Goal: Task Accomplishment & Management: Use online tool/utility

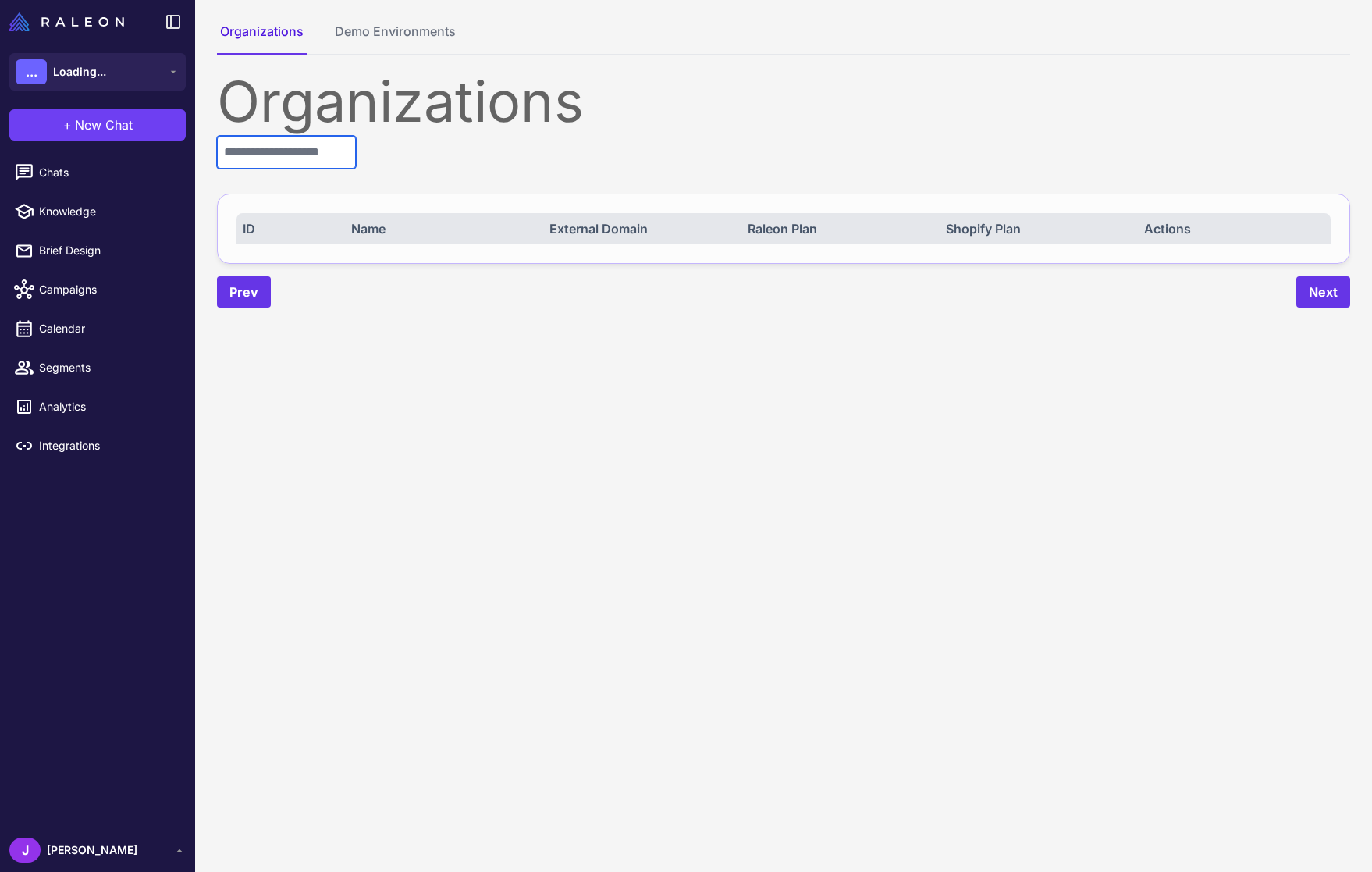
click at [287, 155] on input "text" at bounding box center [286, 152] width 139 height 33
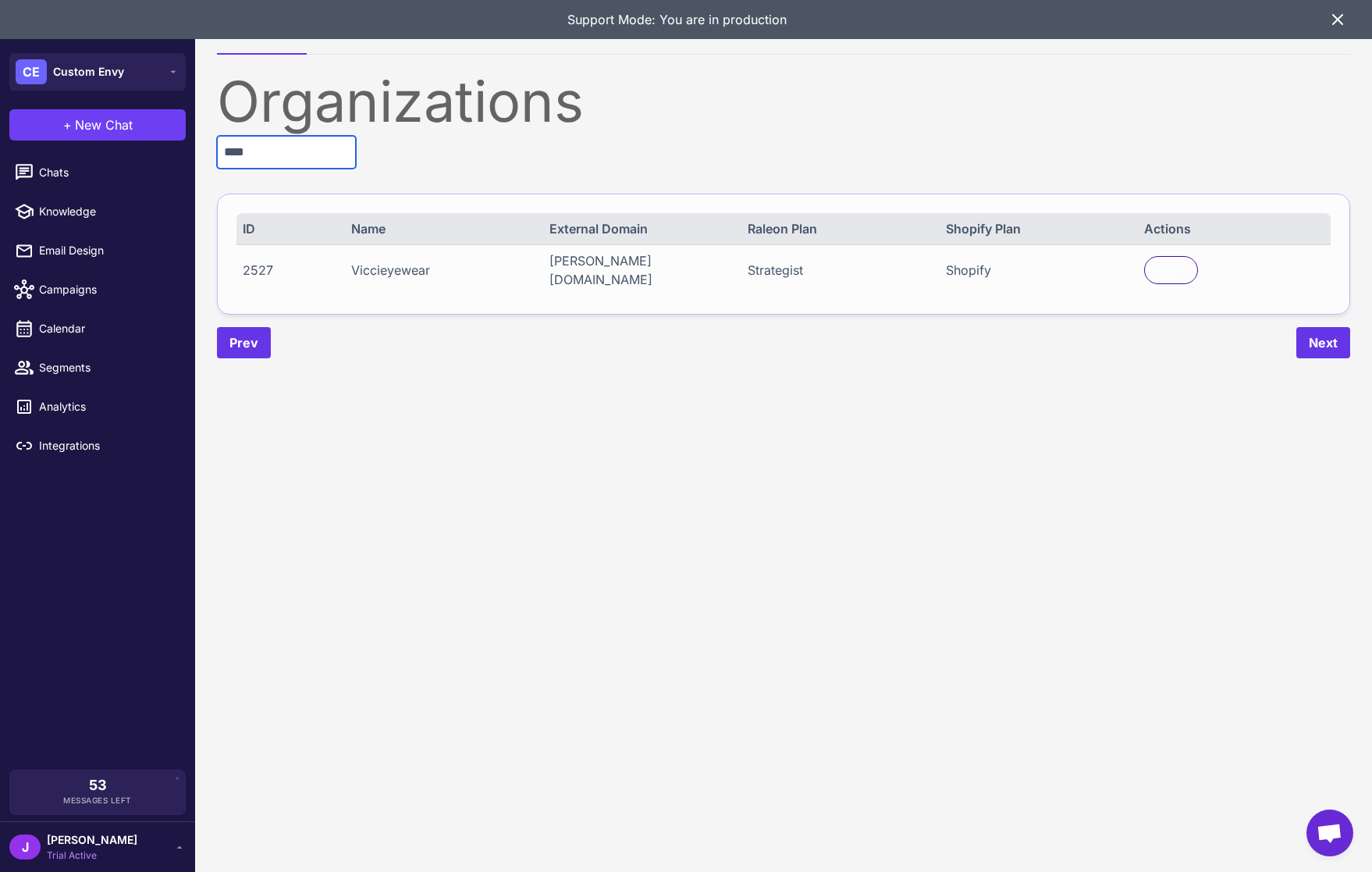
type input "****"
click at [1181, 249] on div "2527 Viccieyewear vicci-eyewear.myshopify.com Strategist Shopify Log In" at bounding box center [784, 269] width 1094 height 51
click at [1174, 264] on span "Log In" at bounding box center [1170, 269] width 27 height 14
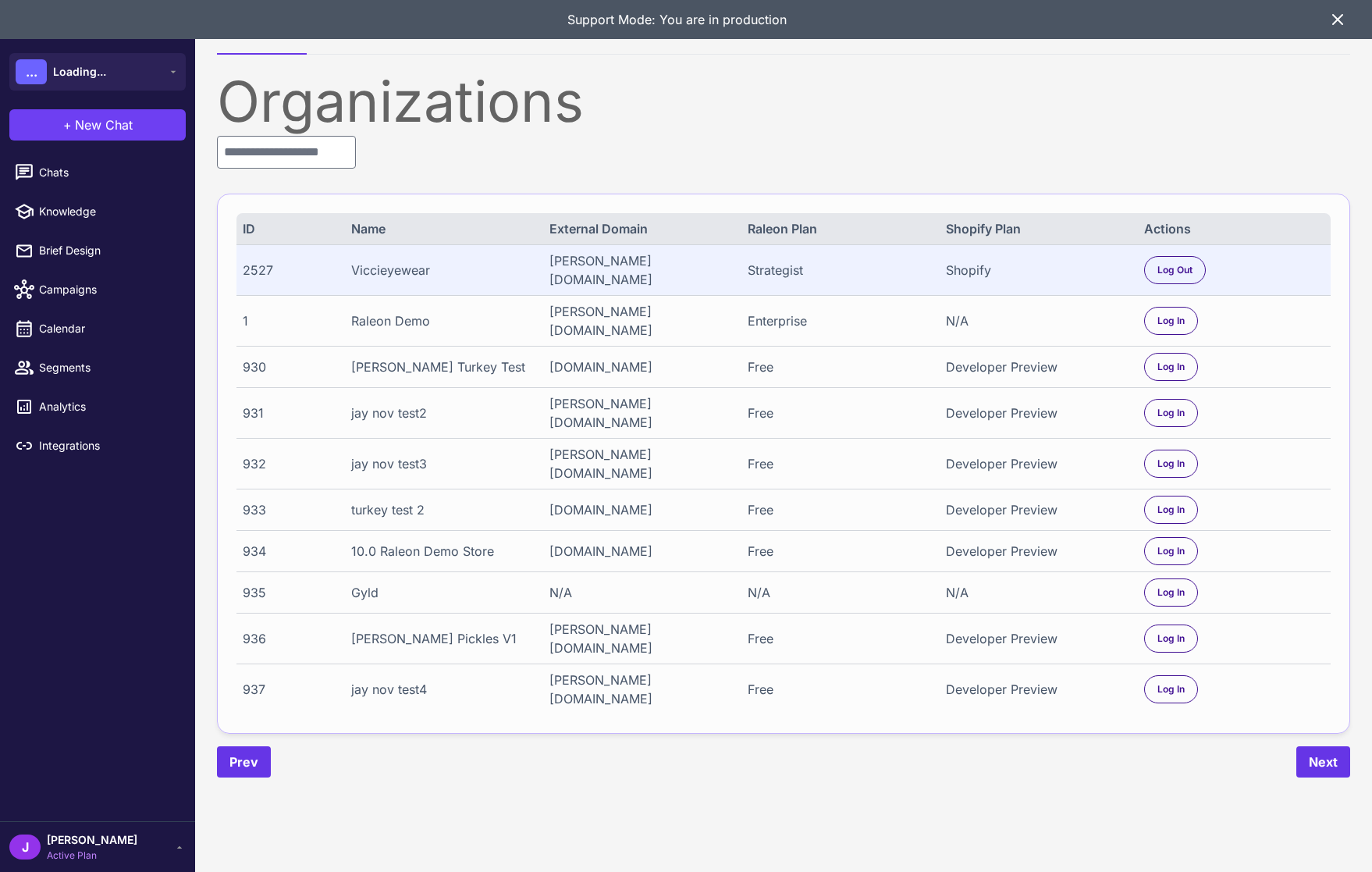
drag, startPoint x: 1340, startPoint y: 15, endPoint x: 1326, endPoint y: 18, distance: 14.3
click at [1340, 16] on icon at bounding box center [1337, 20] width 19 height 19
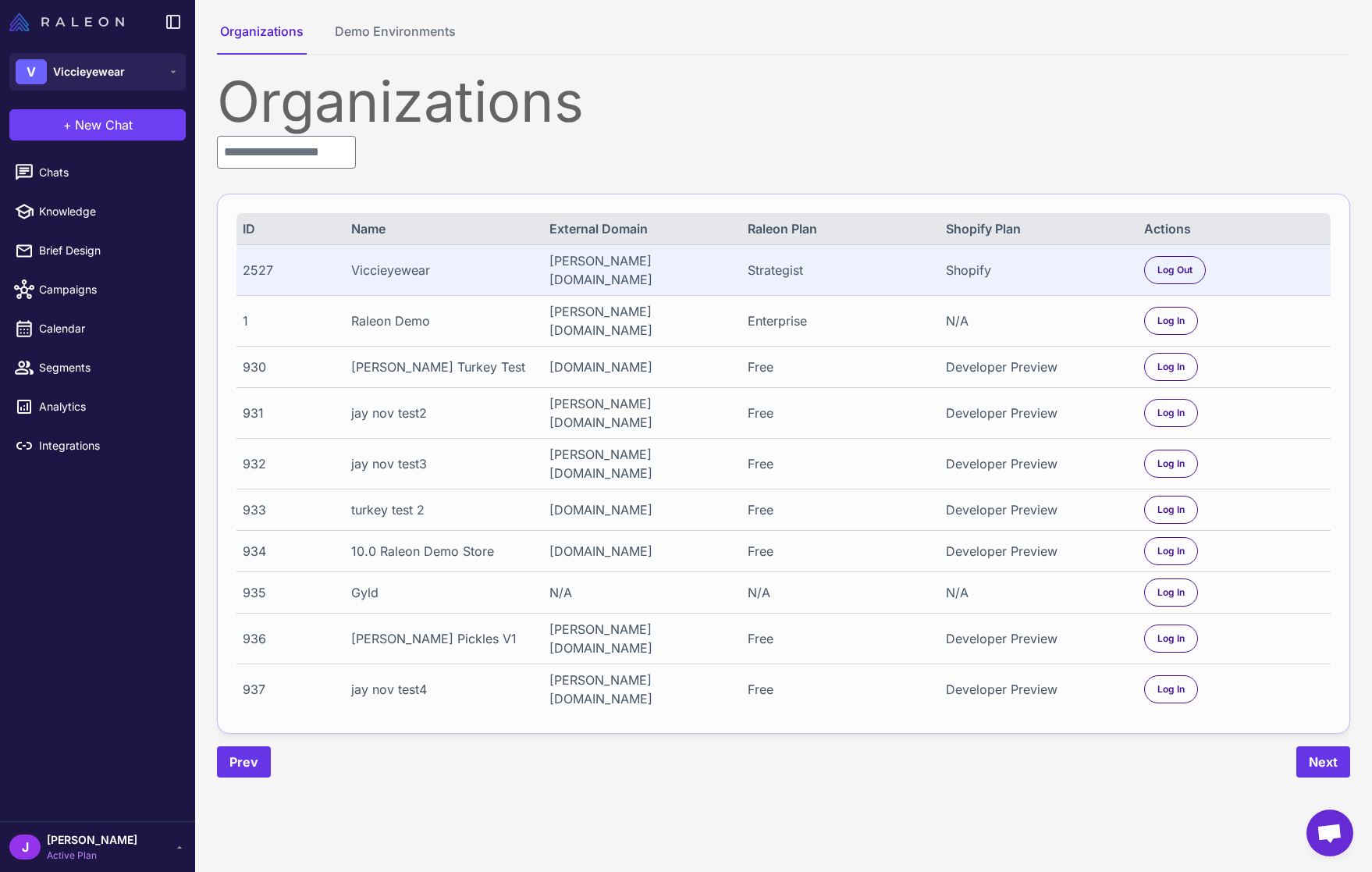
click at [69, 14] on img at bounding box center [67, 22] width 114 height 19
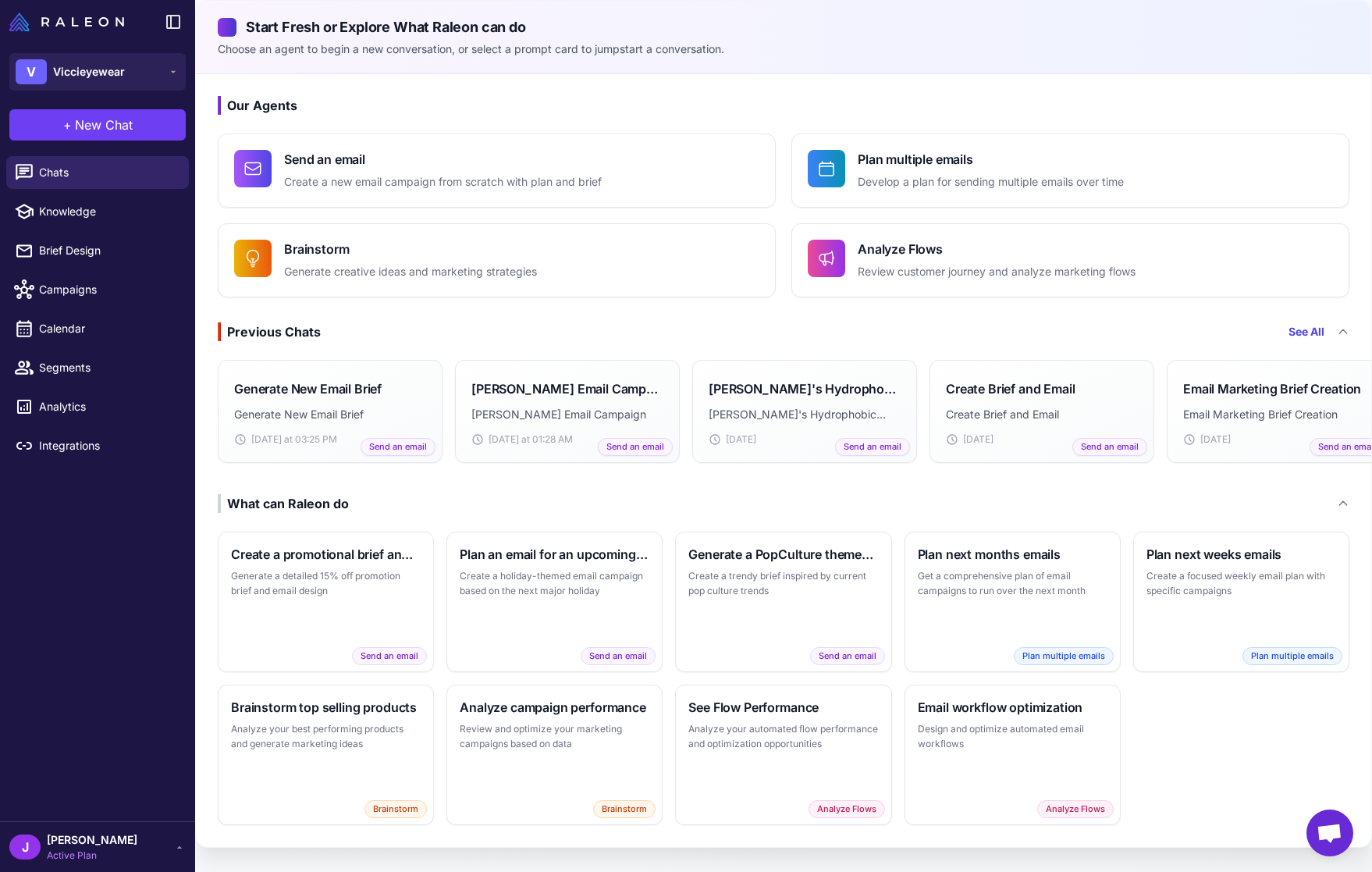
click at [1341, 329] on icon at bounding box center [1342, 331] width 12 height 12
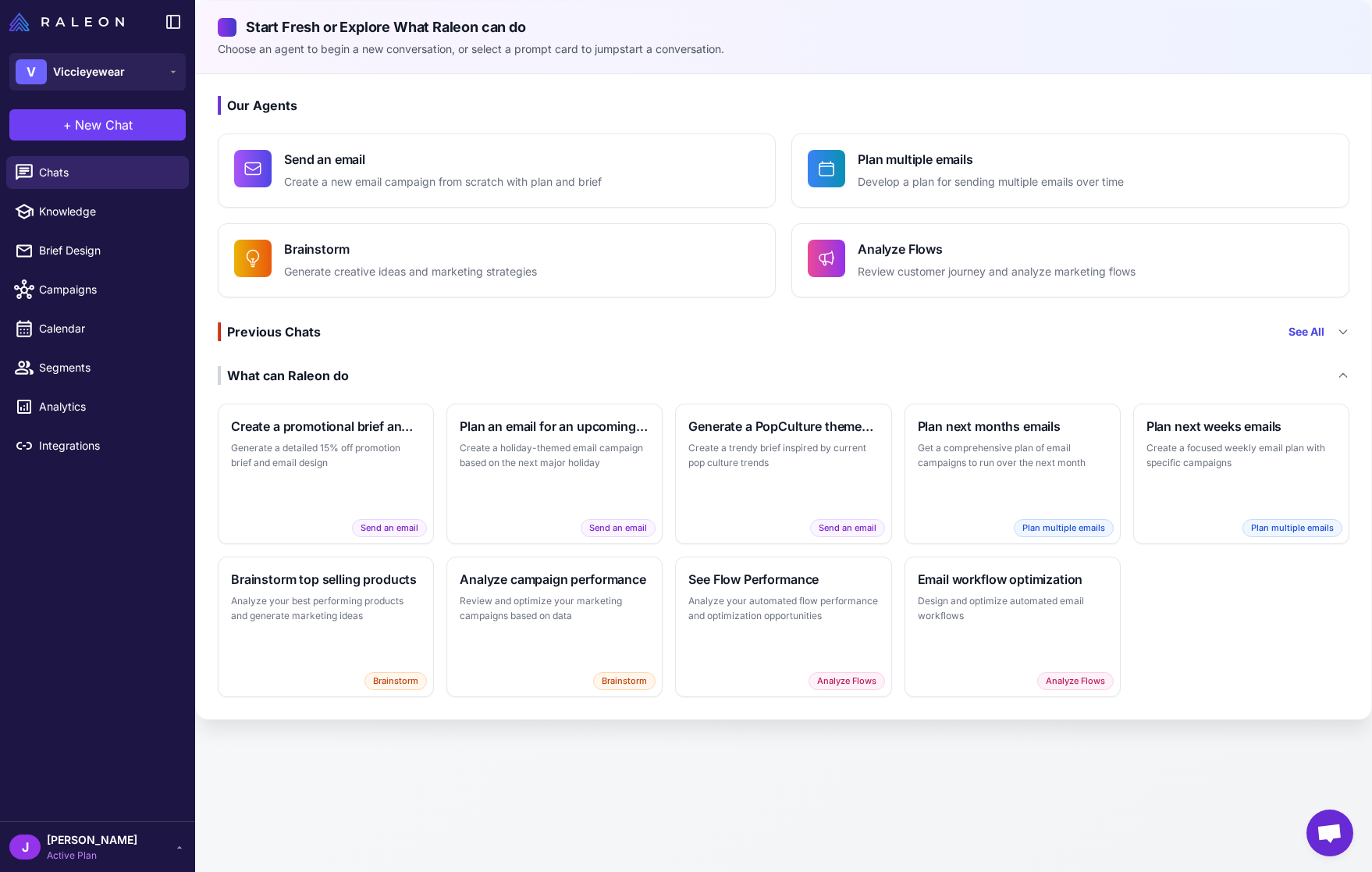
click at [1342, 328] on icon at bounding box center [1342, 331] width 12 height 12
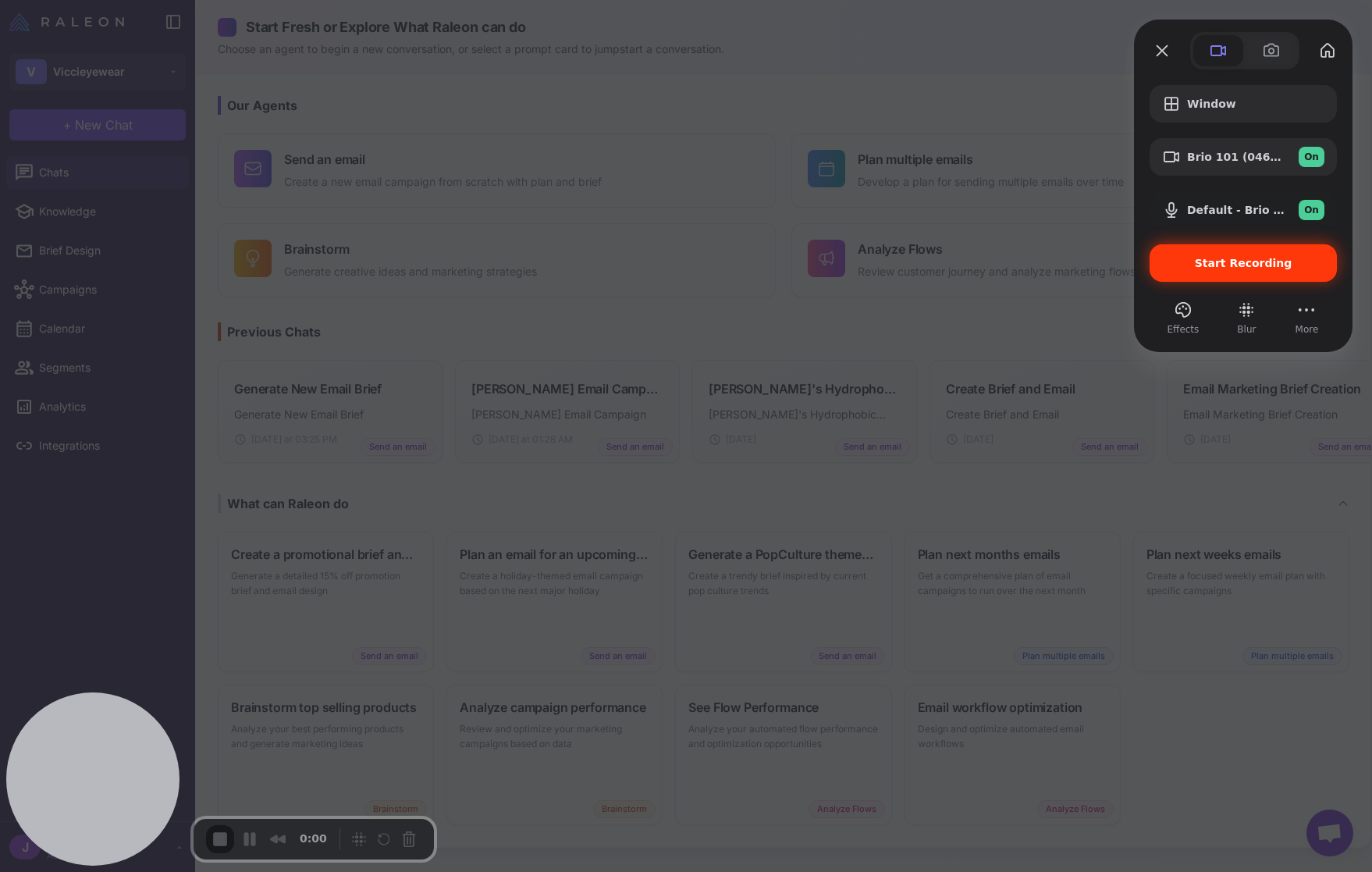
click at [1250, 265] on span "Start Recording" at bounding box center [1243, 263] width 98 height 12
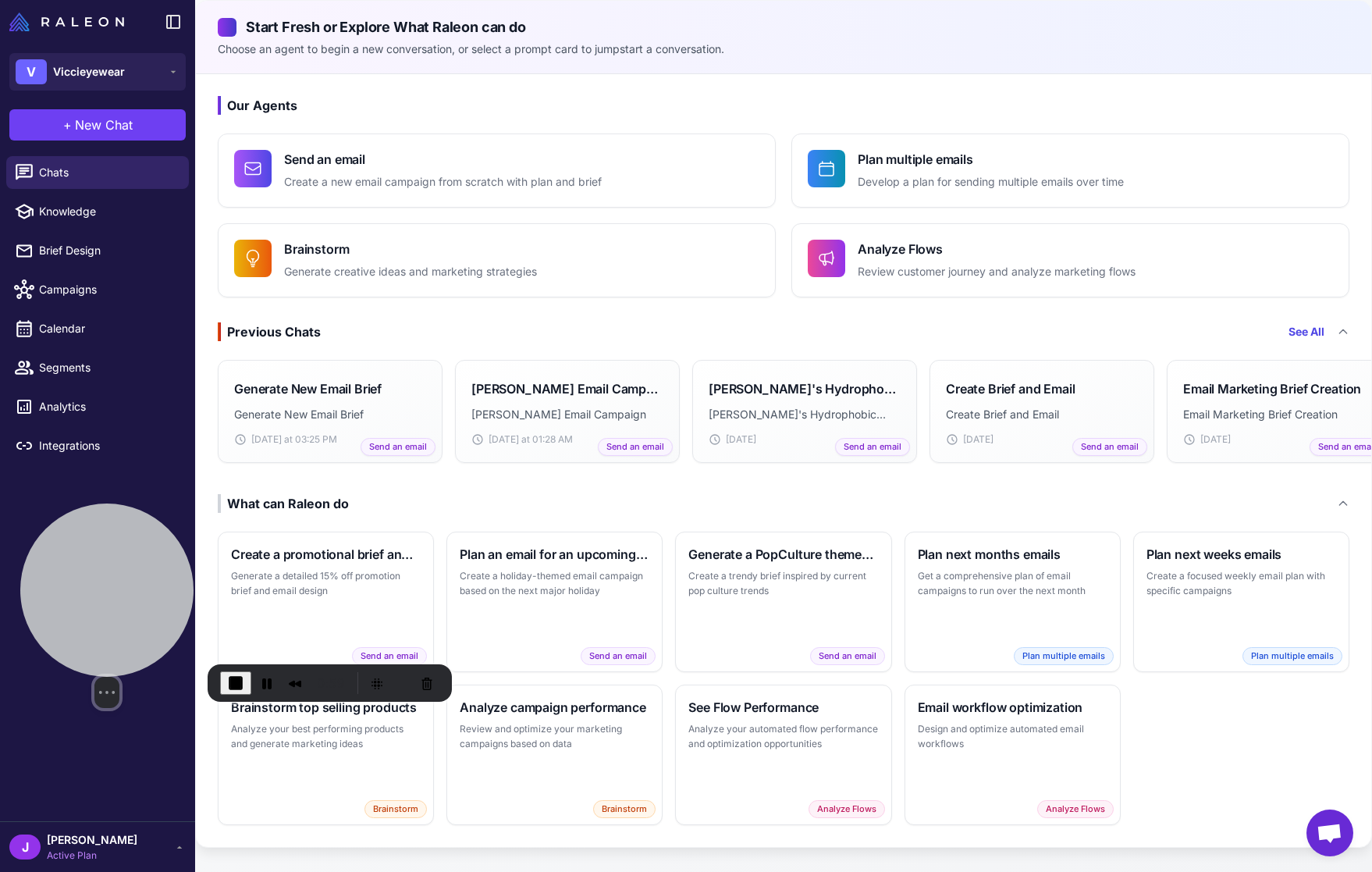
drag, startPoint x: 104, startPoint y: 753, endPoint x: 118, endPoint y: 595, distance: 158.6
click at [118, 595] on div at bounding box center [107, 589] width 174 height 174
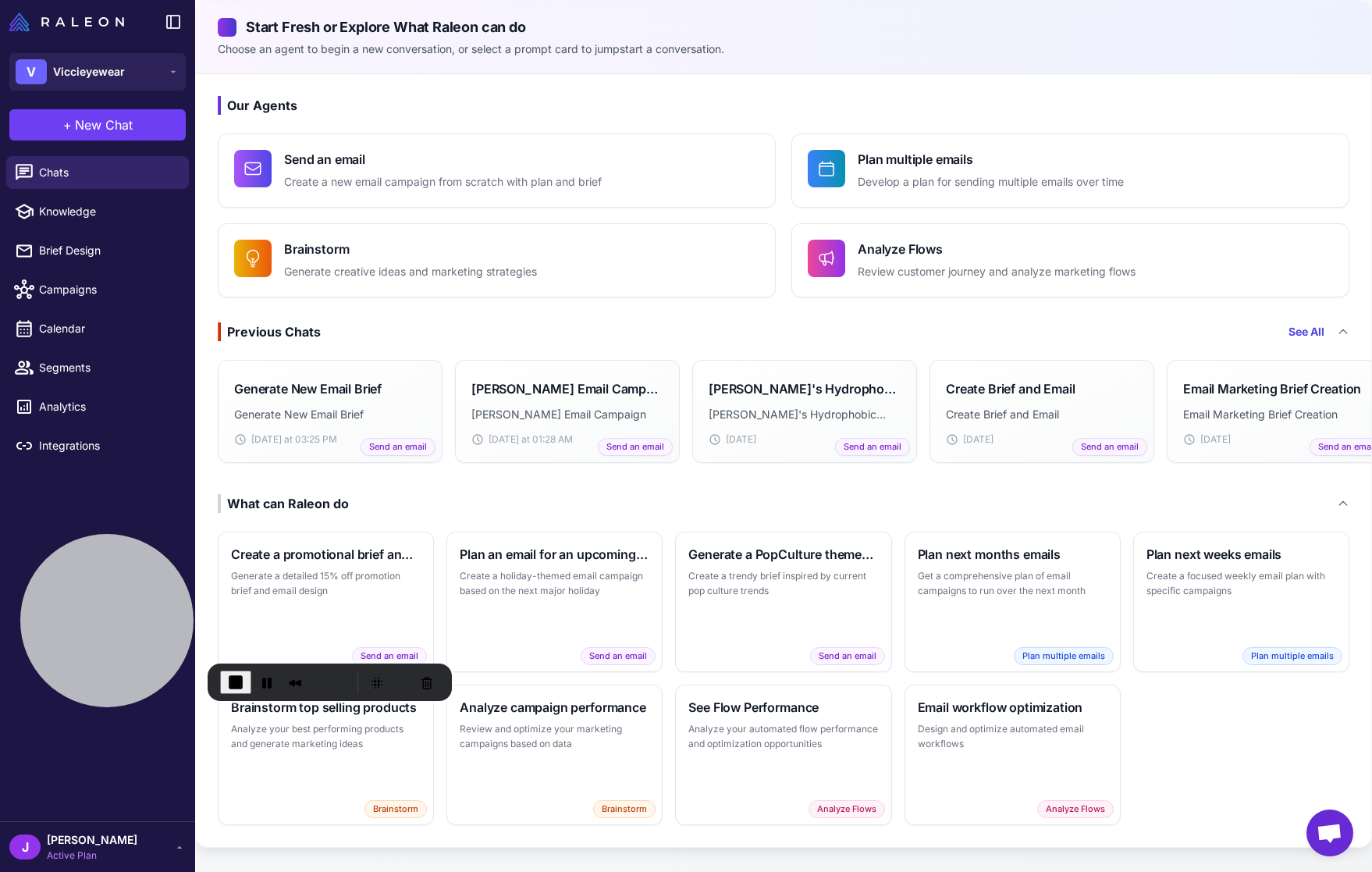
click at [71, 844] on span "[PERSON_NAME]" at bounding box center [92, 840] width 90 height 17
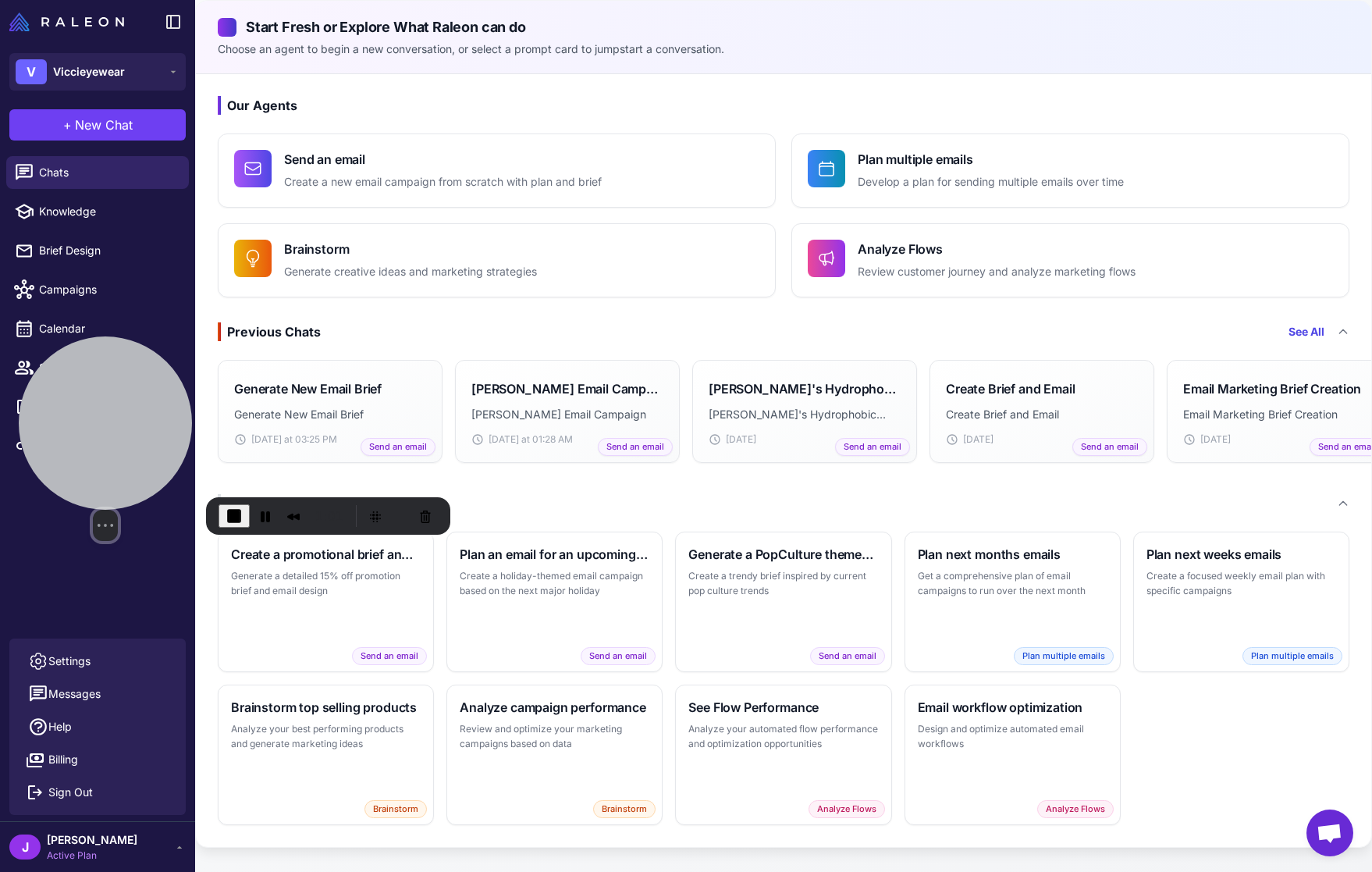
drag, startPoint x: 116, startPoint y: 588, endPoint x: 53, endPoint y: 549, distance: 74.1
click at [100, 368] on div at bounding box center [105, 422] width 174 height 174
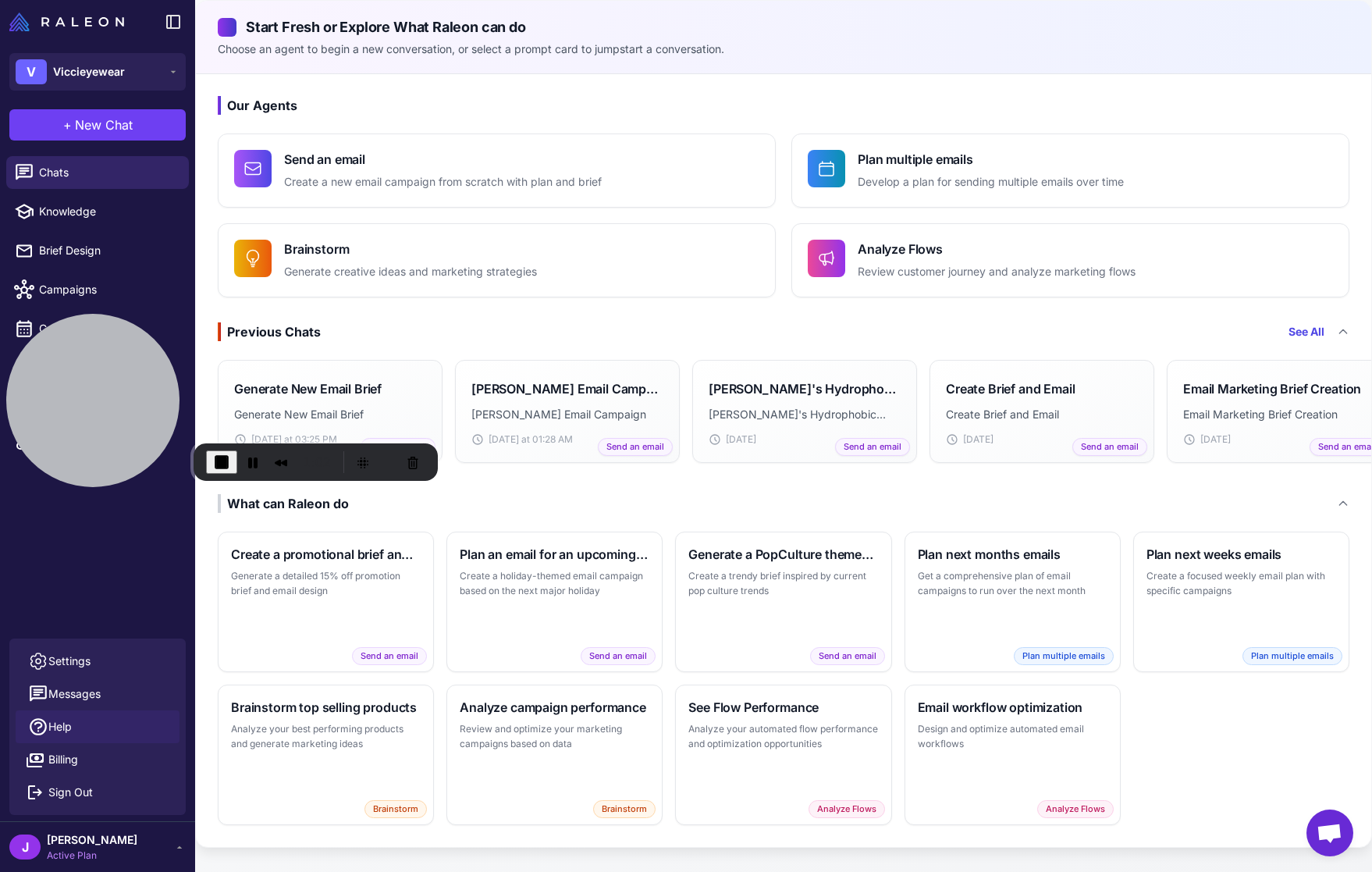
click at [66, 727] on span "Help" at bounding box center [60, 727] width 23 height 17
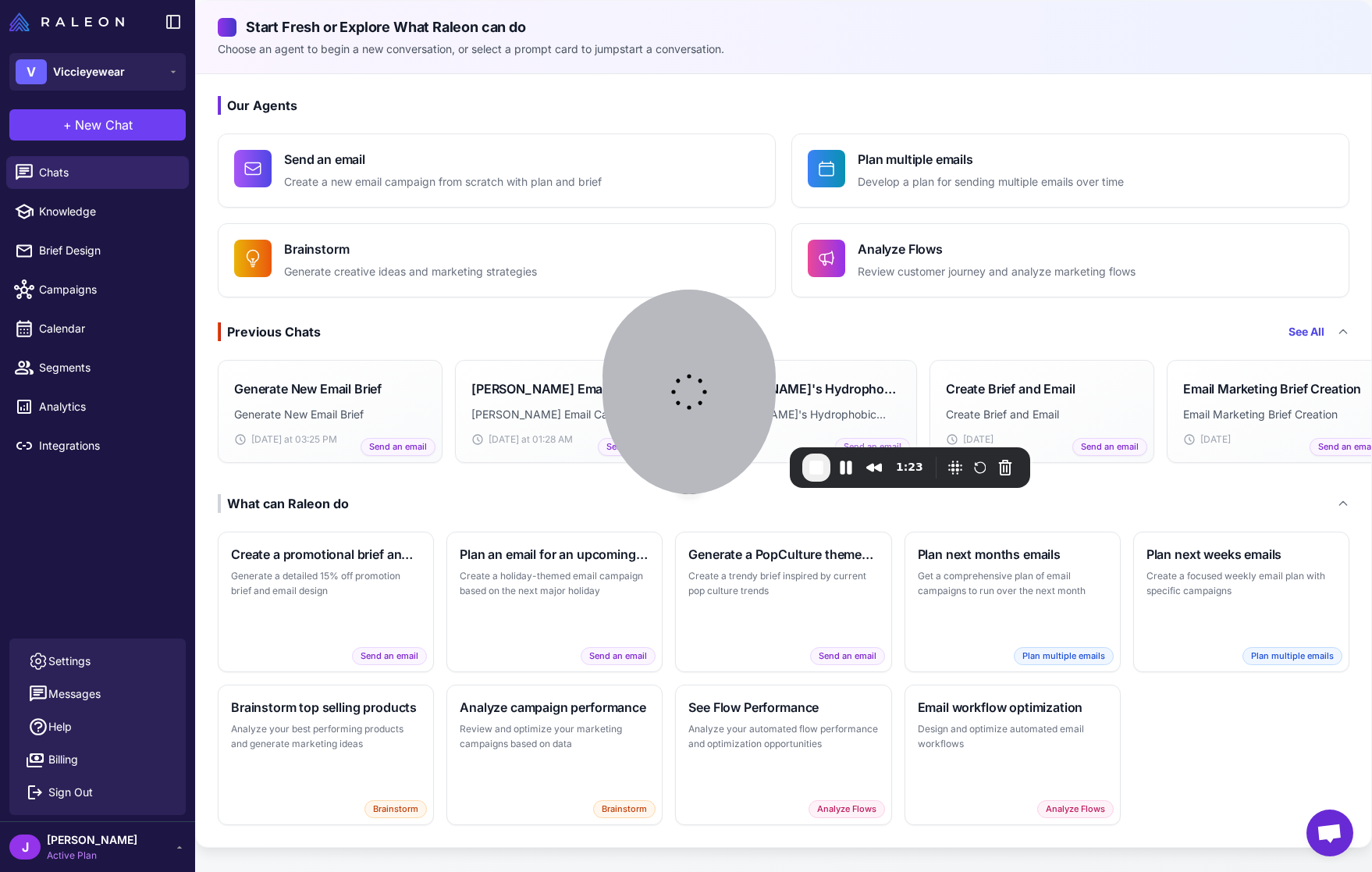
click at [727, 402] on div at bounding box center [689, 391] width 174 height 205
click at [153, 849] on div "[PERSON_NAME] Active Plan" at bounding box center [98, 847] width 176 height 31
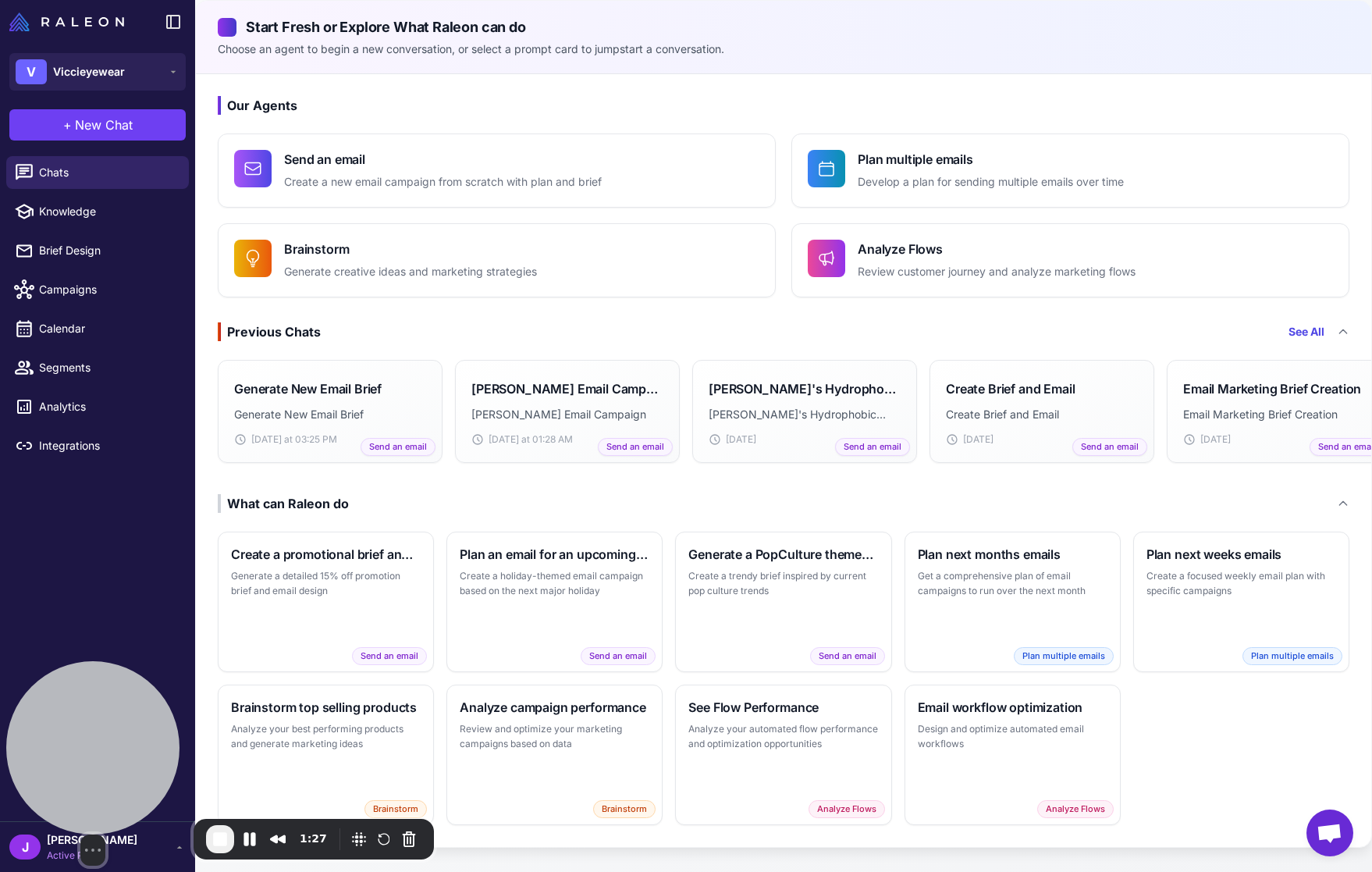
drag, startPoint x: 706, startPoint y: 367, endPoint x: 61, endPoint y: 770, distance: 760.5
click at [61, 770] on div at bounding box center [93, 747] width 174 height 174
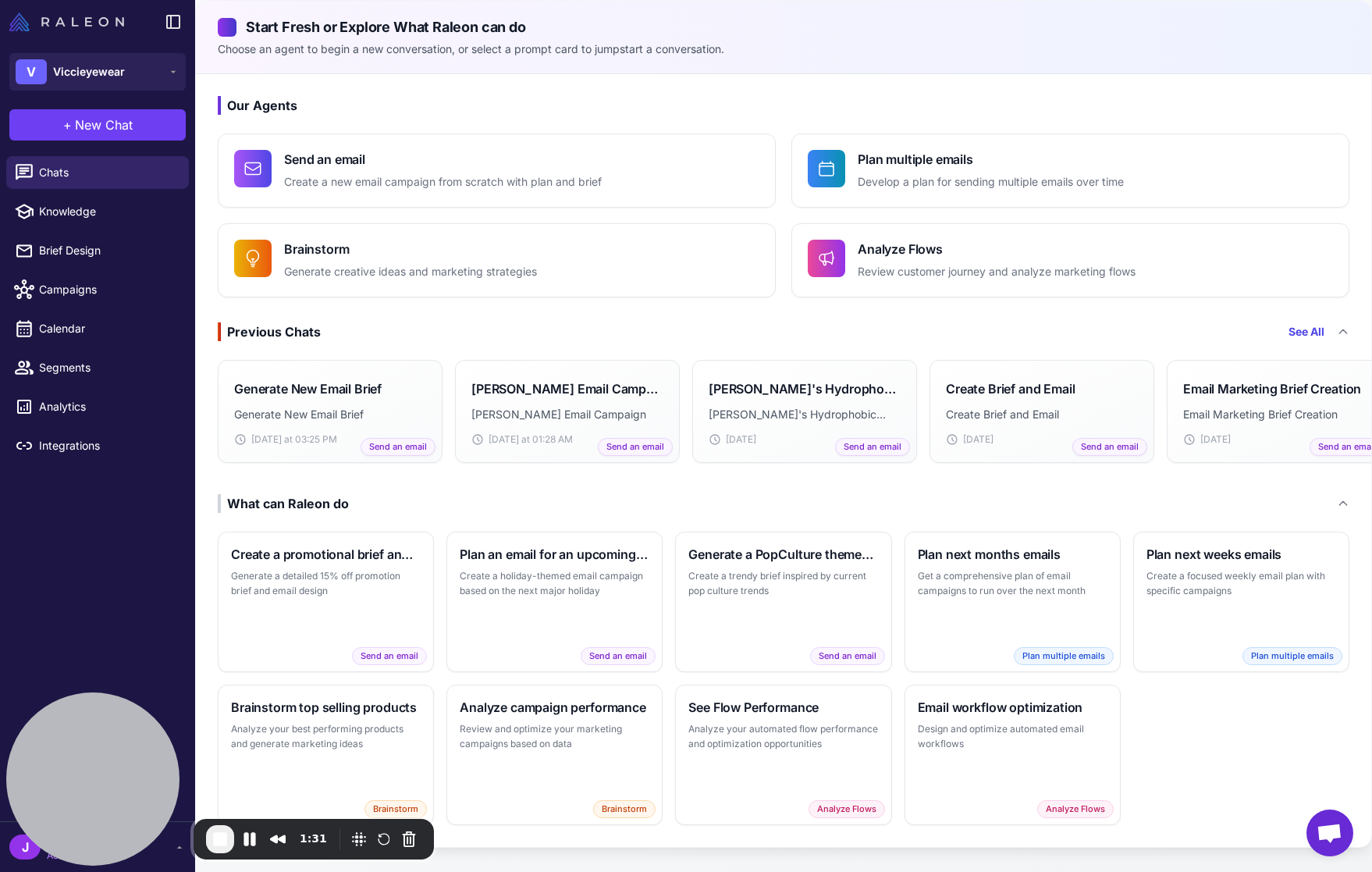
click at [60, 24] on img at bounding box center [67, 22] width 114 height 19
click at [89, 200] on link "Knowledge" at bounding box center [98, 211] width 183 height 33
select select
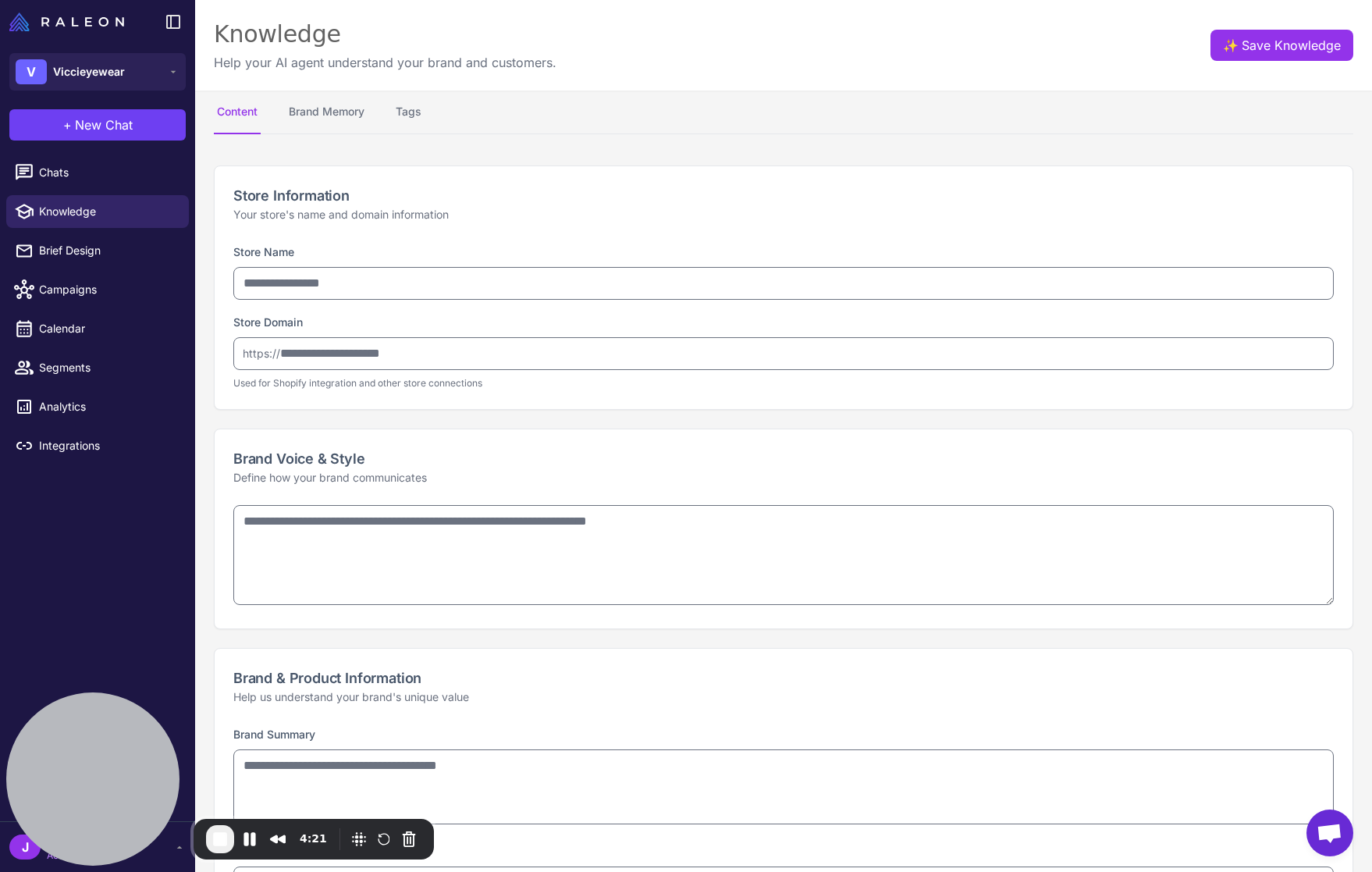
type input "**********"
type textarea "**********"
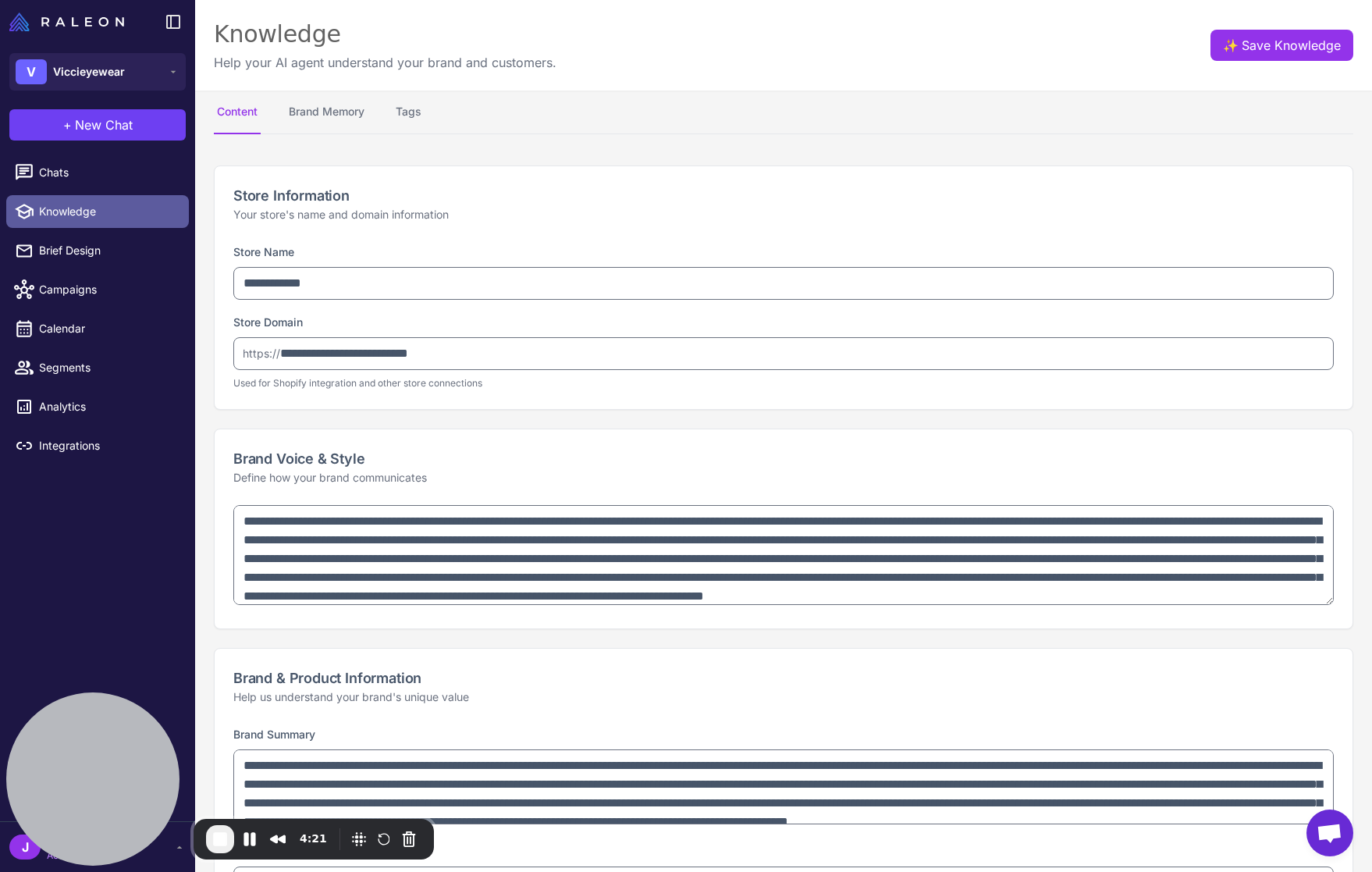
type textarea "**********"
click at [61, 25] on img at bounding box center [67, 22] width 114 height 19
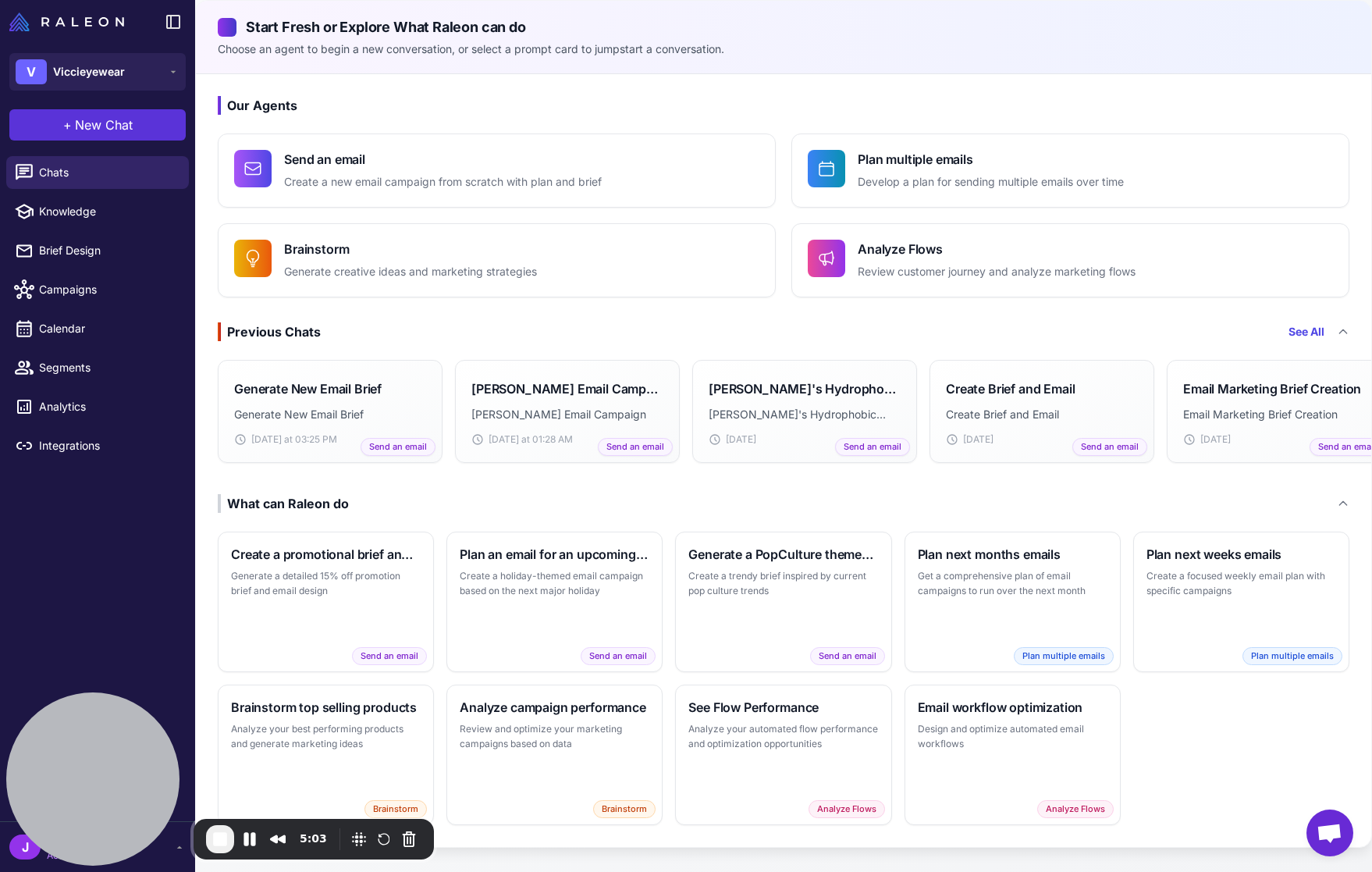
click at [84, 126] on span "New Chat" at bounding box center [104, 125] width 58 height 19
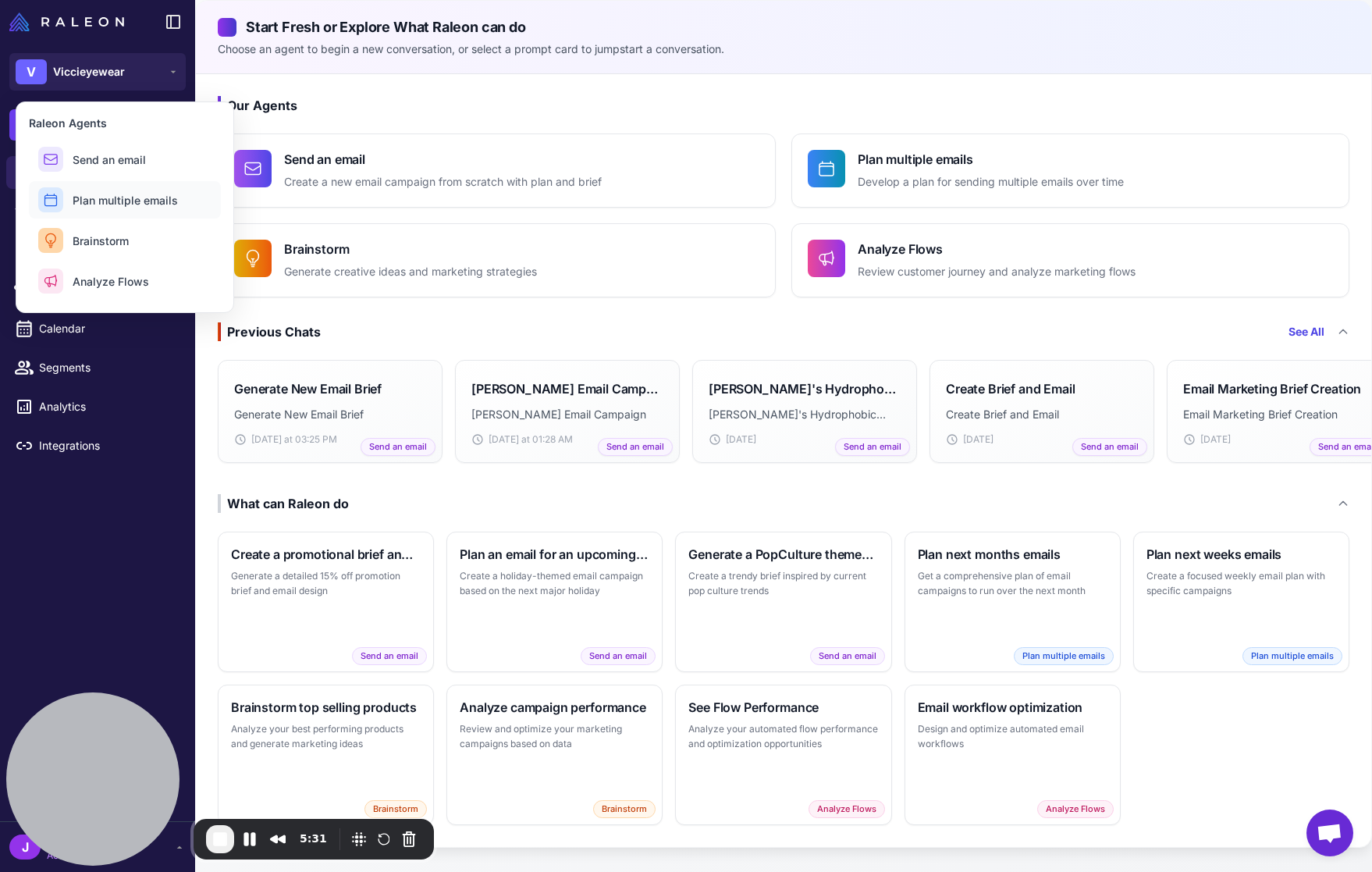
click at [114, 202] on span "Plan multiple emails" at bounding box center [125, 200] width 105 height 16
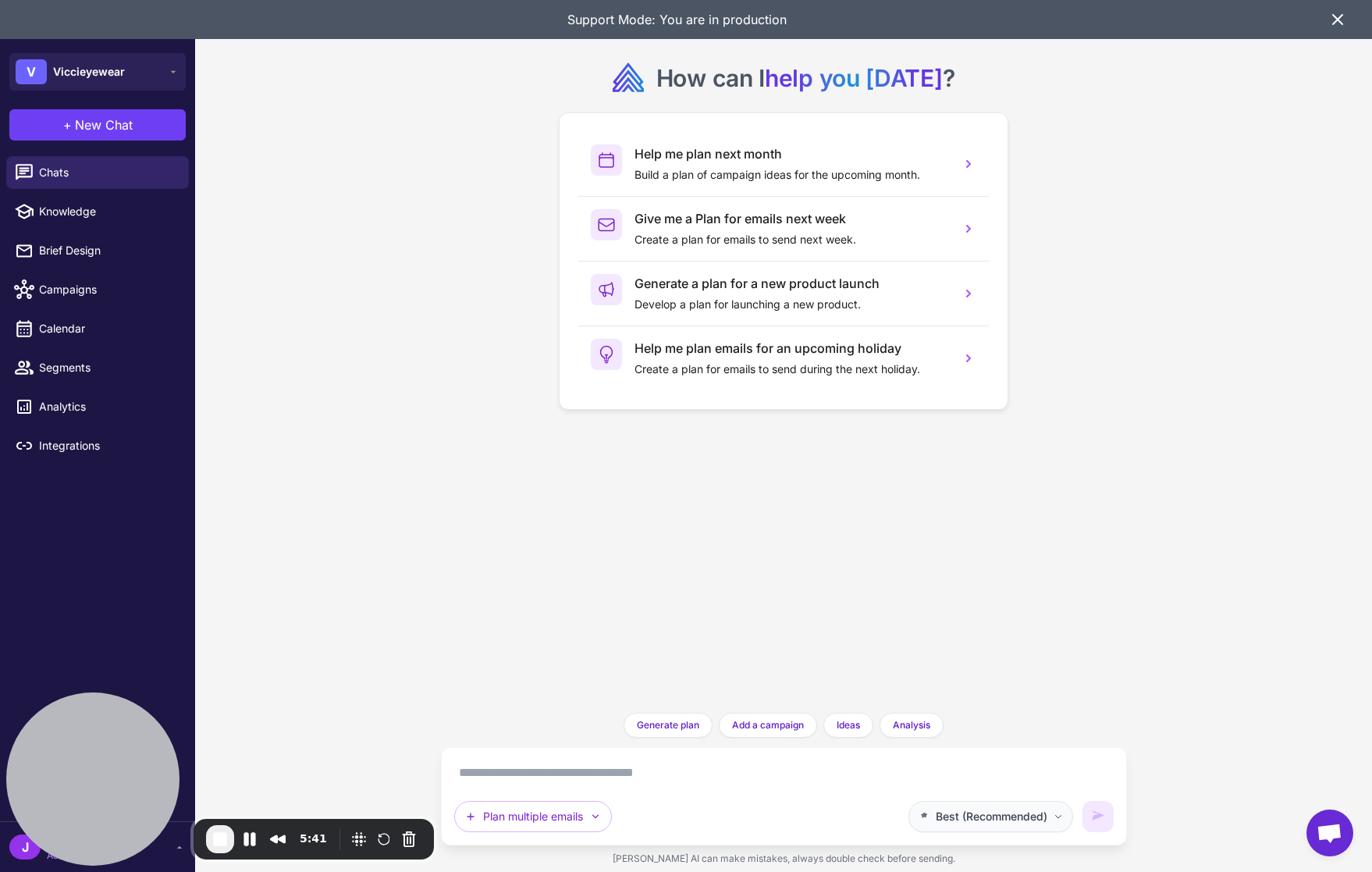
click at [994, 818] on span "Best (Recommended)" at bounding box center [991, 817] width 112 height 17
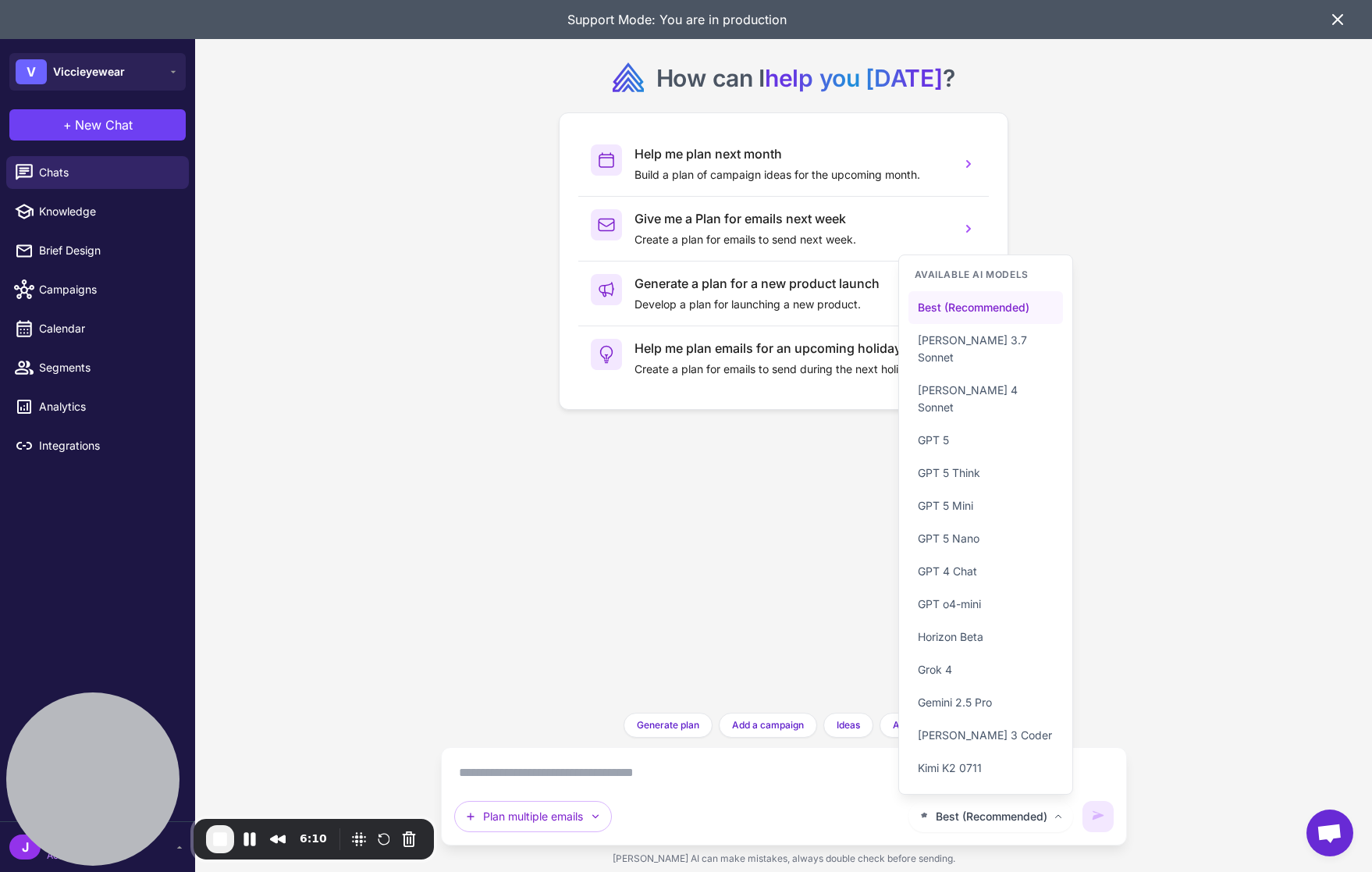
click at [994, 316] on span "Best (Recommended)" at bounding box center [973, 307] width 112 height 17
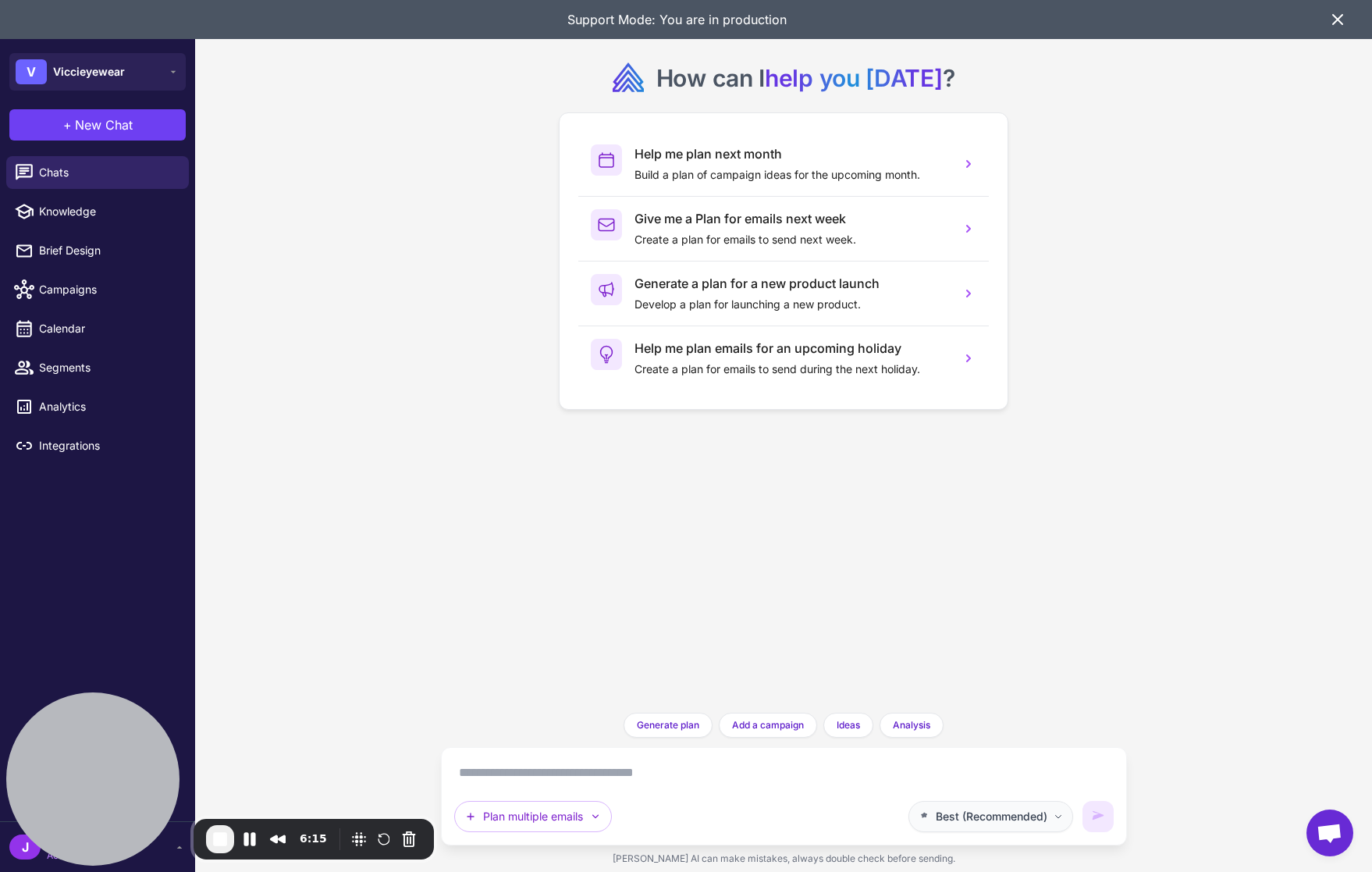
click at [1026, 818] on span "Best (Recommended)" at bounding box center [991, 817] width 112 height 17
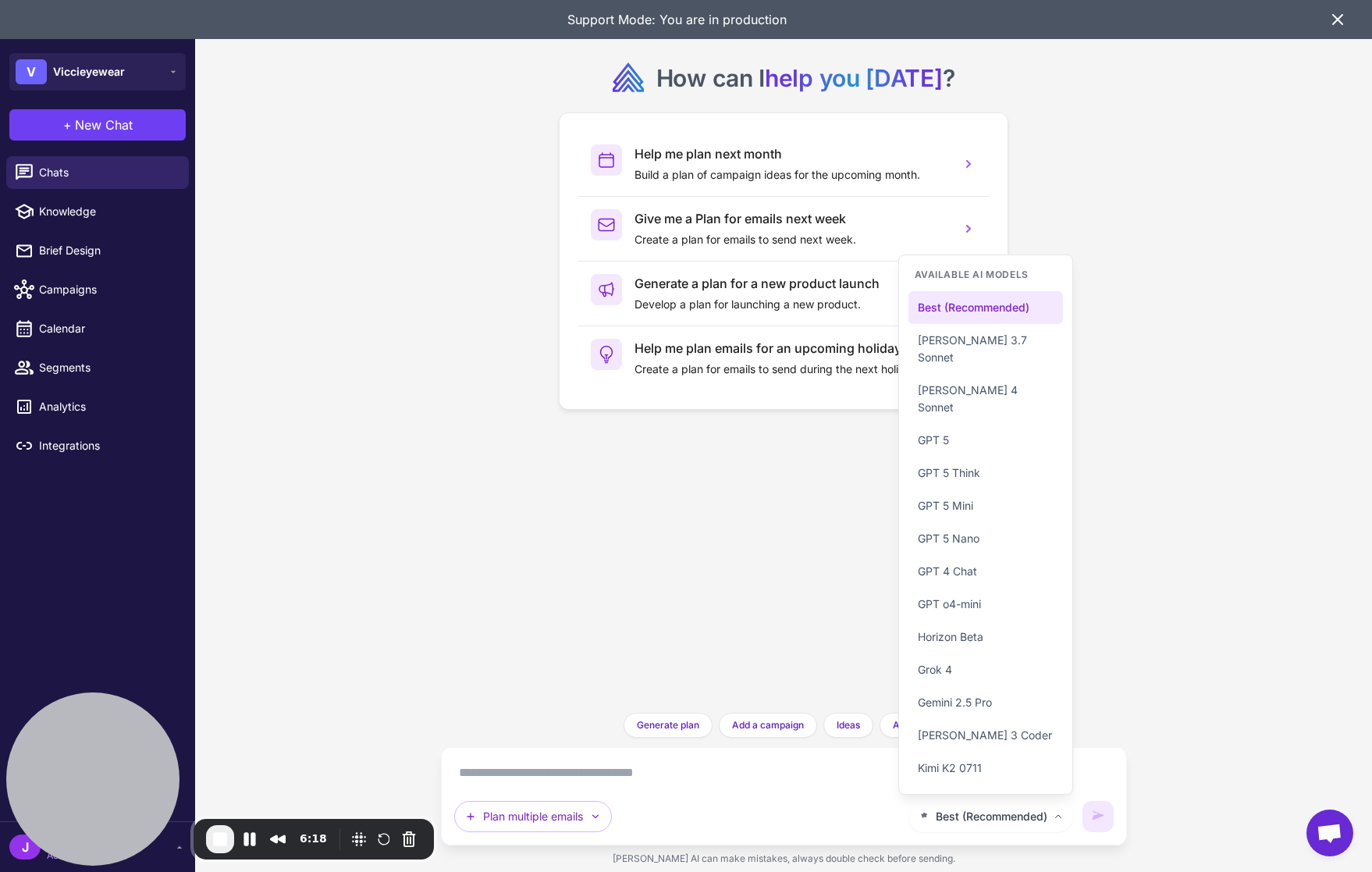
click at [753, 788] on div "Best (Recommended) Available AI Models Best (Recommended) Claude 3.7 Sonnet Cla…" at bounding box center [784, 796] width 660 height 71
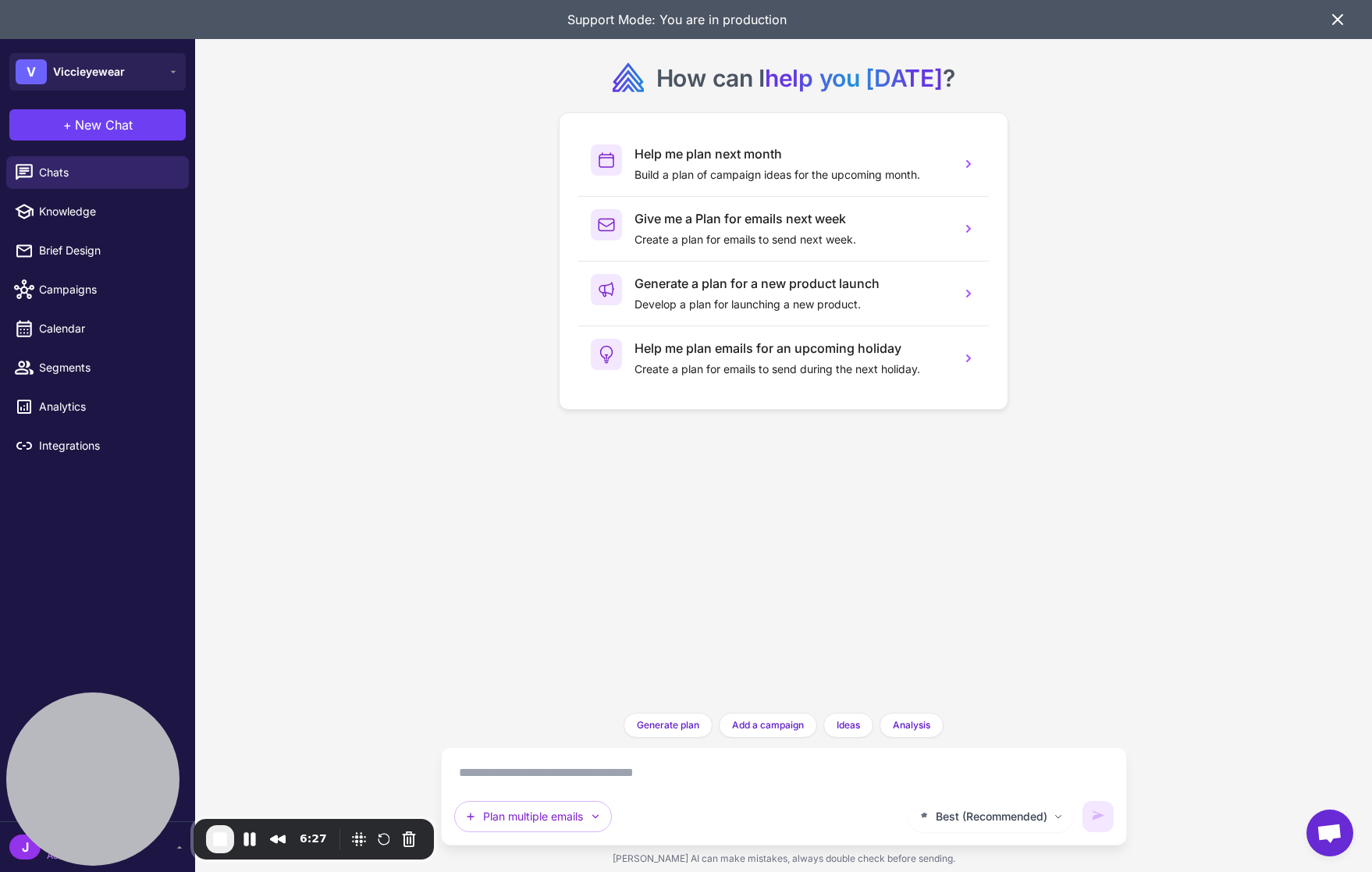
click at [570, 782] on textarea at bounding box center [784, 773] width 660 height 25
click at [524, 773] on textarea at bounding box center [784, 773] width 660 height 25
click at [499, 771] on textarea at bounding box center [784, 773] width 660 height 25
click at [564, 770] on textarea "**********" at bounding box center [784, 773] width 660 height 25
drag, startPoint x: 954, startPoint y: 779, endPoint x: 430, endPoint y: 777, distance: 524.0
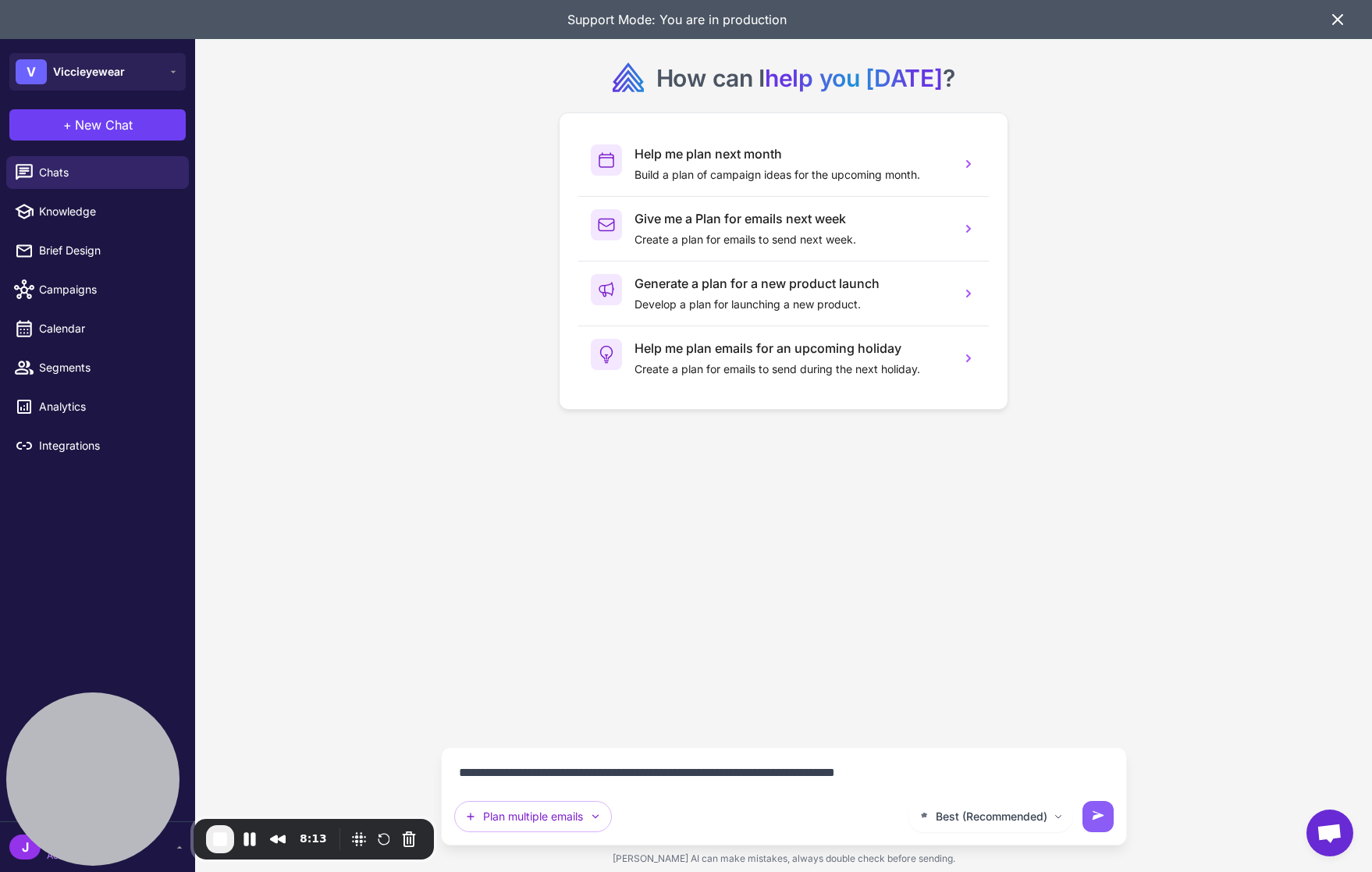
click at [430, 777] on div "**********" at bounding box center [784, 436] width 1177 height 872
click at [596, 773] on textarea "**********" at bounding box center [784, 773] width 660 height 25
type textarea "**********"
click at [1100, 818] on icon at bounding box center [1098, 816] width 16 height 16
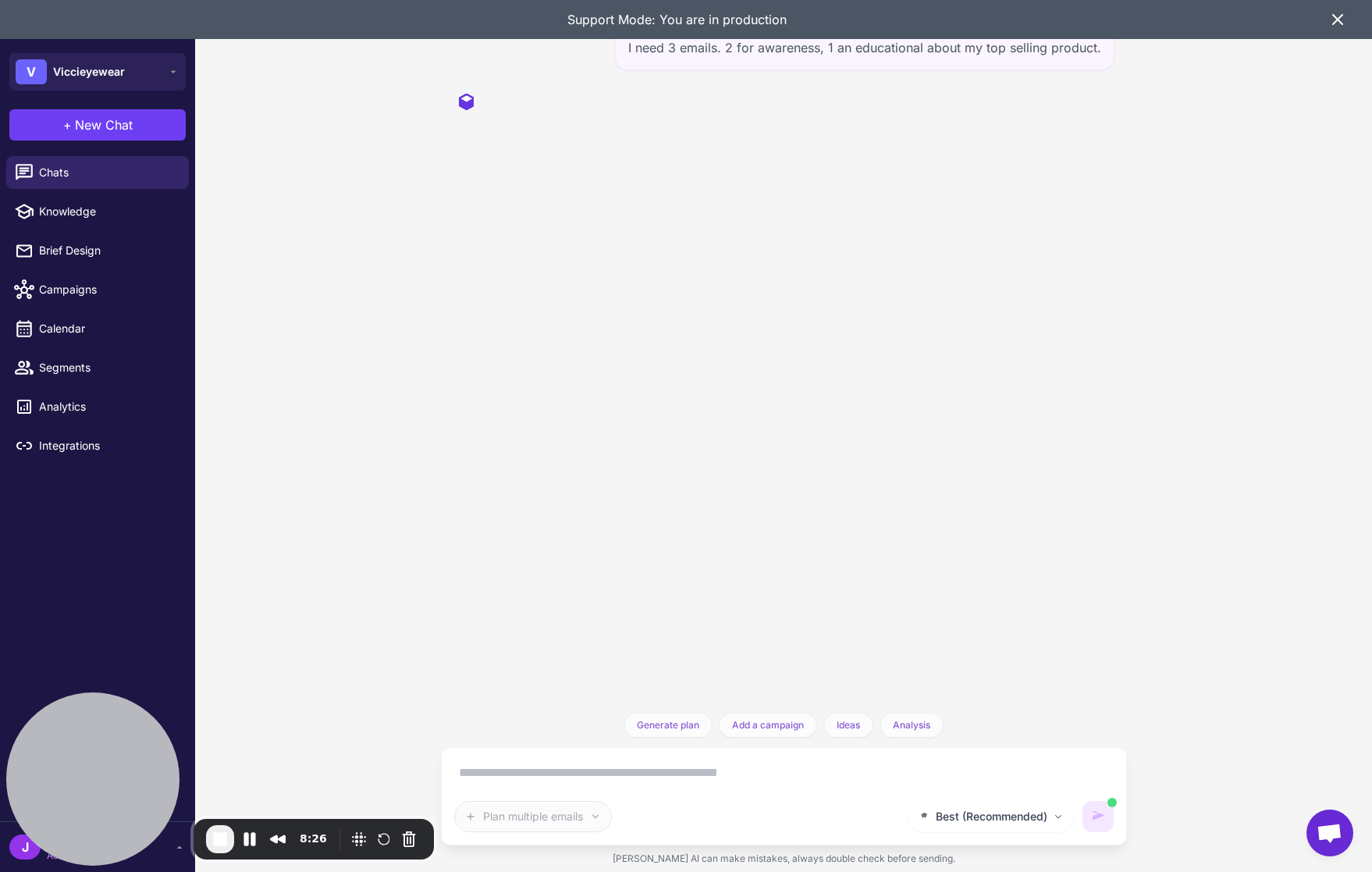
click at [1336, 10] on icon at bounding box center [1337, 20] width 19 height 19
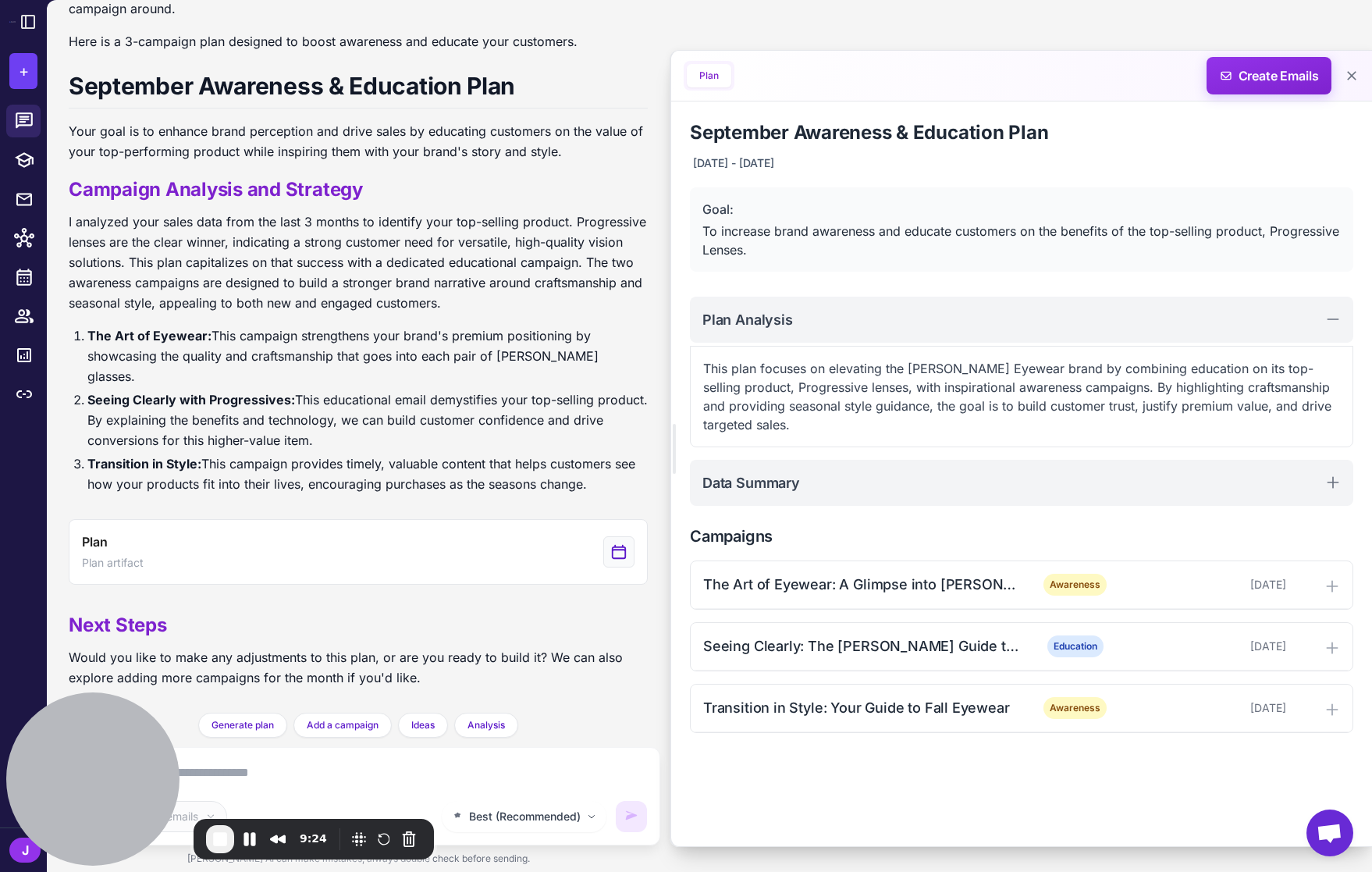
scroll to position [264, 0]
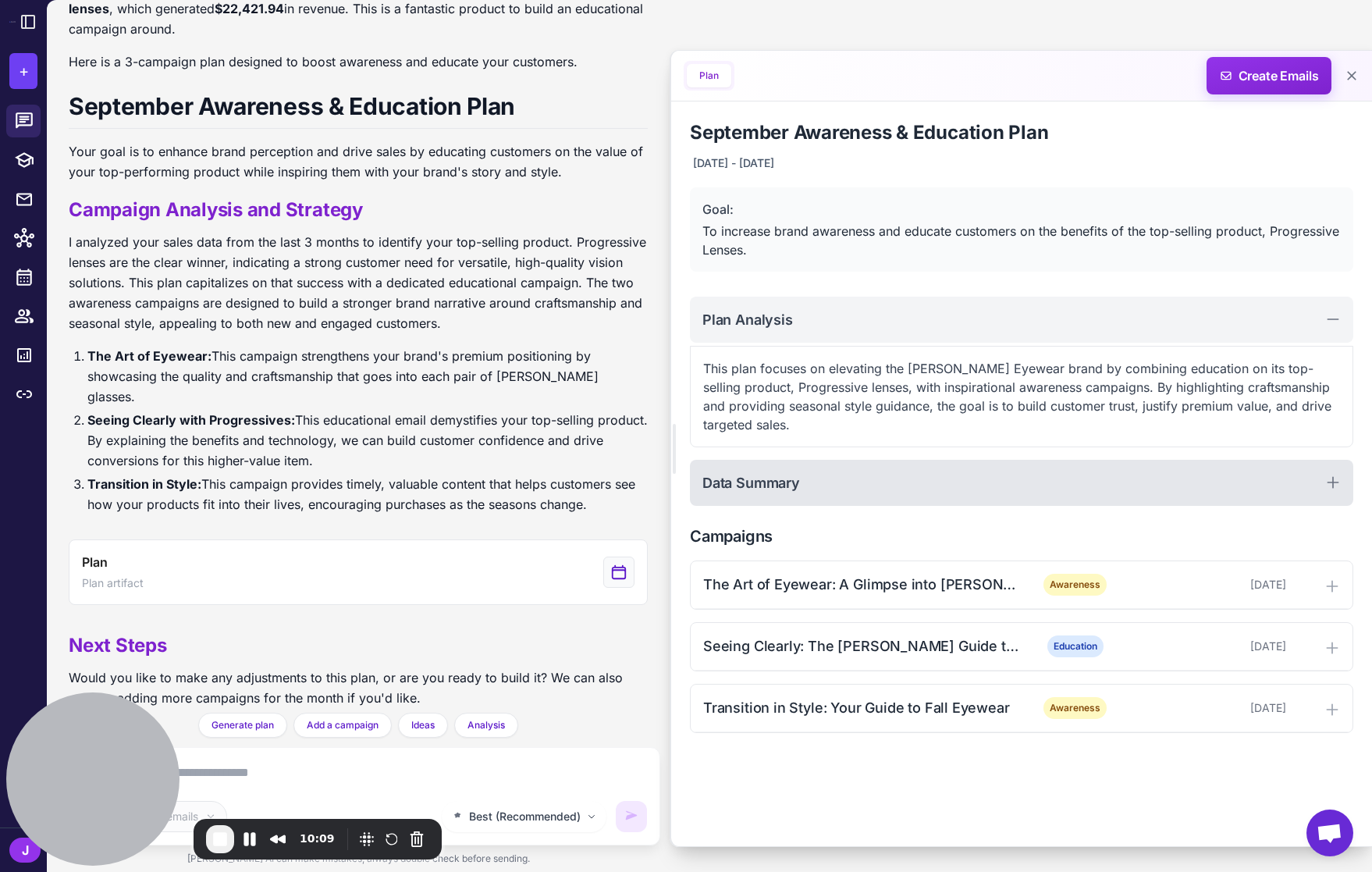
click at [770, 472] on h2 "Data Summary" at bounding box center [751, 482] width 98 height 21
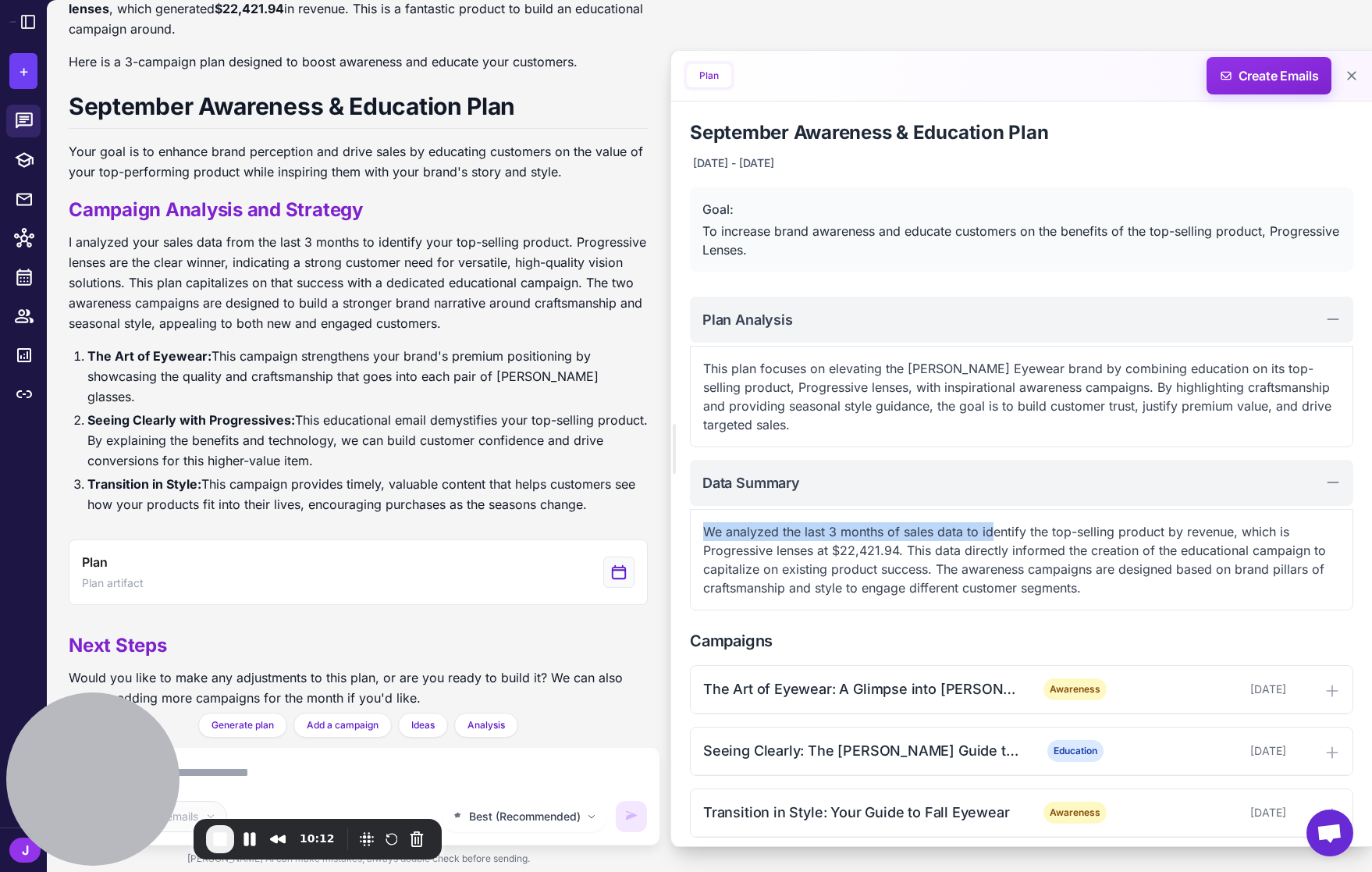
drag, startPoint x: 701, startPoint y: 515, endPoint x: 994, endPoint y: 521, distance: 293.1
click at [994, 521] on div "We analyzed the last 3 months of sales data to identify the top-selling product…" at bounding box center [1021, 559] width 663 height 101
click at [1093, 522] on p "We analyzed the last 3 months of sales data to identify the top-selling product…" at bounding box center [1021, 559] width 636 height 75
drag, startPoint x: 709, startPoint y: 530, endPoint x: 701, endPoint y: 531, distance: 8.1
click at [705, 531] on p "We analyzed the last 3 months of sales data to identify the top-selling product…" at bounding box center [1021, 559] width 636 height 75
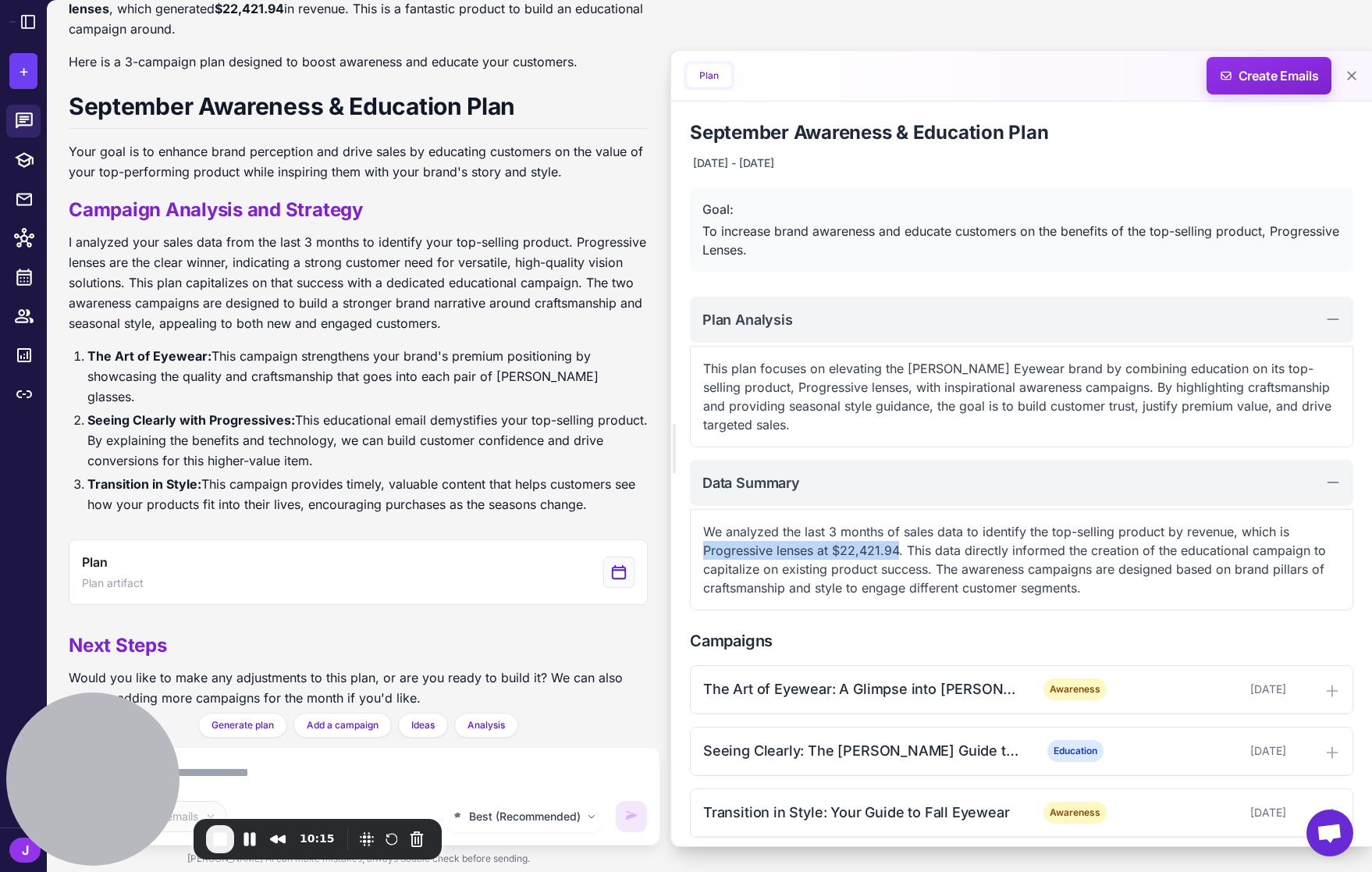
drag, startPoint x: 701, startPoint y: 531, endPoint x: 900, endPoint y: 532, distance: 199.0
click at [900, 532] on div "We analyzed the last 3 months of sales data to identify the top-selling product…" at bounding box center [1021, 559] width 663 height 101
click at [954, 530] on p "We analyzed the last 3 months of sales data to identify the top-selling product…" at bounding box center [1021, 559] width 636 height 75
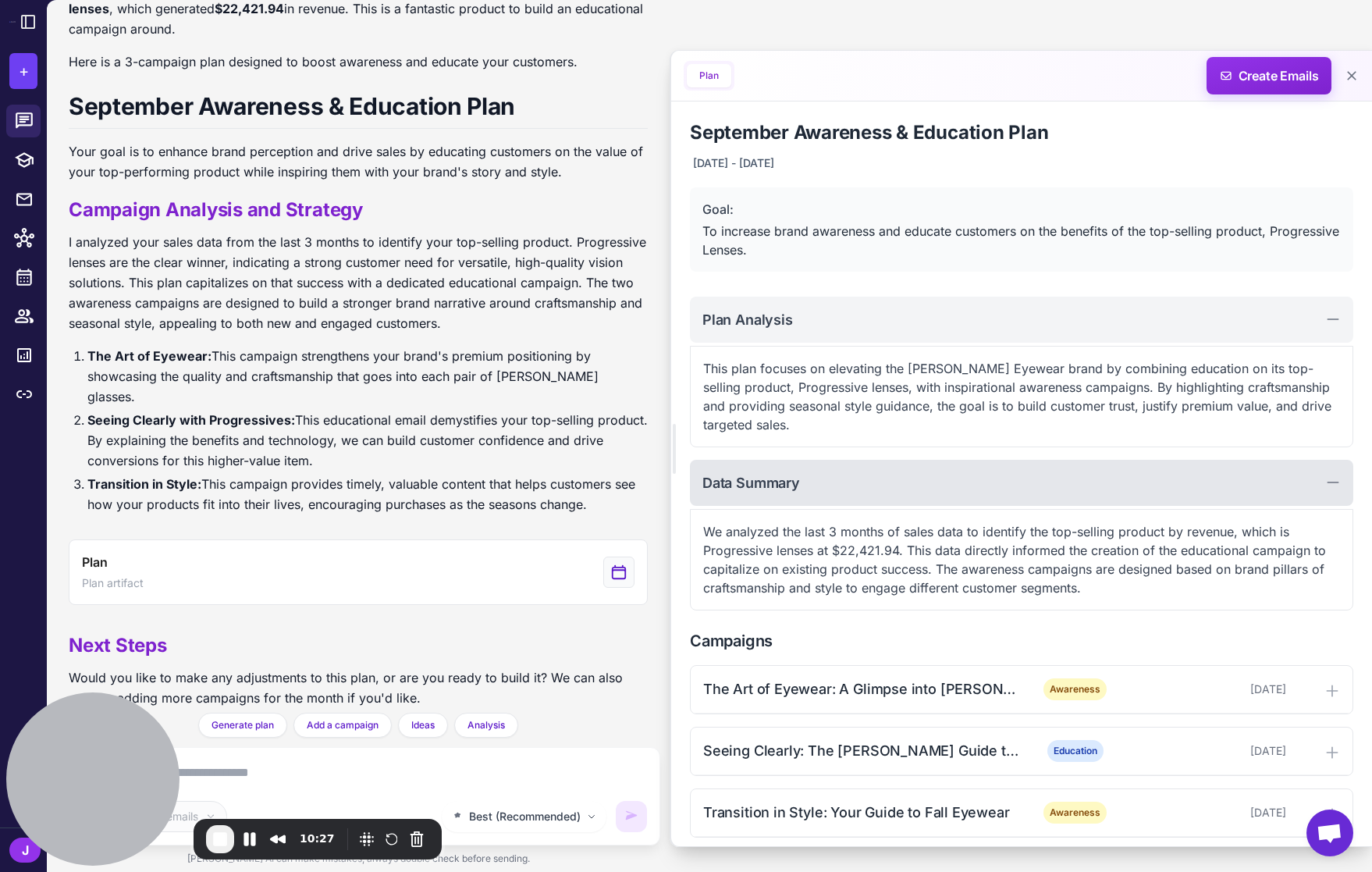
click at [844, 466] on div "Data Summary" at bounding box center [1021, 482] width 663 height 46
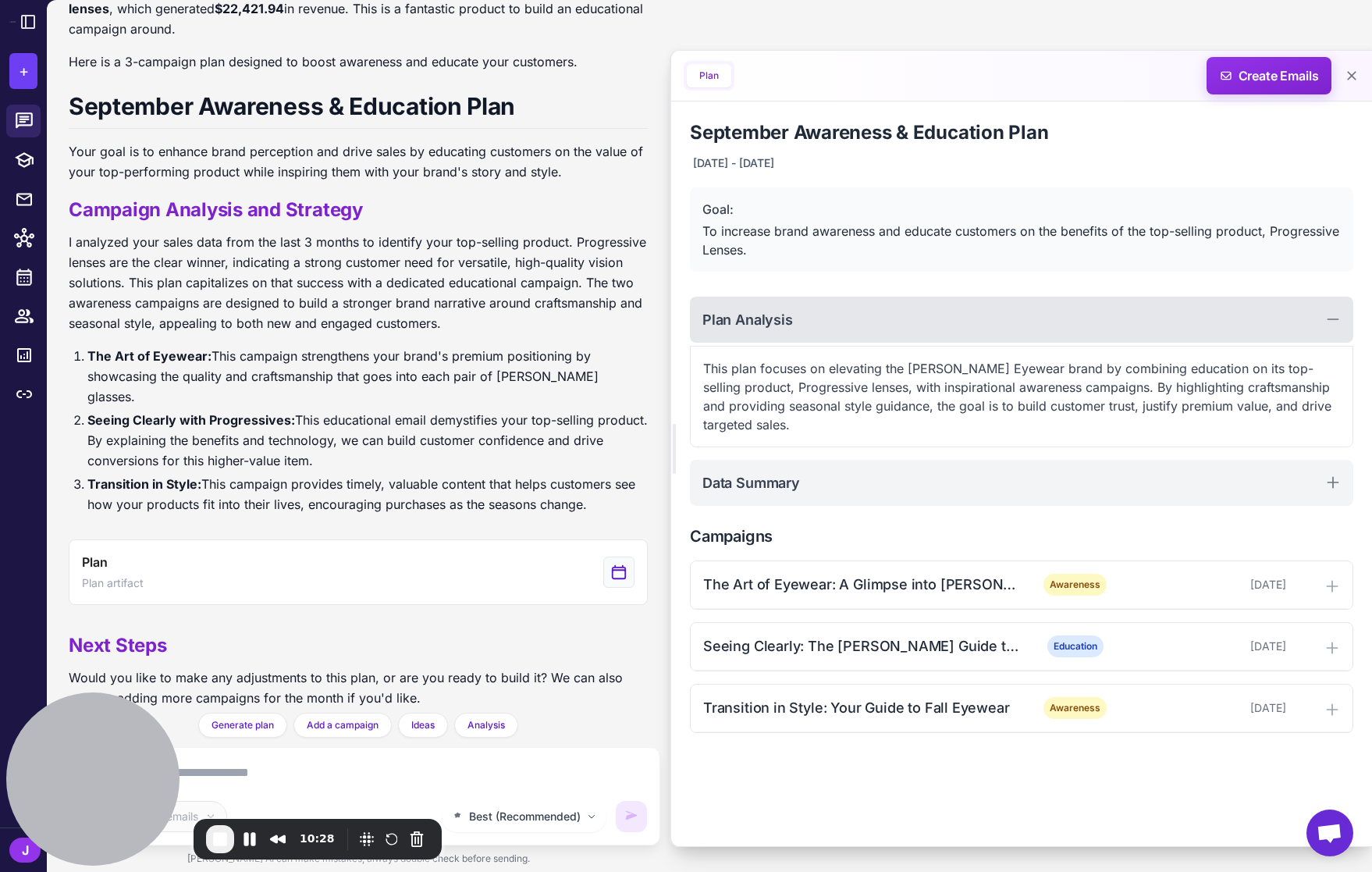
click at [788, 330] on div "Plan Analysis" at bounding box center [1021, 319] width 663 height 46
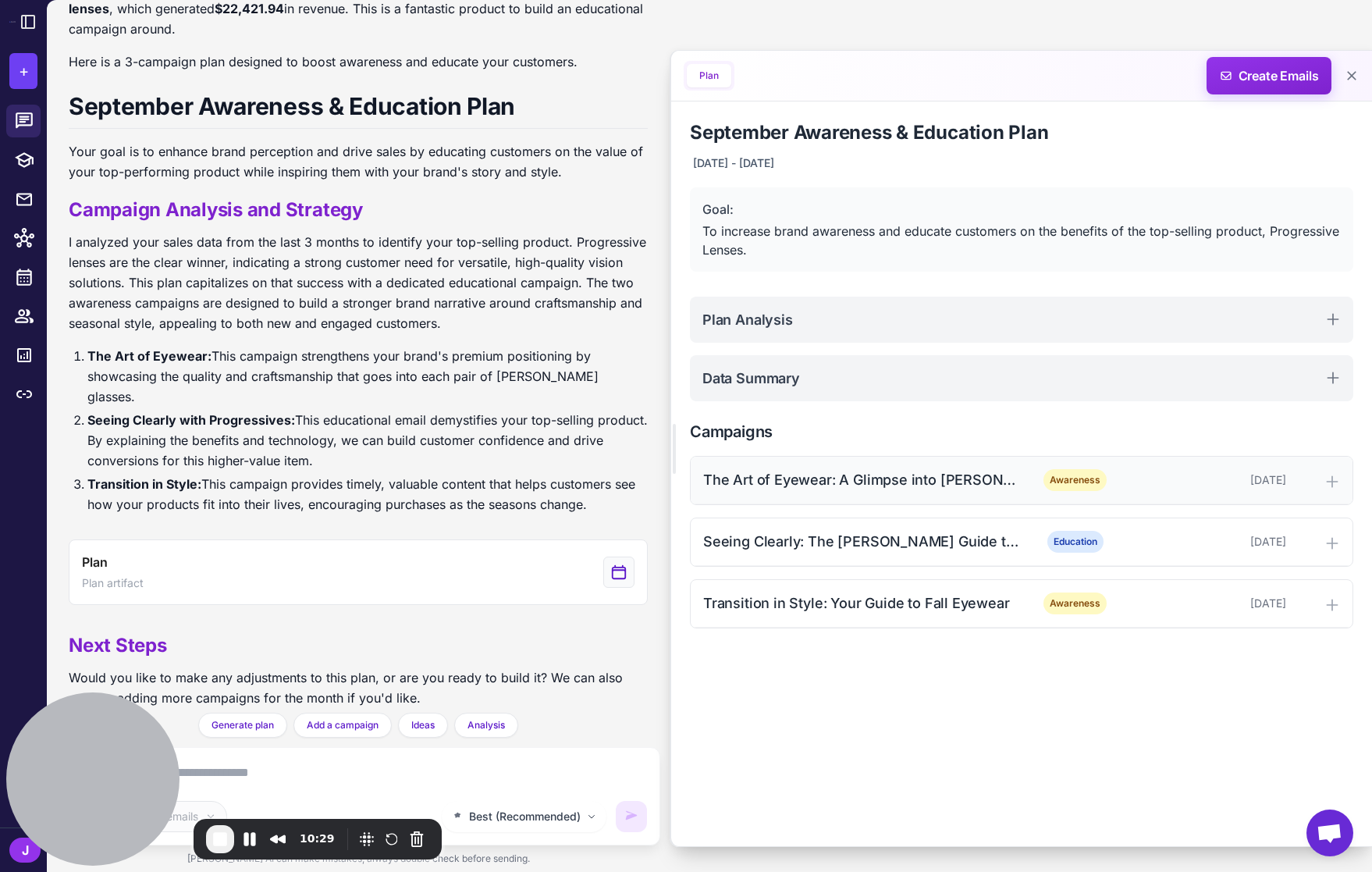
click at [934, 481] on div "The Art of Eyewear: A Glimpse into Vicci's Craftsmanship" at bounding box center [861, 480] width 315 height 21
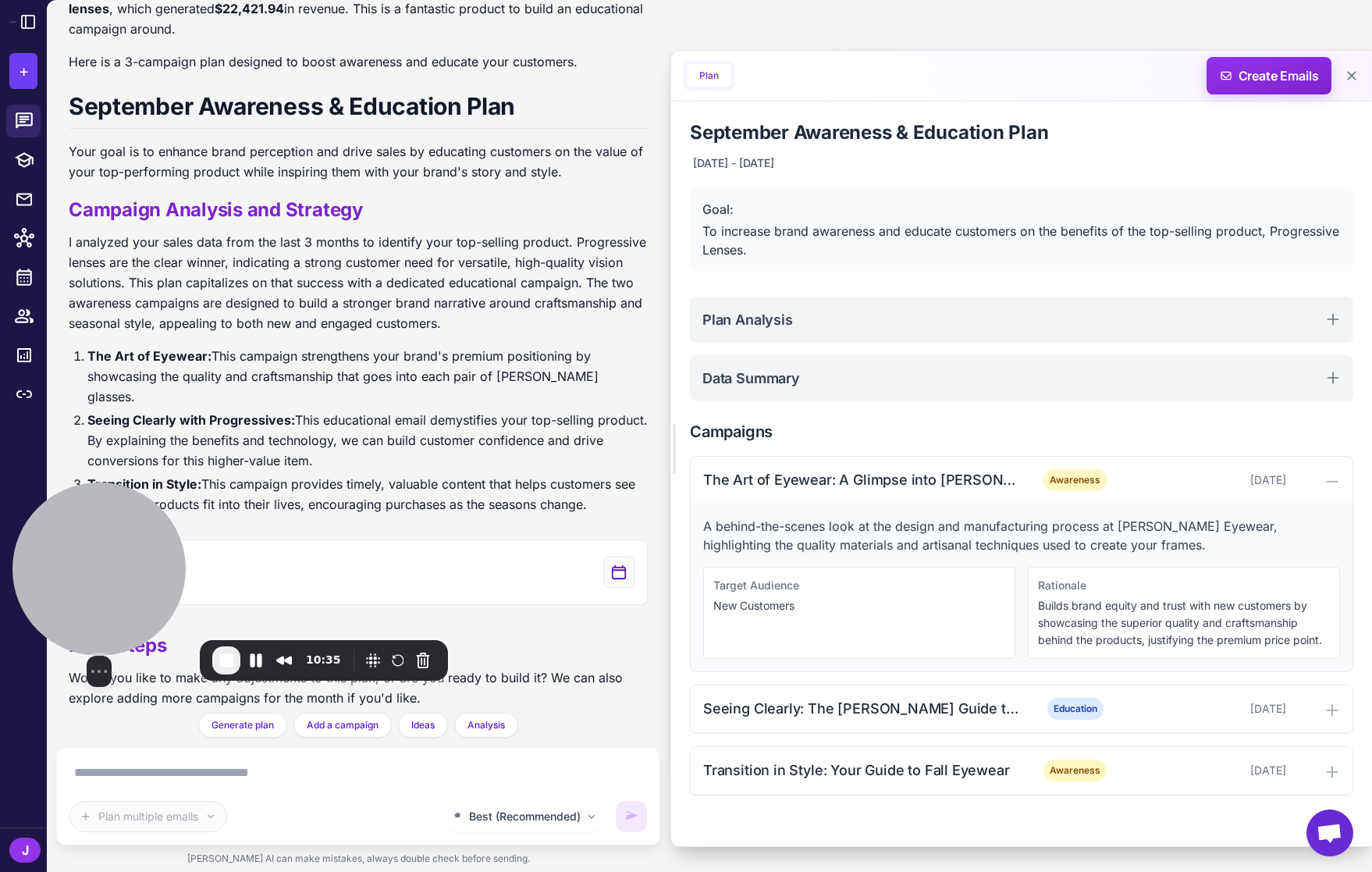
drag, startPoint x: 132, startPoint y: 756, endPoint x: 145, endPoint y: 396, distance: 360.2
click at [145, 482] on div at bounding box center [99, 569] width 174 height 174
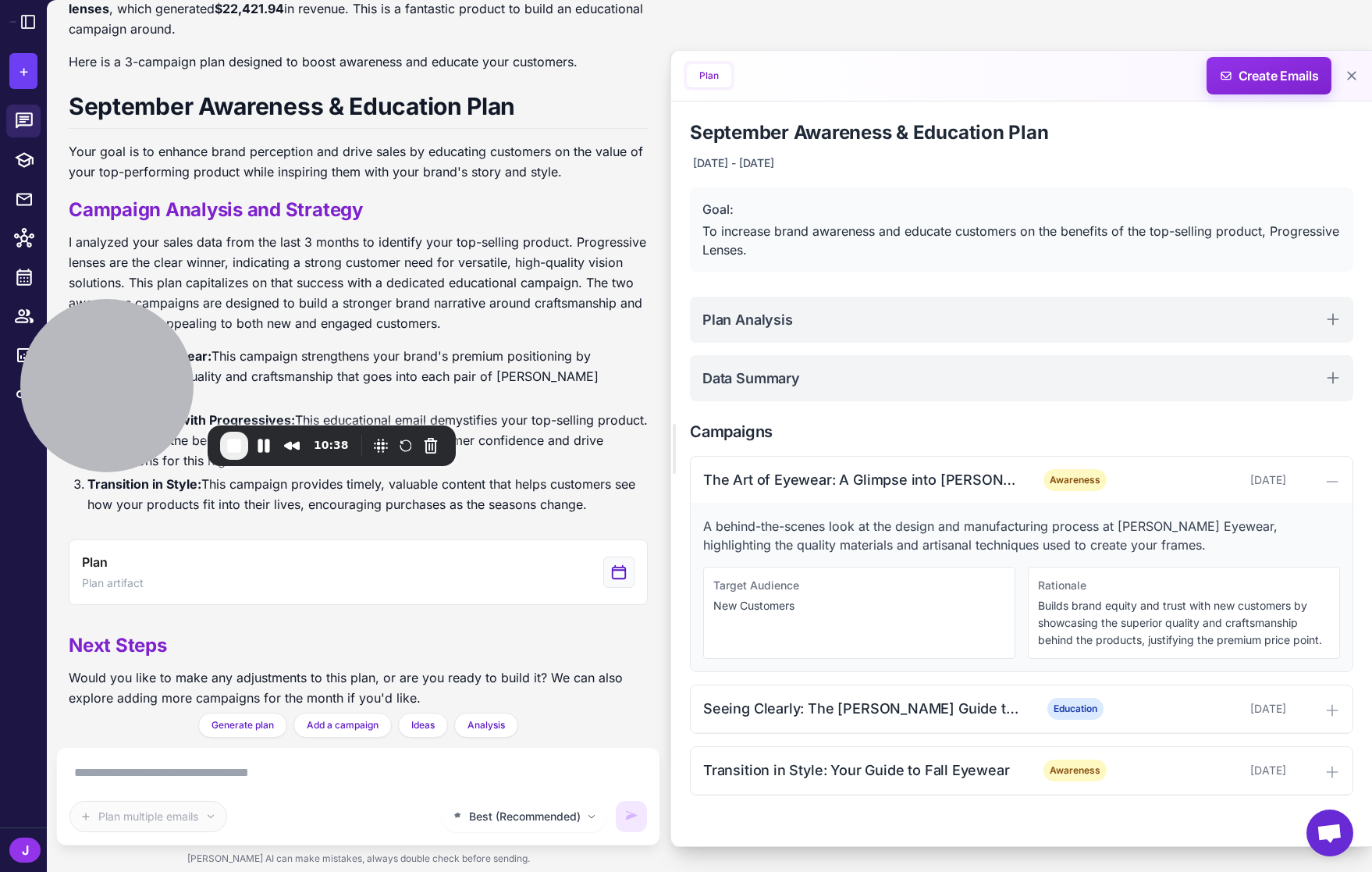
click at [138, 767] on textarea at bounding box center [358, 773] width 577 height 25
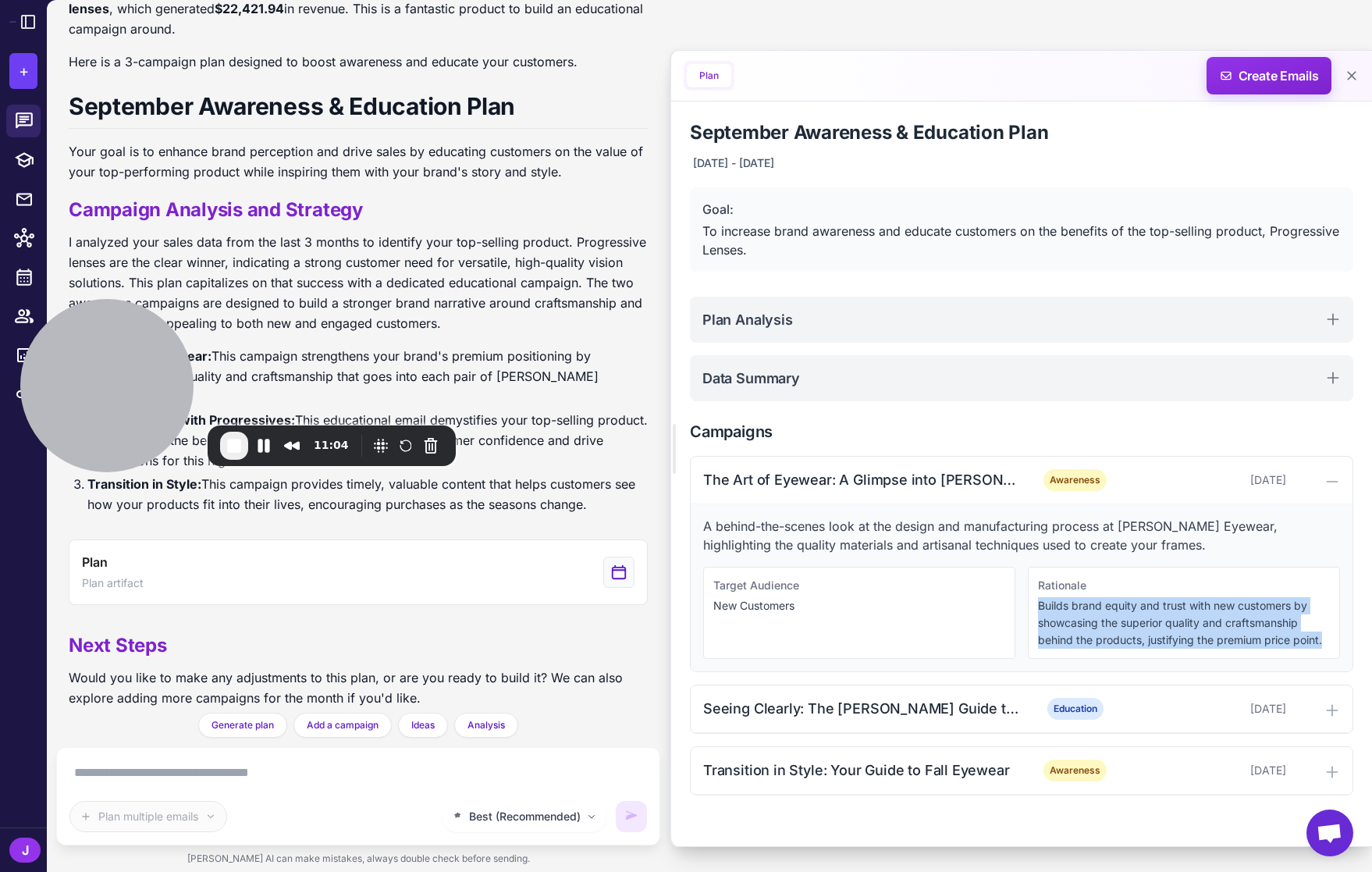
drag, startPoint x: 1326, startPoint y: 641, endPoint x: 1031, endPoint y: 611, distance: 296.5
click at [1031, 611] on div "Rationale Builds brand equity and trust with new customers by showcasing the su…" at bounding box center [1183, 613] width 313 height 92
drag, startPoint x: 1091, startPoint y: 616, endPoint x: 1109, endPoint y: 548, distance: 70.3
click at [1091, 615] on p "Builds brand equity and trust with new customers by showcasing the superior qua…" at bounding box center [1183, 622] width 292 height 52
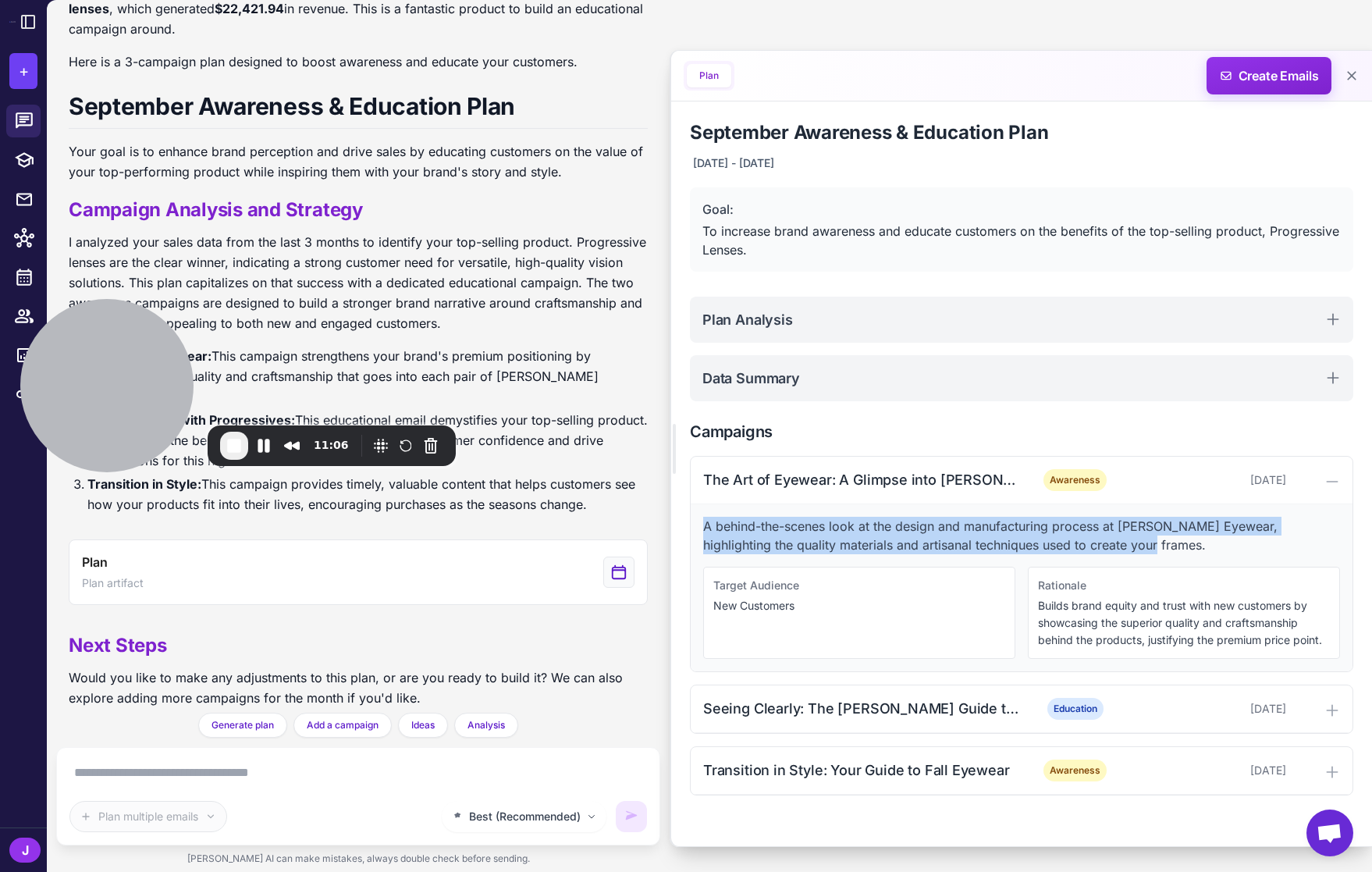
drag, startPoint x: 1127, startPoint y: 548, endPoint x: 688, endPoint y: 535, distance: 439.2
click at [688, 535] on div "September Awareness & Education Plan September 9, 2025 - September 23, 2025 Goa…" at bounding box center [1021, 457] width 701 height 712
click at [793, 534] on p "A behind-the-scenes look at the design and manufacturing process at Vicci Eyewe…" at bounding box center [1021, 535] width 636 height 38
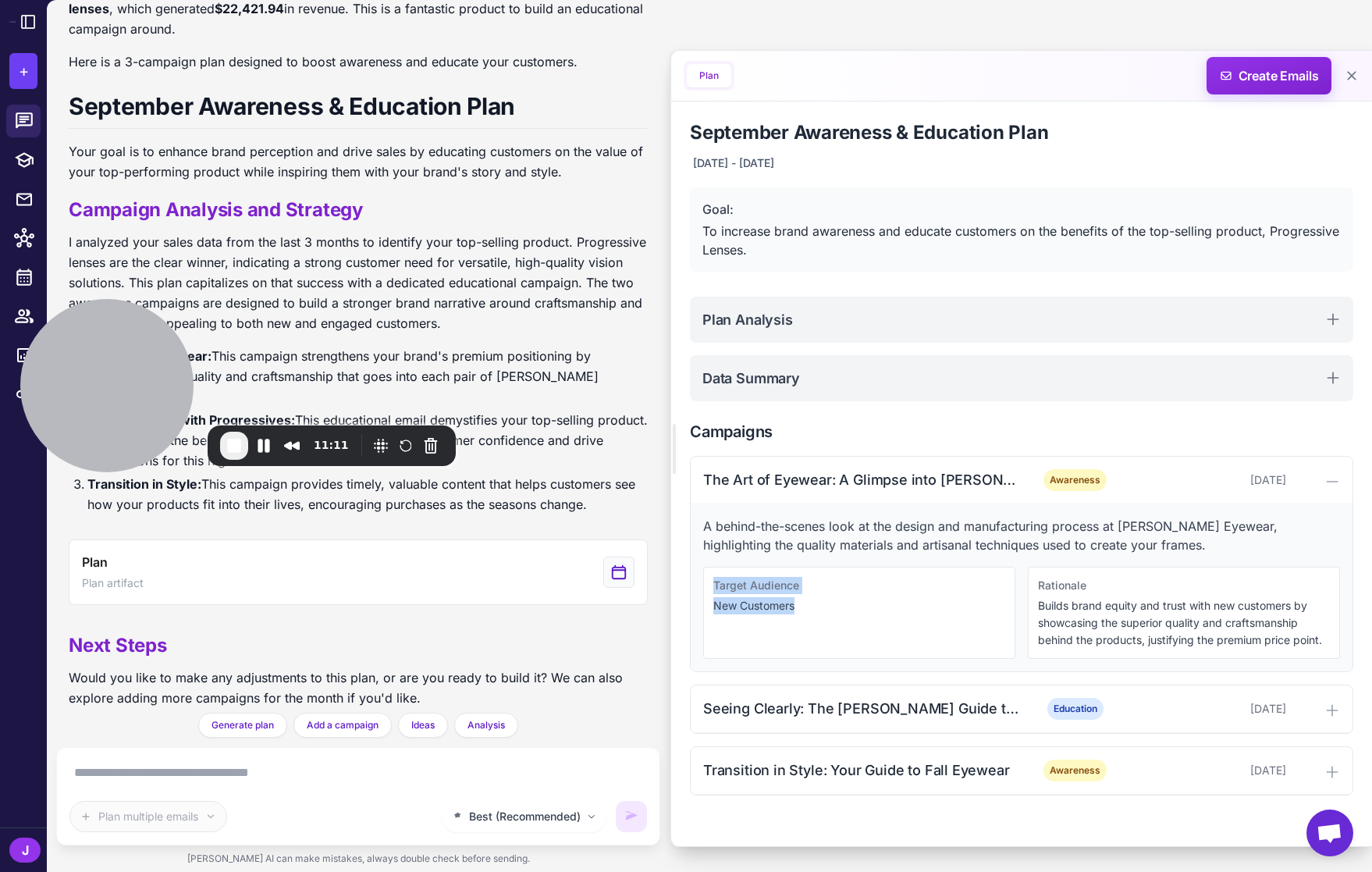
drag, startPoint x: 799, startPoint y: 606, endPoint x: 701, endPoint y: 576, distance: 102.5
click at [701, 576] on div "A behind-the-scenes look at the design and manufacturing process at Vicci Eyewe…" at bounding box center [1021, 588] width 662 height 167
click at [795, 604] on p "New Customers" at bounding box center [859, 605] width 292 height 17
drag, startPoint x: 803, startPoint y: 606, endPoint x: 697, endPoint y: 609, distance: 106.0
click at [701, 607] on div "A behind-the-scenes look at the design and manufacturing process at Vicci Eyewe…" at bounding box center [1021, 588] width 662 height 167
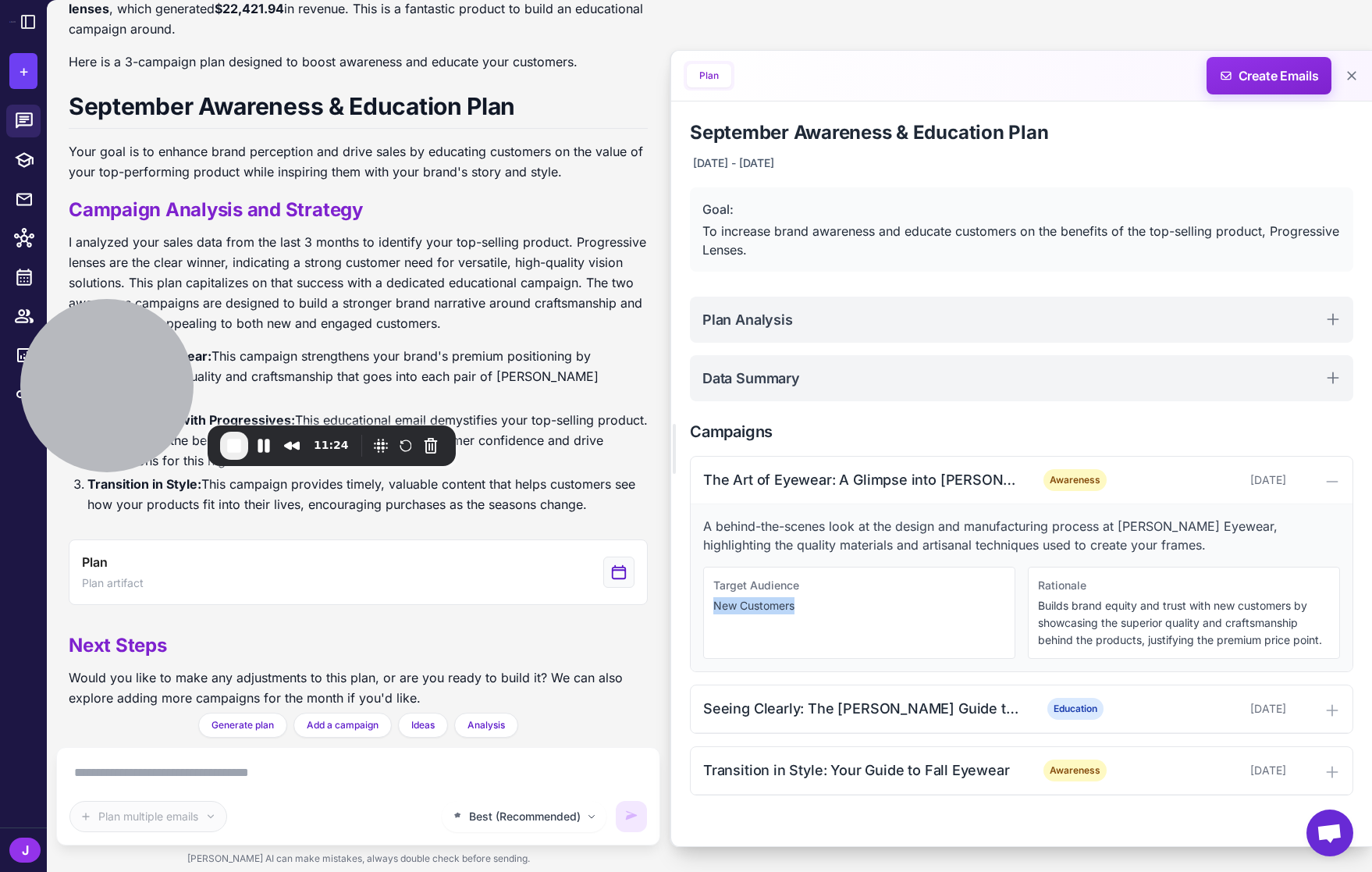
click at [771, 627] on div "Target Audience New Customers" at bounding box center [859, 613] width 313 height 92
drag, startPoint x: 804, startPoint y: 610, endPoint x: 713, endPoint y: 585, distance: 94.4
click at [706, 600] on div "Target Audience New Customers" at bounding box center [859, 613] width 313 height 92
click at [721, 593] on div "Target Audience" at bounding box center [859, 585] width 292 height 17
click at [747, 600] on p "New Customers" at bounding box center [859, 605] width 292 height 17
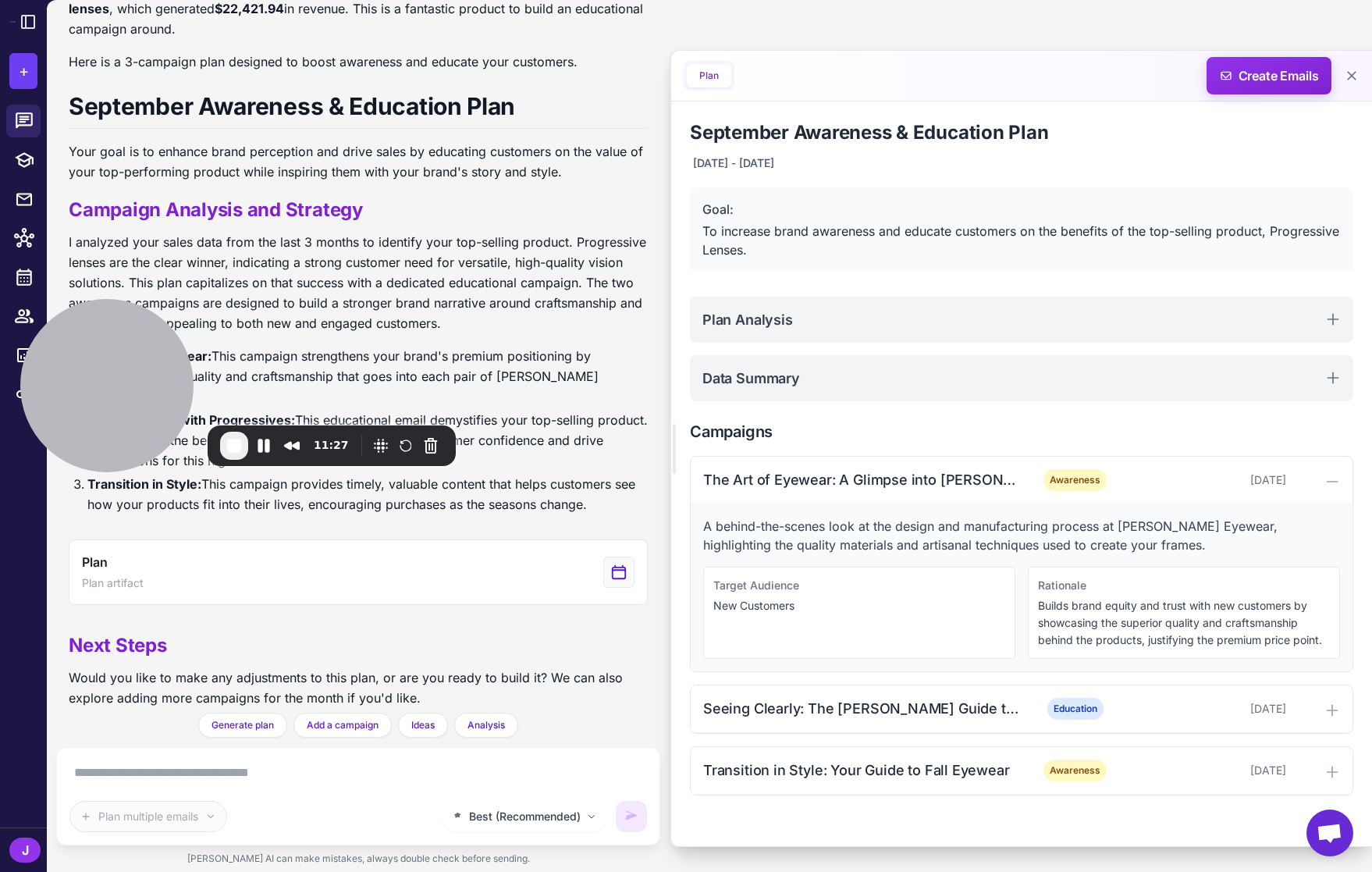
click at [786, 604] on p "New Customers" at bounding box center [859, 605] width 292 height 17
click at [789, 604] on p "New Customers" at bounding box center [859, 605] width 292 height 17
click at [813, 600] on p "New Customers" at bounding box center [859, 605] width 292 height 17
click at [900, 705] on div "Seeing Clearly: The Vicci Guide to Progressive Lenses" at bounding box center [861, 708] width 315 height 21
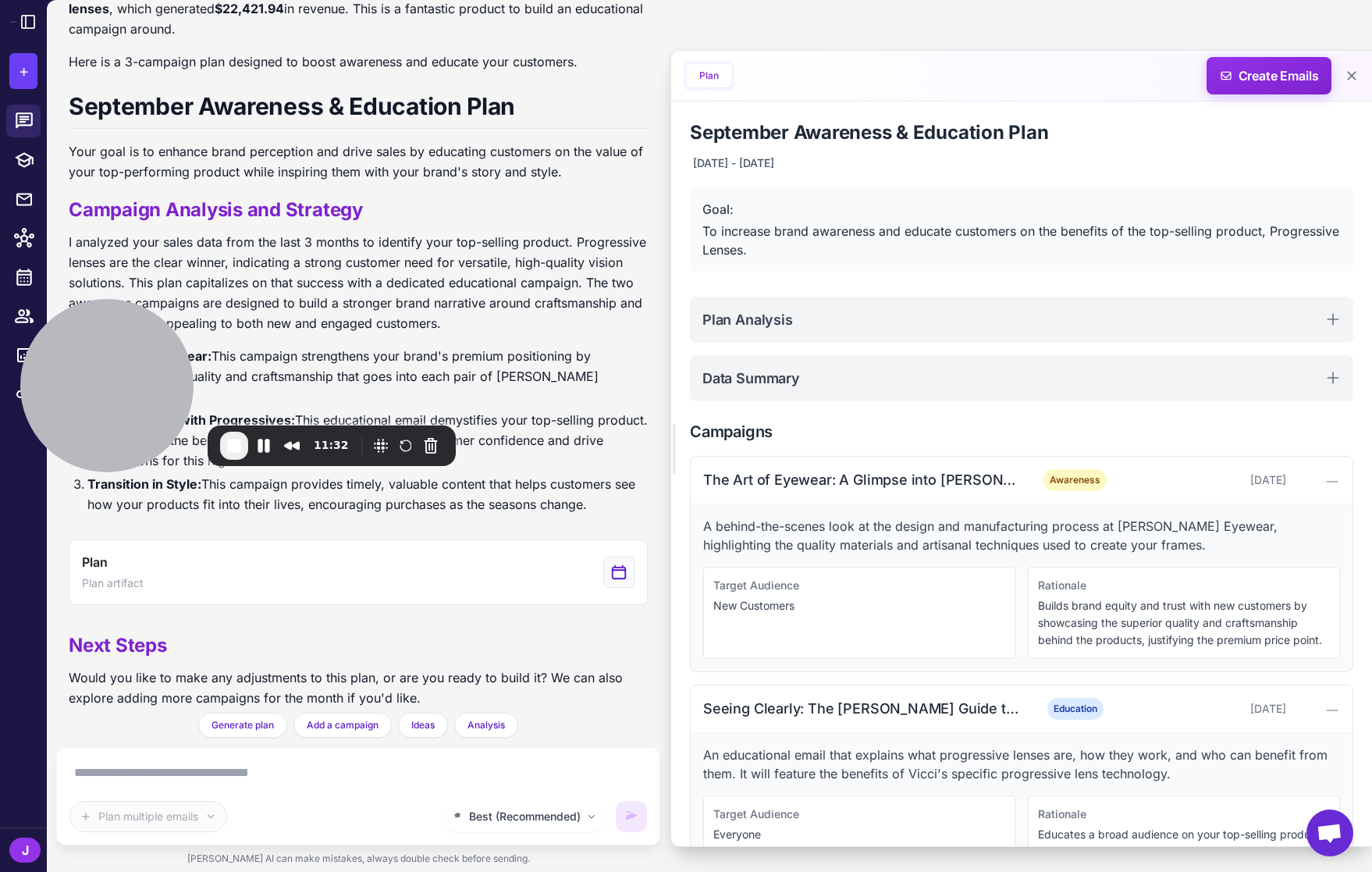
click at [909, 636] on div "Target Audience New Customers" at bounding box center [859, 613] width 313 height 92
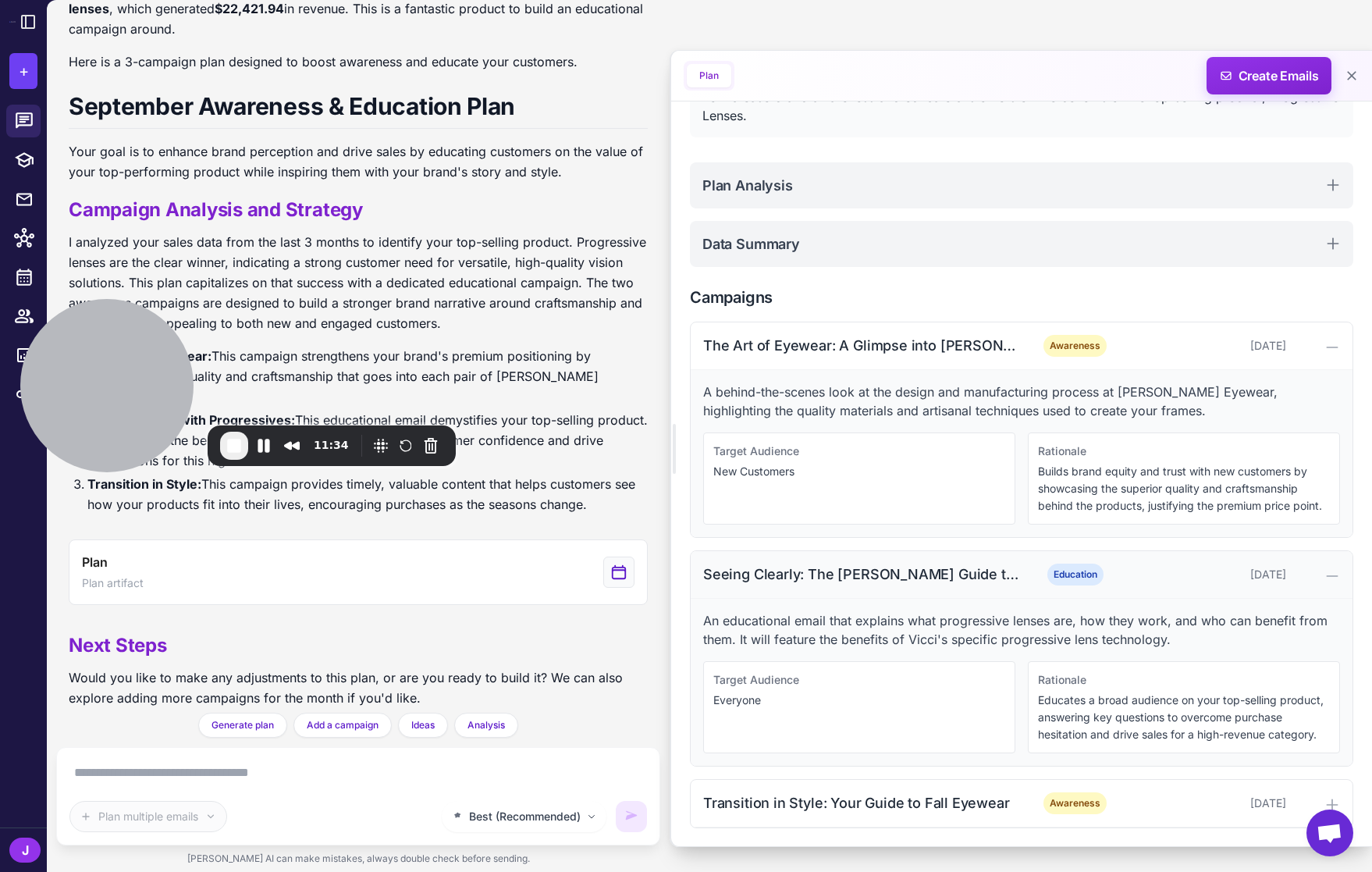
scroll to position [135, 0]
click at [810, 577] on div "Seeing Clearly: The Vicci Guide to Progressive Lenses" at bounding box center [861, 573] width 315 height 21
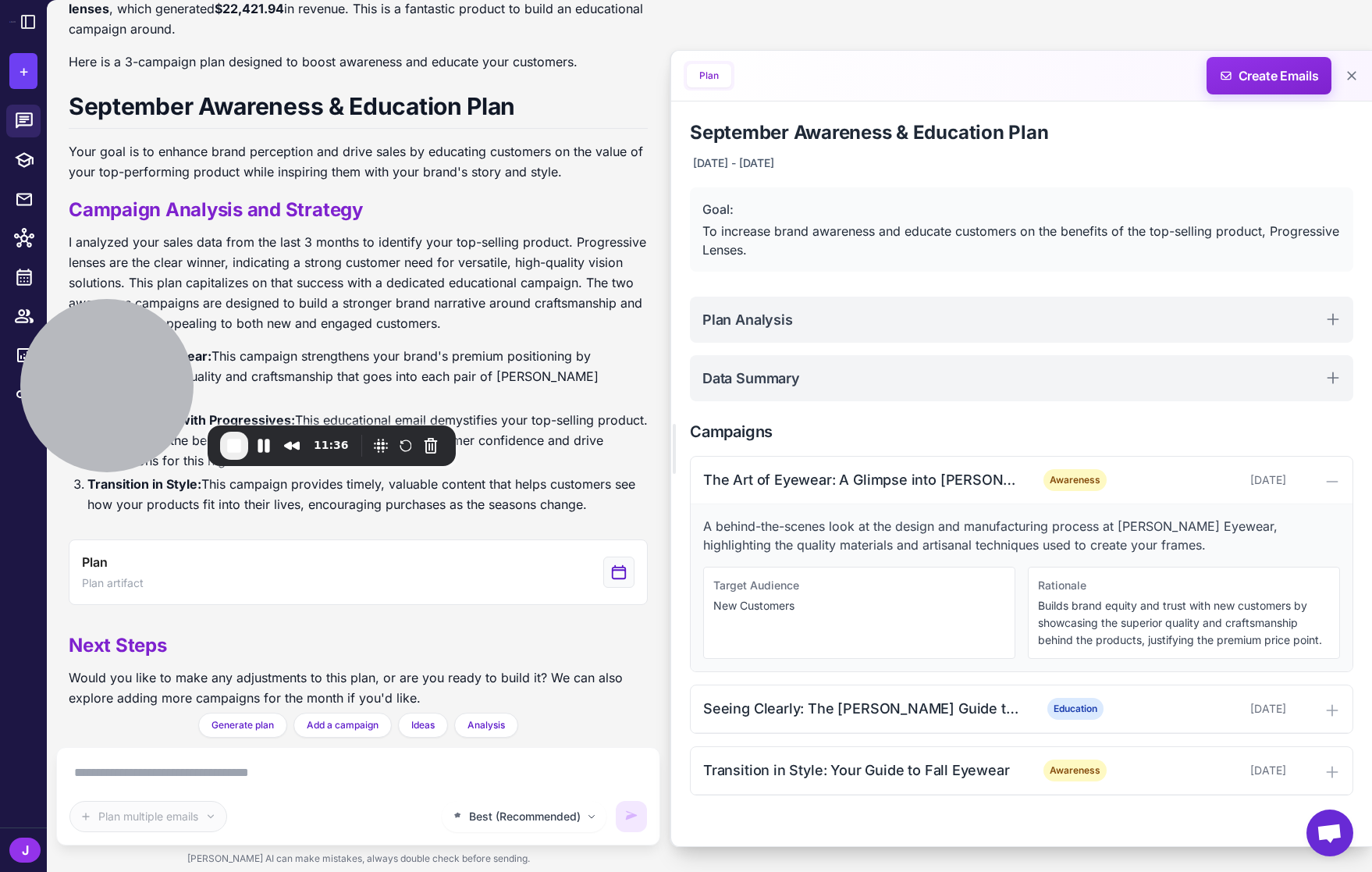
scroll to position [0, 0]
click at [819, 484] on div "The Art of Eyewear: A Glimpse into Vicci's Craftsmanship" at bounding box center [861, 480] width 315 height 21
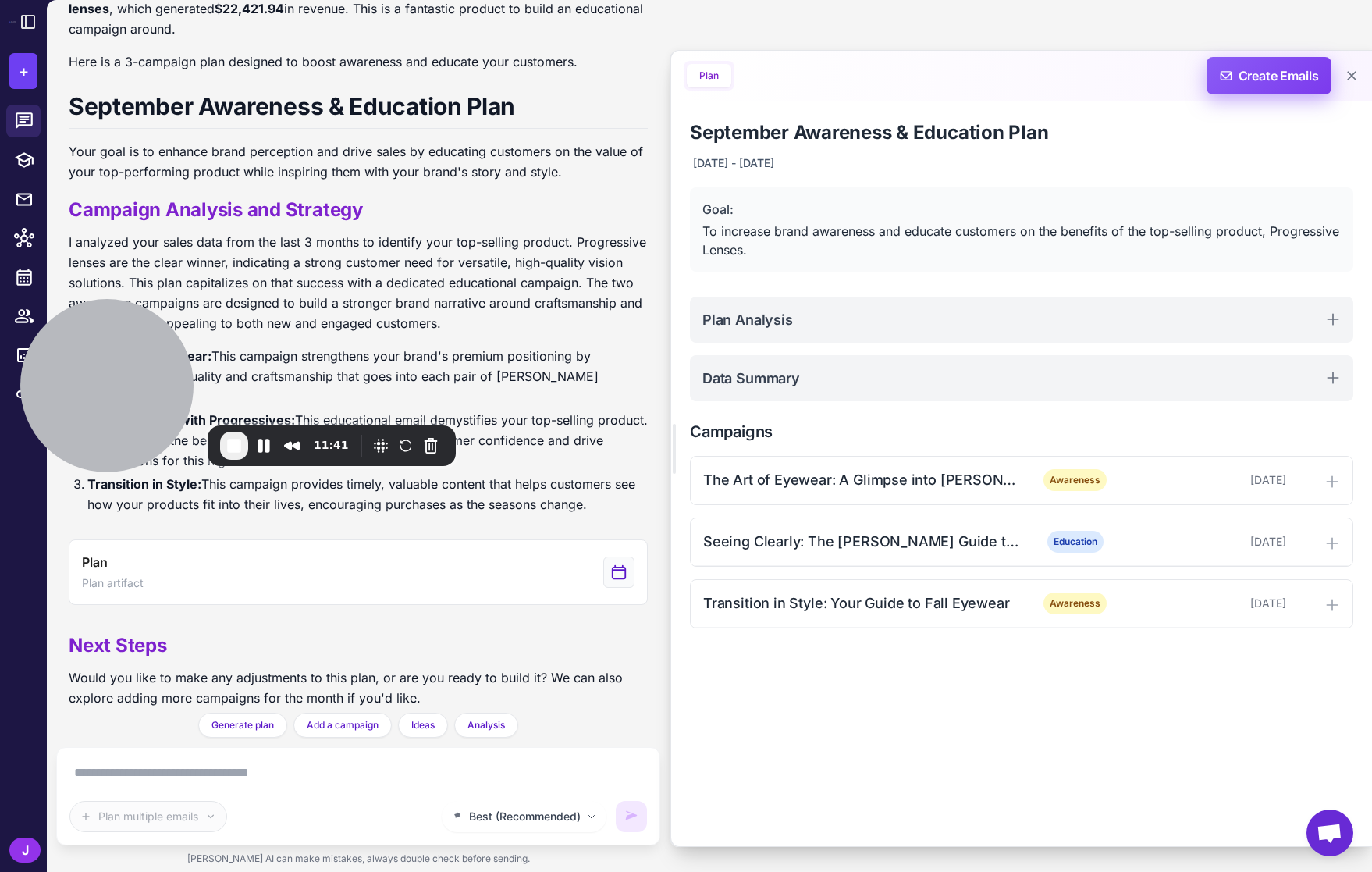
click at [1270, 71] on span "Create Emails" at bounding box center [1270, 76] width 137 height 38
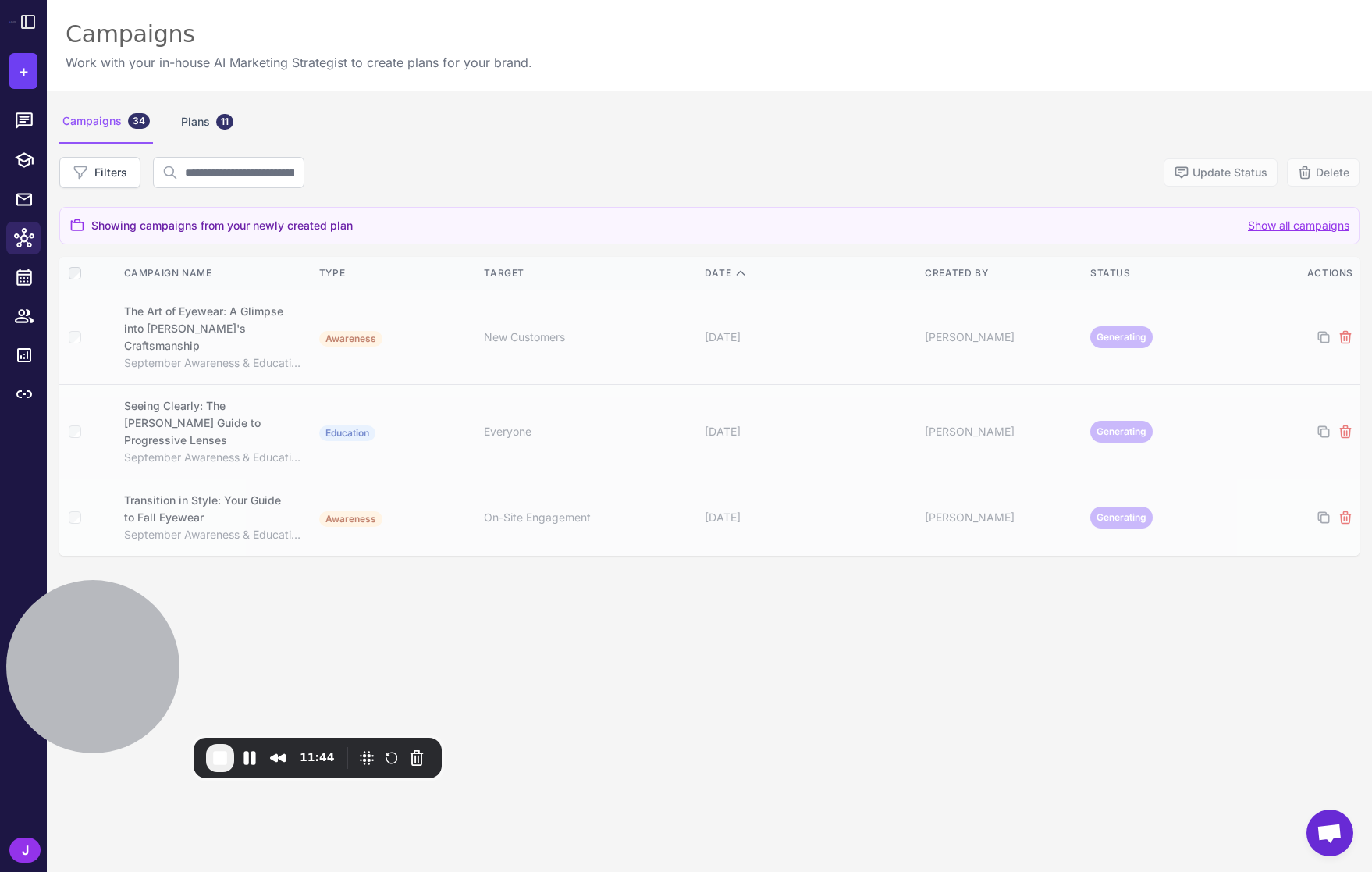
drag, startPoint x: 150, startPoint y: 366, endPoint x: 583, endPoint y: 570, distance: 478.6
click at [137, 675] on div at bounding box center [93, 666] width 174 height 174
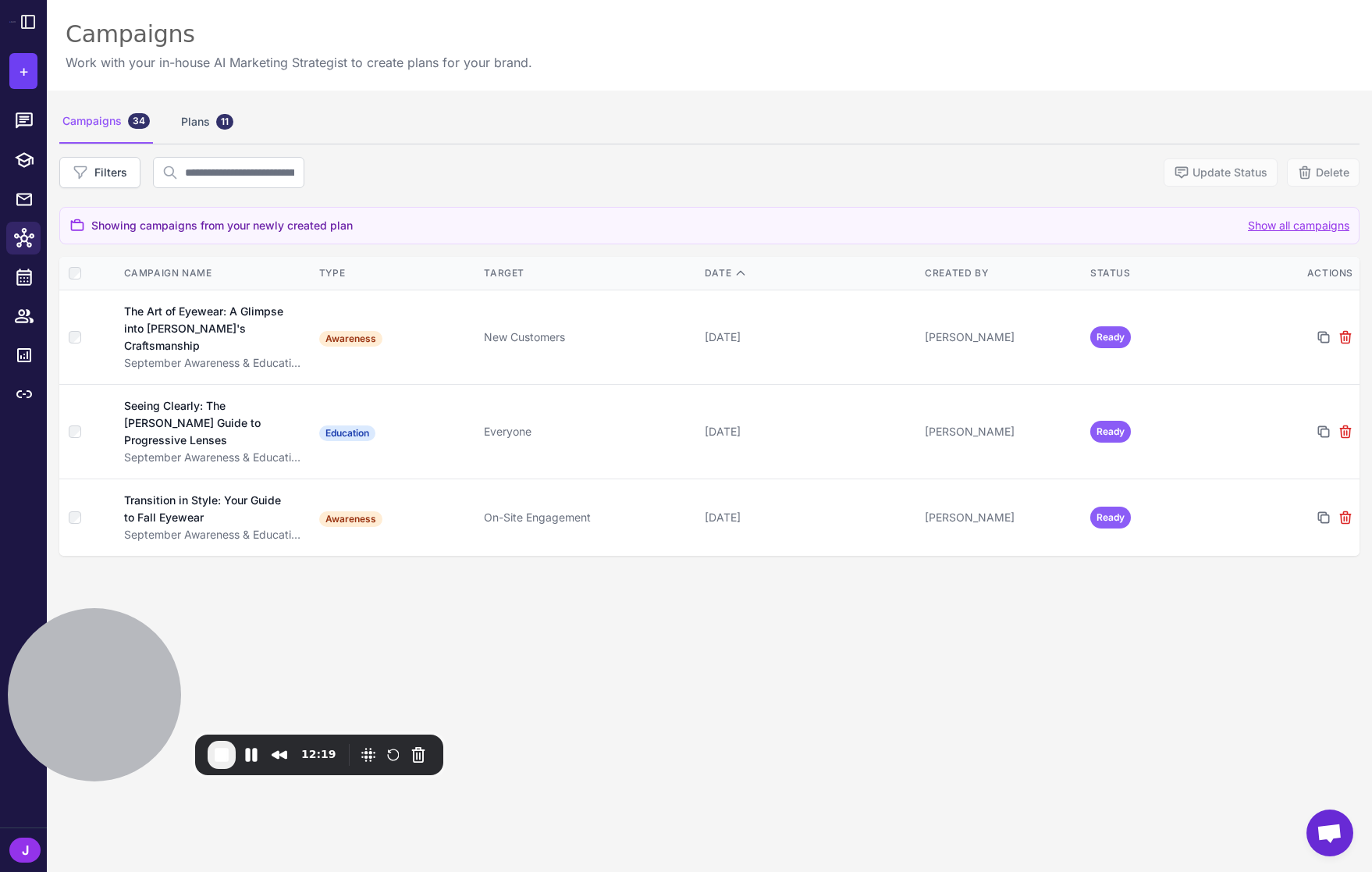
click at [688, 723] on div "Campaigns 34 Plans 11 Filters Update Status Delete Showing campaigns from your …" at bounding box center [709, 526] width 1325 height 872
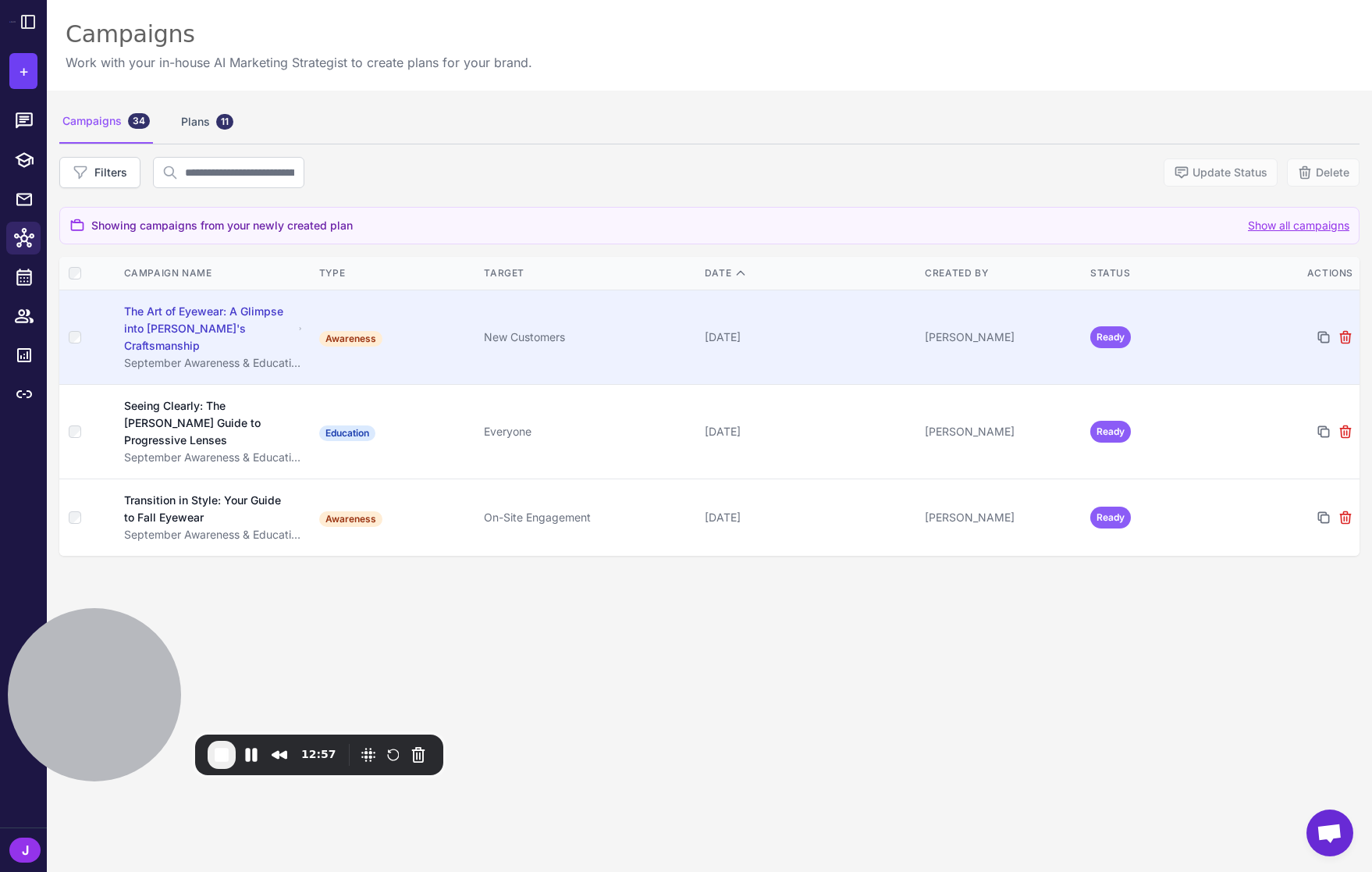
click at [963, 332] on div "[PERSON_NAME]" at bounding box center [1000, 337] width 153 height 17
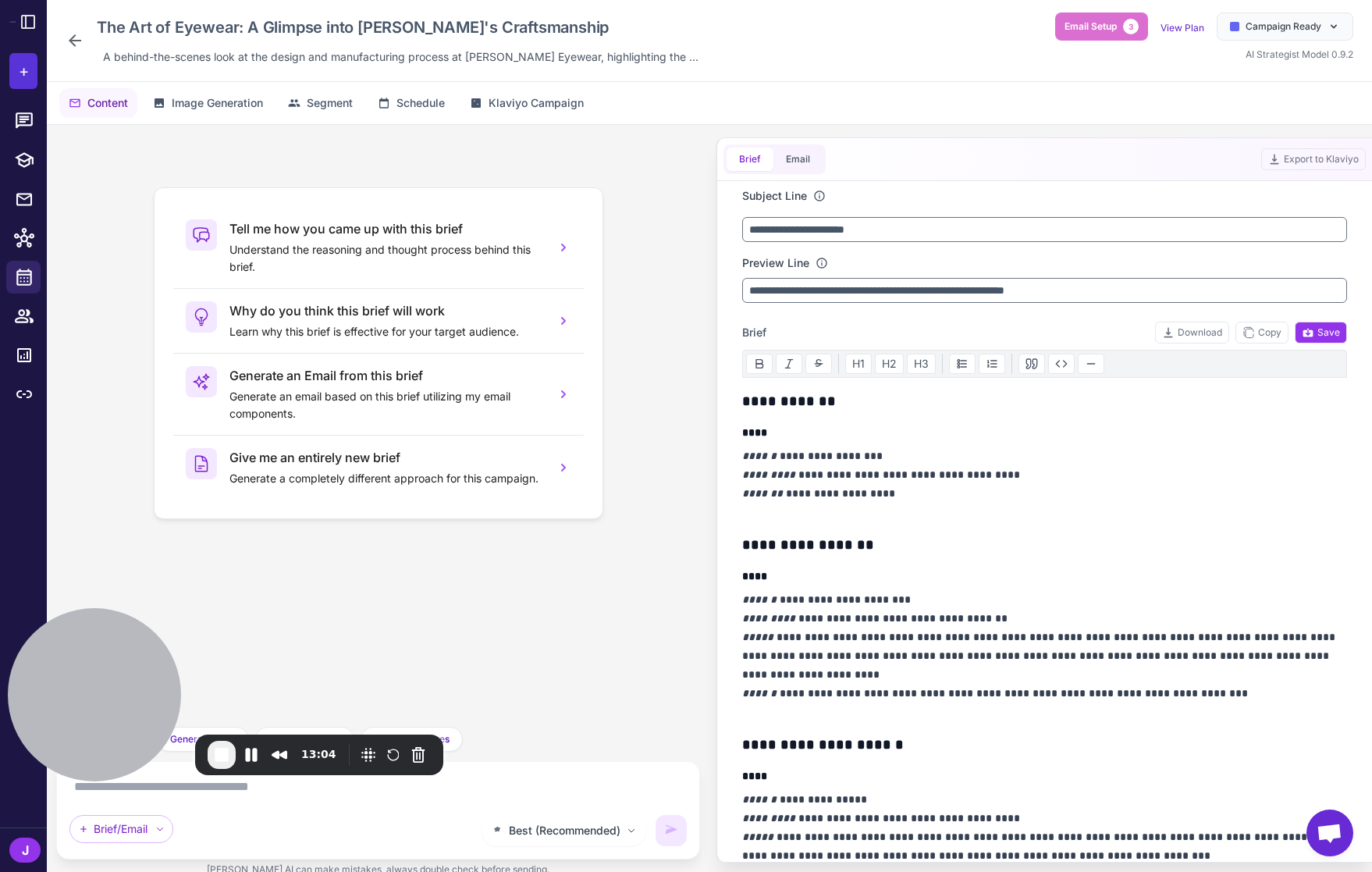
click at [21, 76] on span "+" at bounding box center [23, 70] width 10 height 23
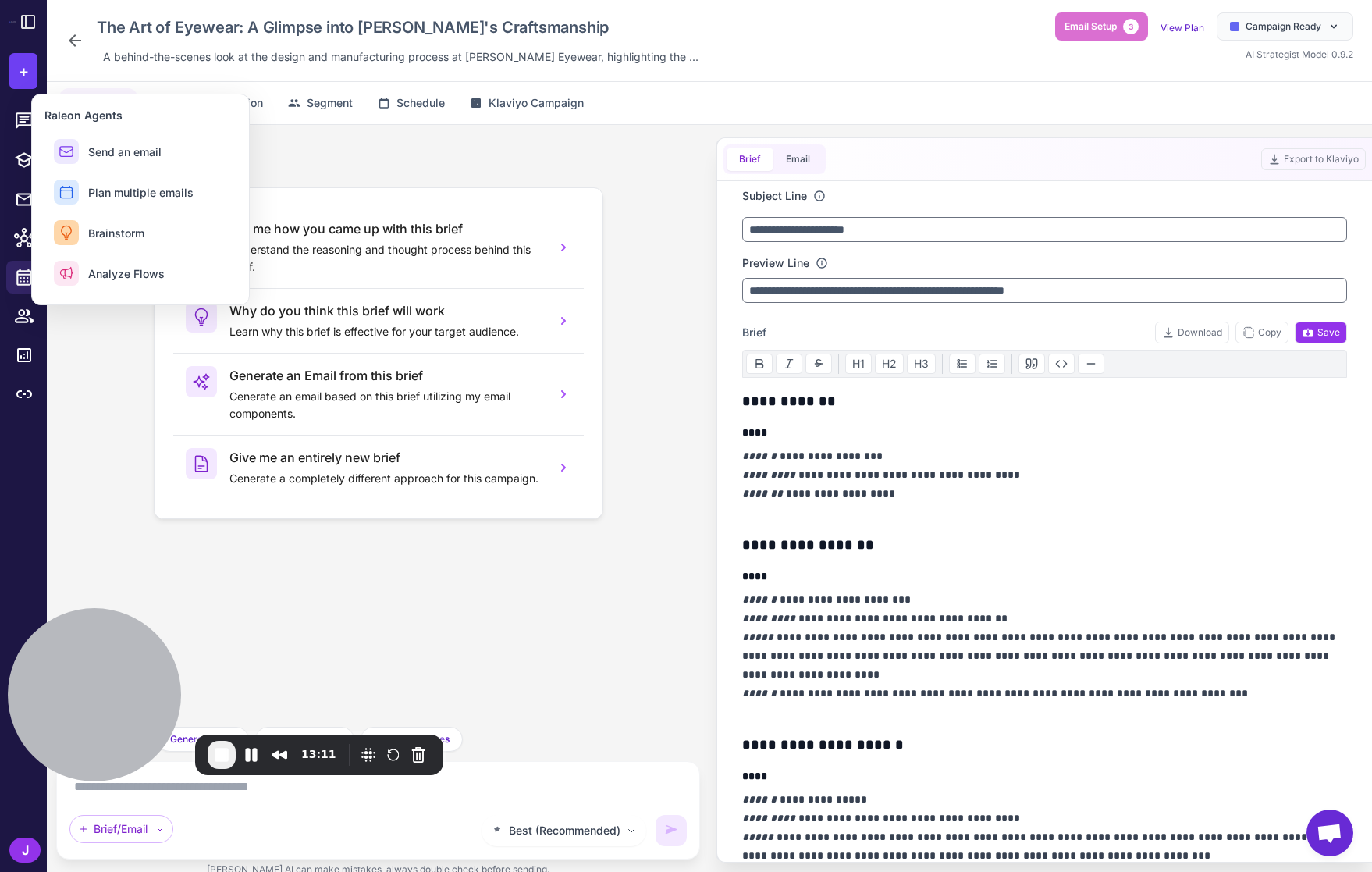
click at [391, 588] on div "Tell me how you came up with this brief Understand the reasoning and thought pr…" at bounding box center [377, 425] width 618 height 576
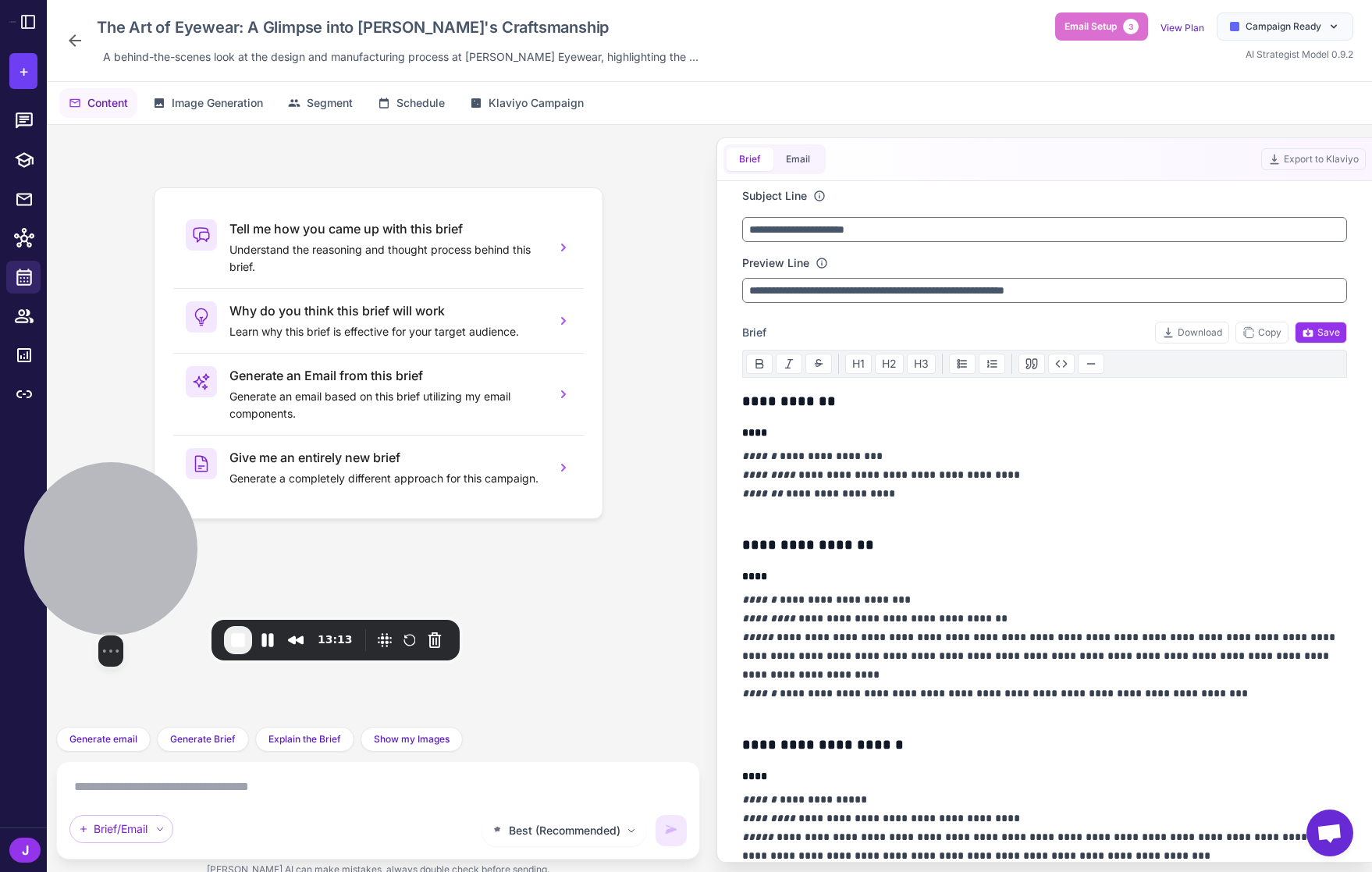
drag, startPoint x: 109, startPoint y: 666, endPoint x: 126, endPoint y: 552, distance: 115.3
click at [126, 552] on div at bounding box center [111, 548] width 174 height 174
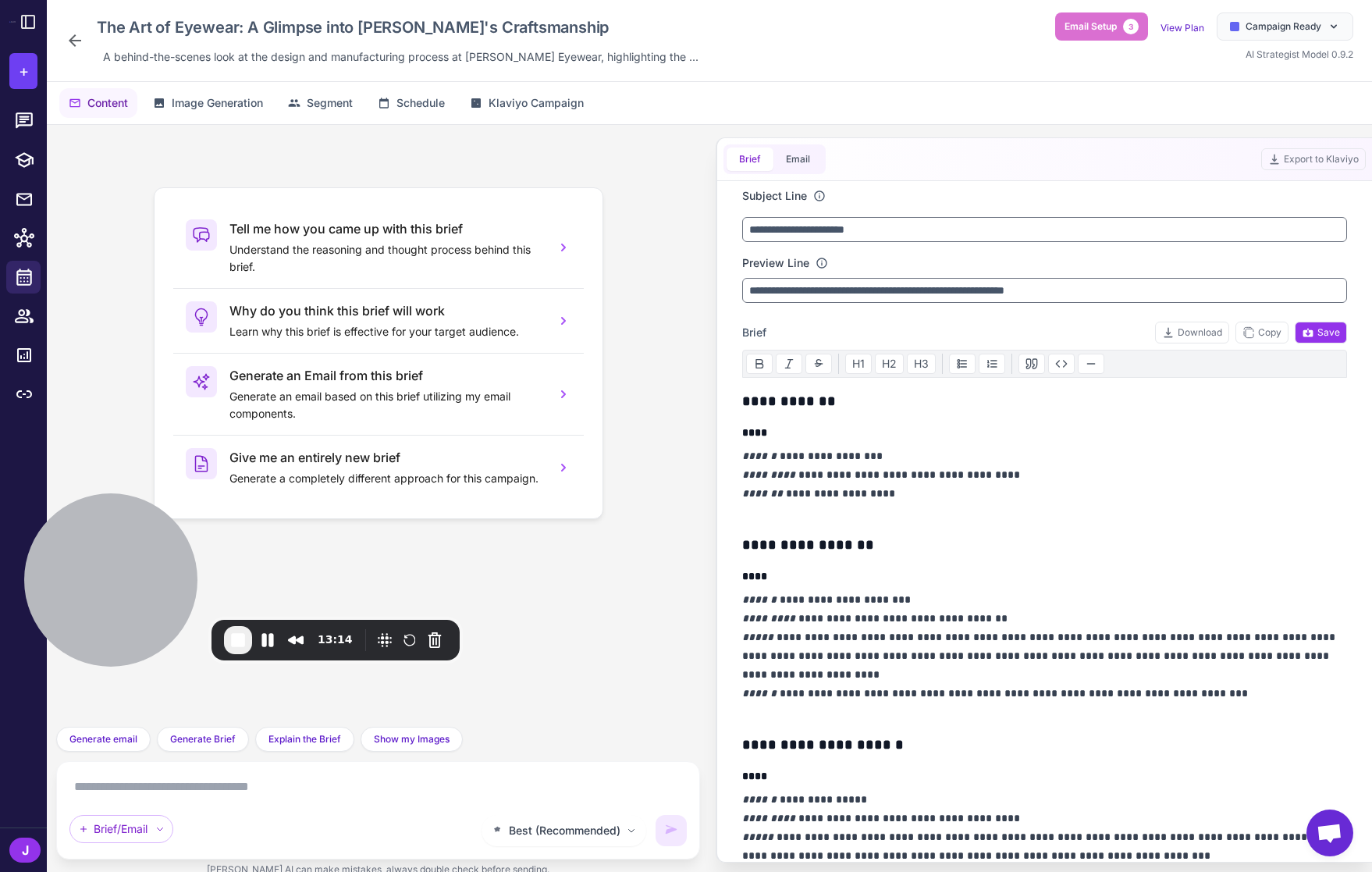
click at [156, 789] on textarea at bounding box center [378, 787] width 617 height 25
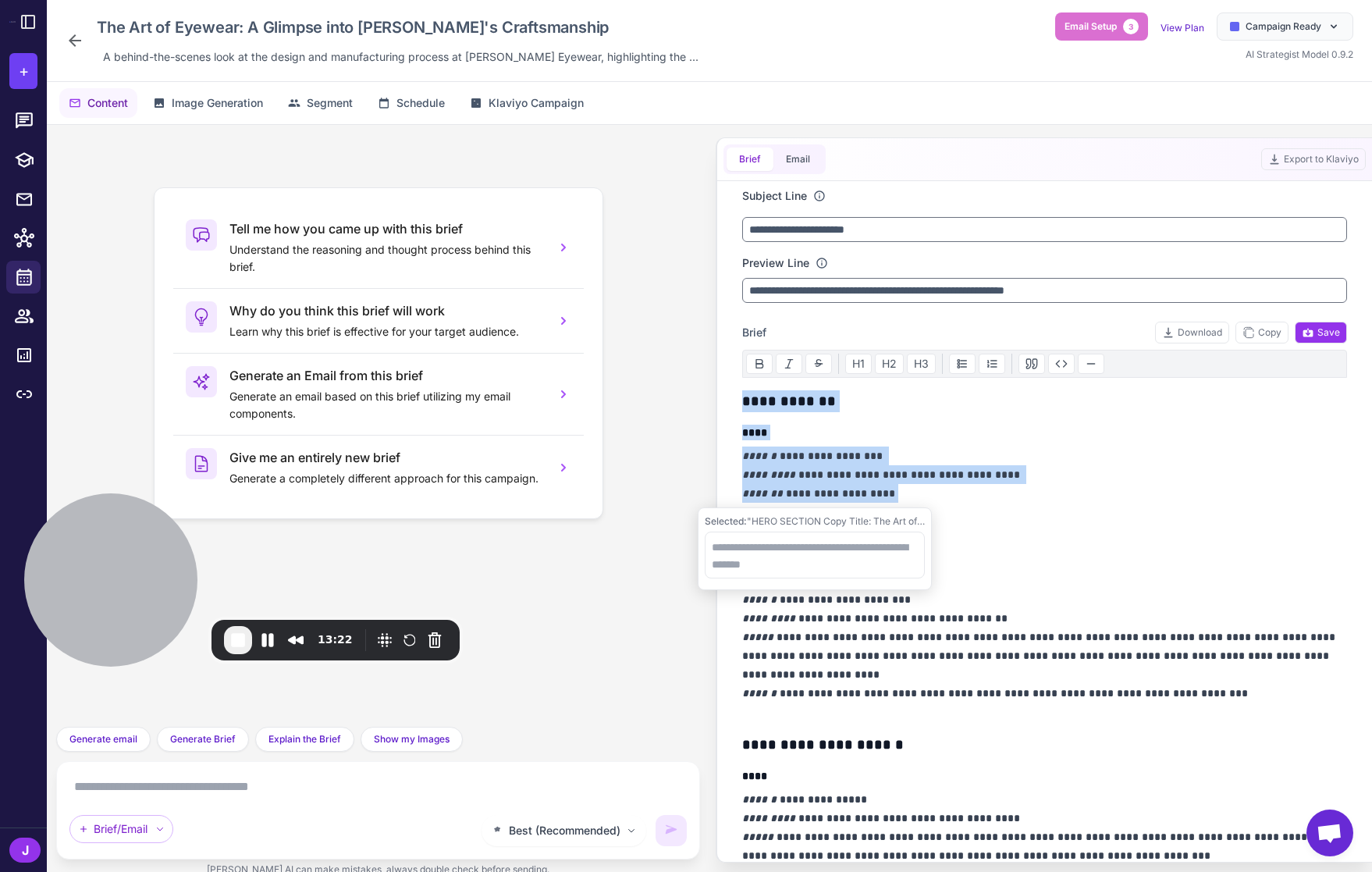
drag, startPoint x: 746, startPoint y: 403, endPoint x: 905, endPoint y: 501, distance: 186.8
click at [905, 501] on div "**********" at bounding box center [1044, 785] width 604 height 789
click at [814, 484] on p "**********" at bounding box center [1044, 484] width 604 height 75
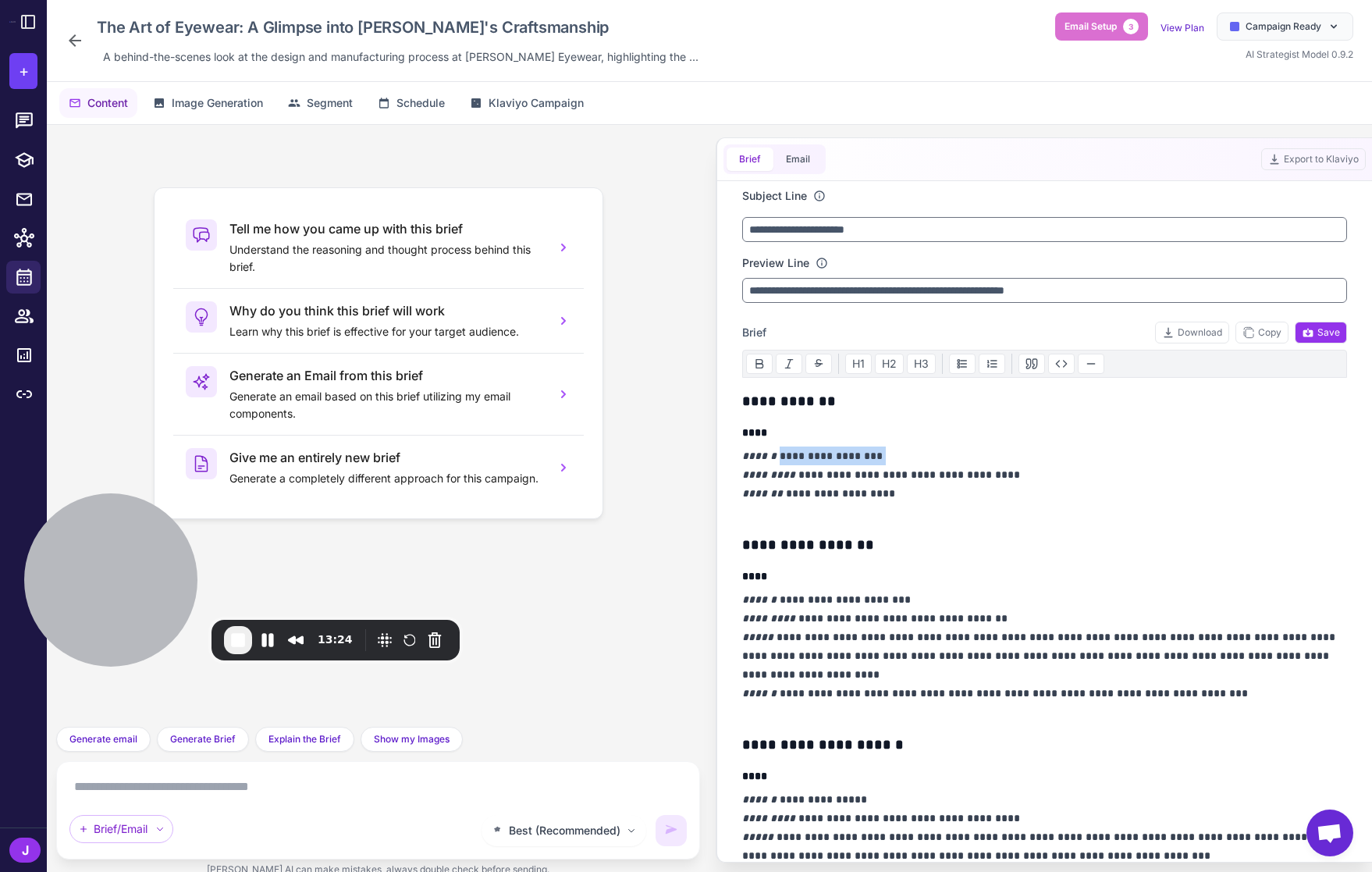
drag, startPoint x: 770, startPoint y: 453, endPoint x: 878, endPoint y: 456, distance: 108.0
click at [878, 456] on p "**********" at bounding box center [1044, 484] width 604 height 75
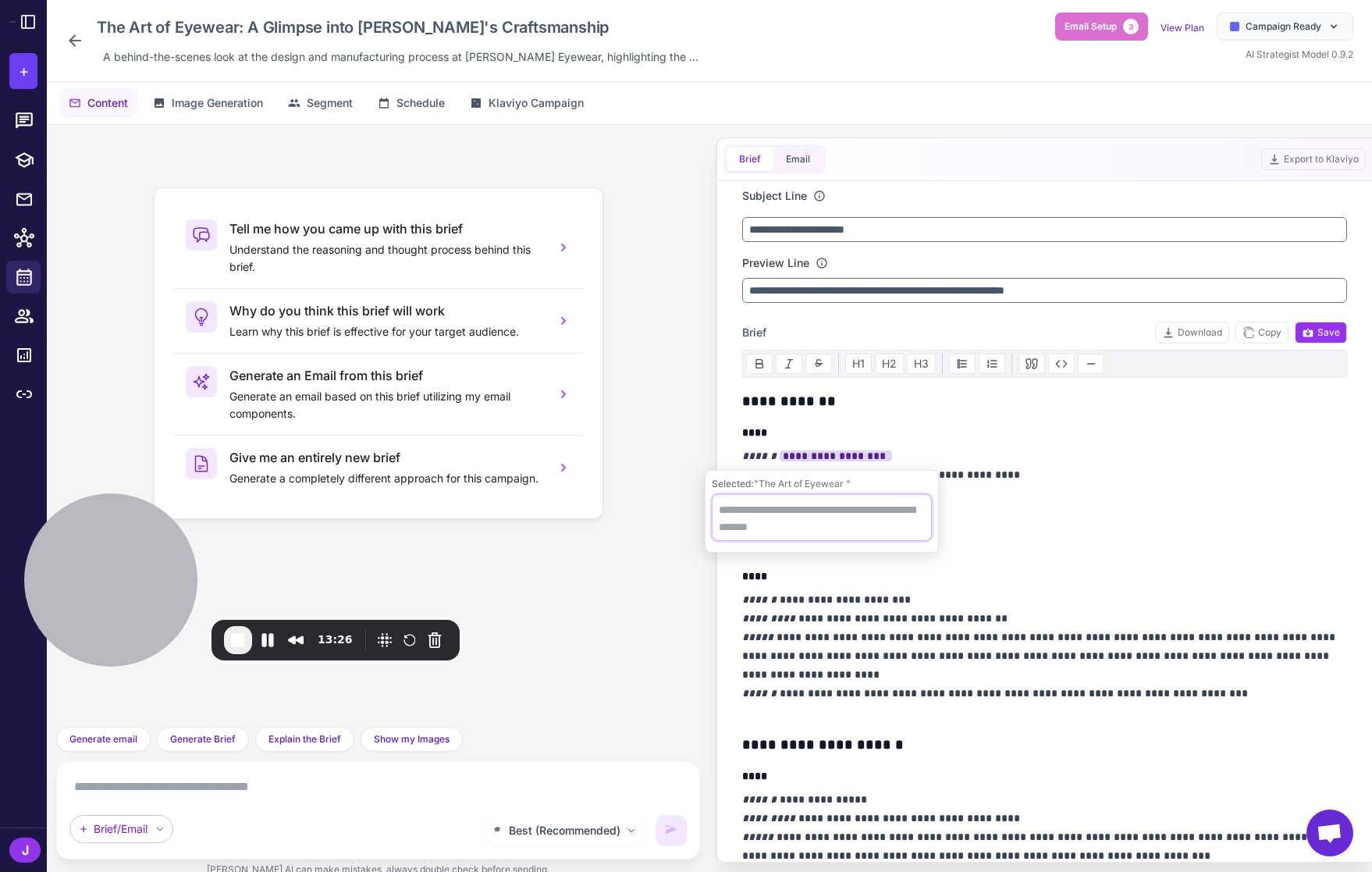
click at [769, 514] on textarea at bounding box center [821, 517] width 220 height 47
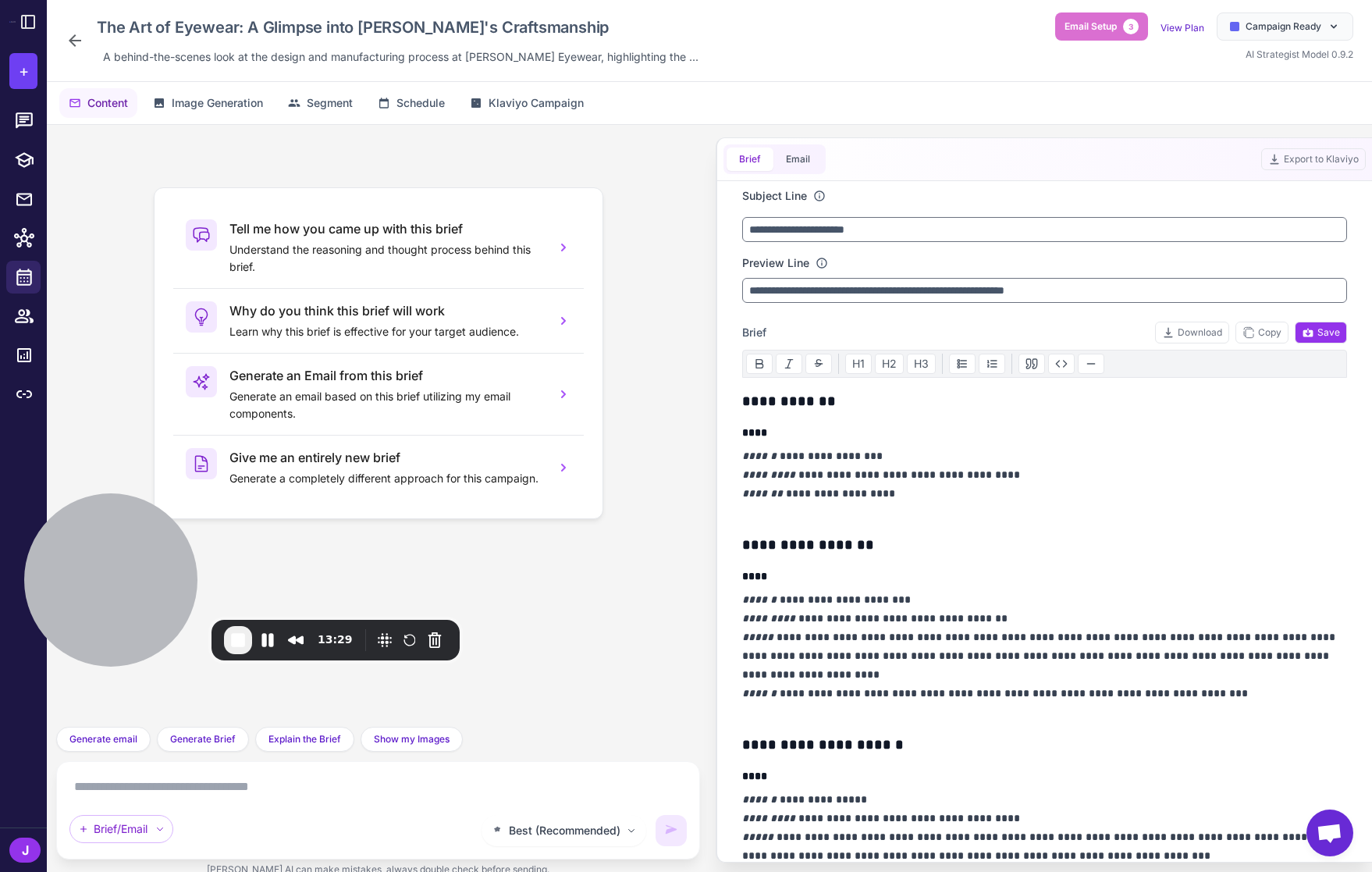
click at [1104, 489] on p "**********" at bounding box center [1044, 484] width 604 height 75
click at [174, 788] on textarea at bounding box center [378, 787] width 617 height 25
click at [825, 167] on div "Brief Email Export to Klaviyo" at bounding box center [1044, 160] width 655 height 43
click at [792, 156] on button "Email" at bounding box center [798, 159] width 49 height 23
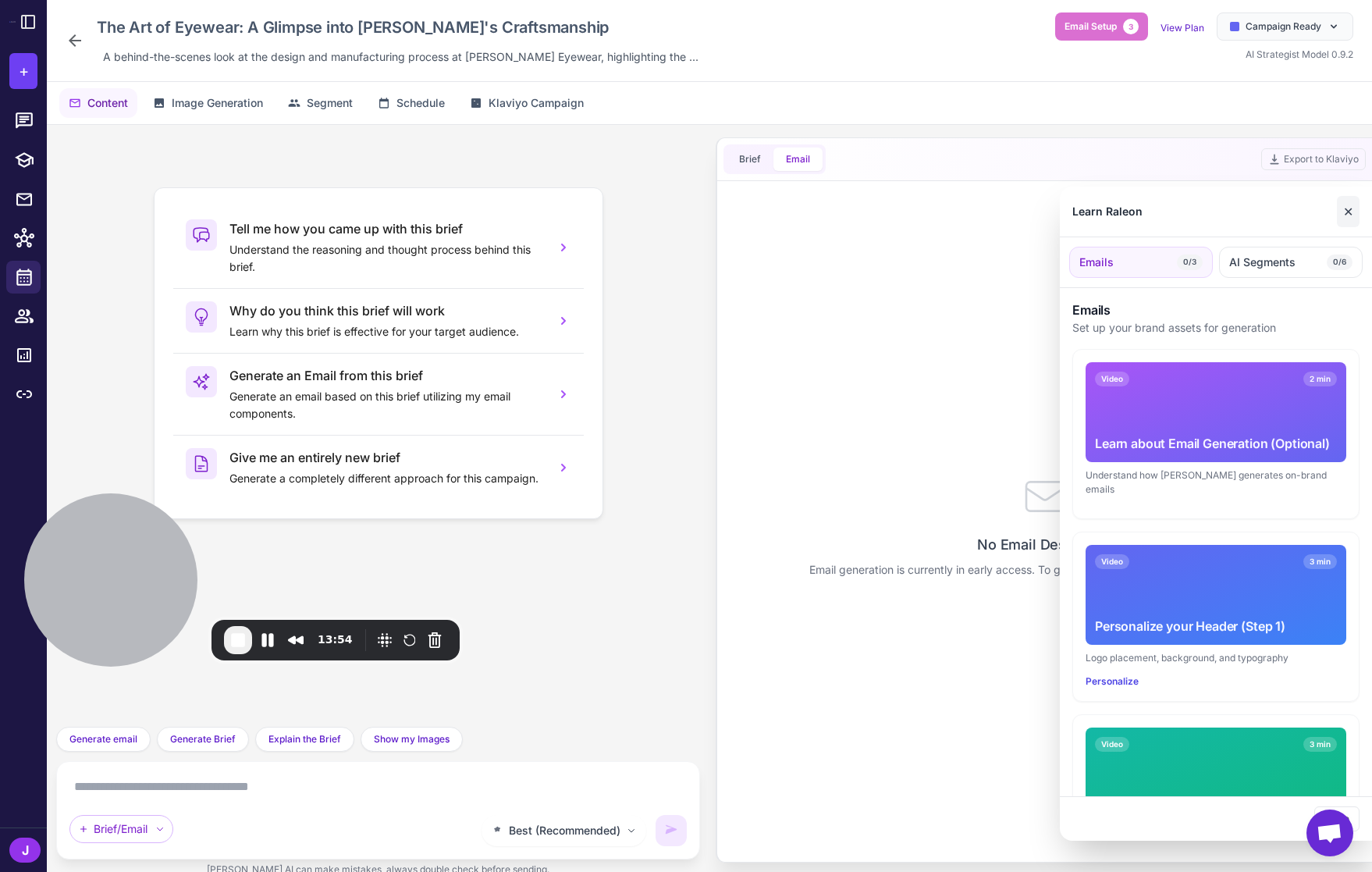
click at [1345, 211] on button "✕" at bounding box center [1348, 211] width 23 height 31
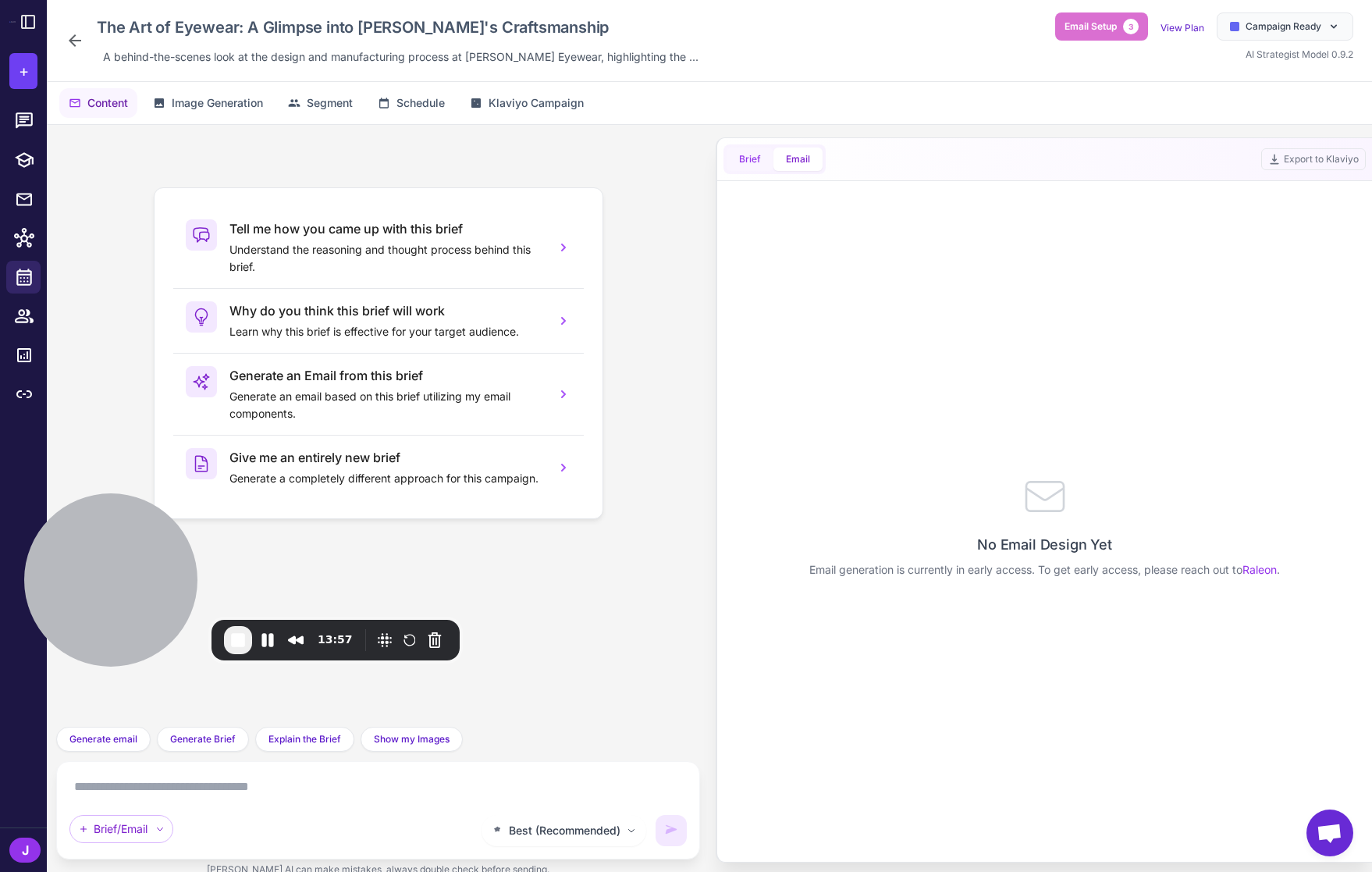
click at [759, 166] on button "Brief" at bounding box center [750, 159] width 47 height 23
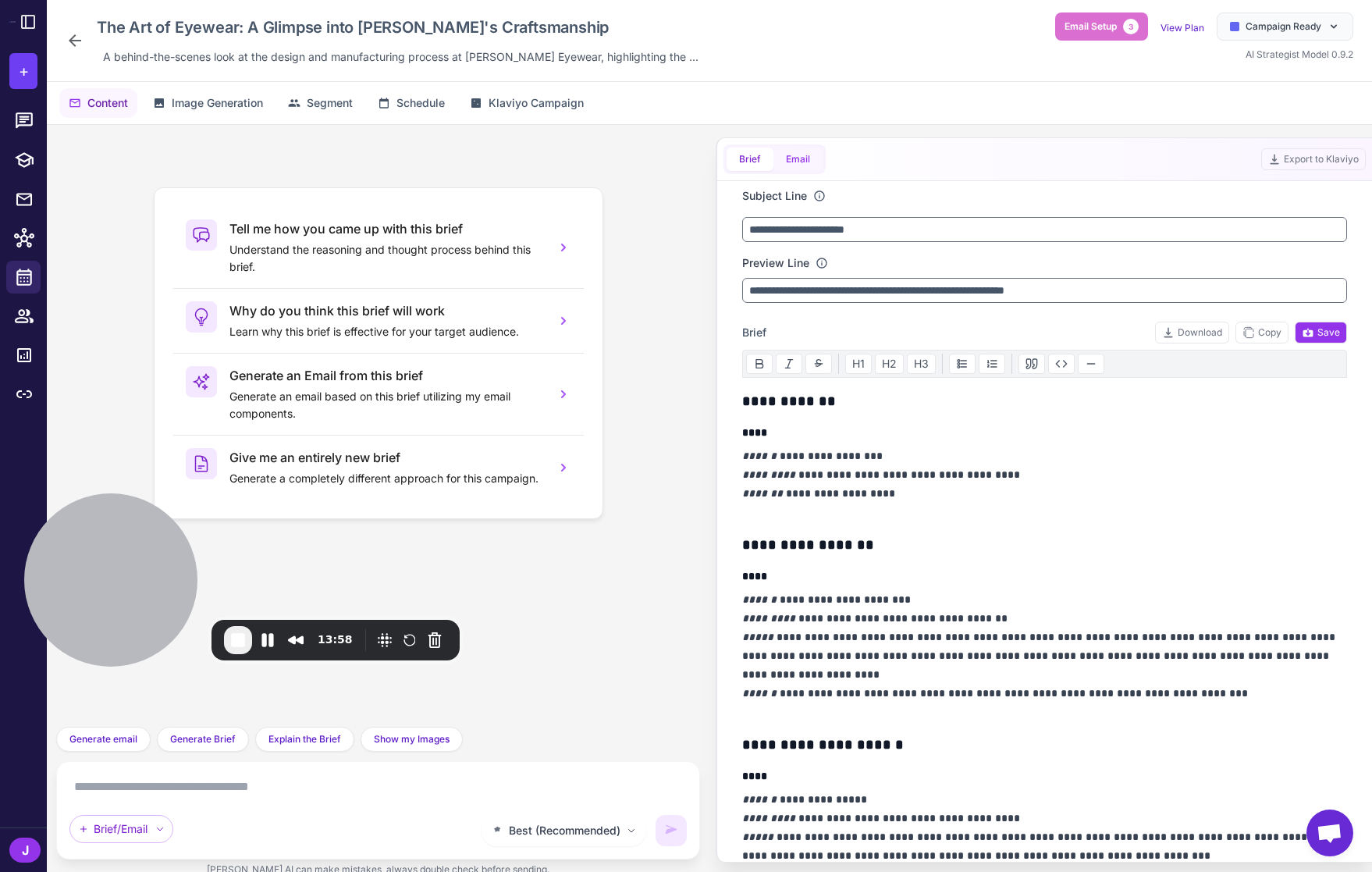
click at [784, 161] on button "Email" at bounding box center [798, 159] width 49 height 23
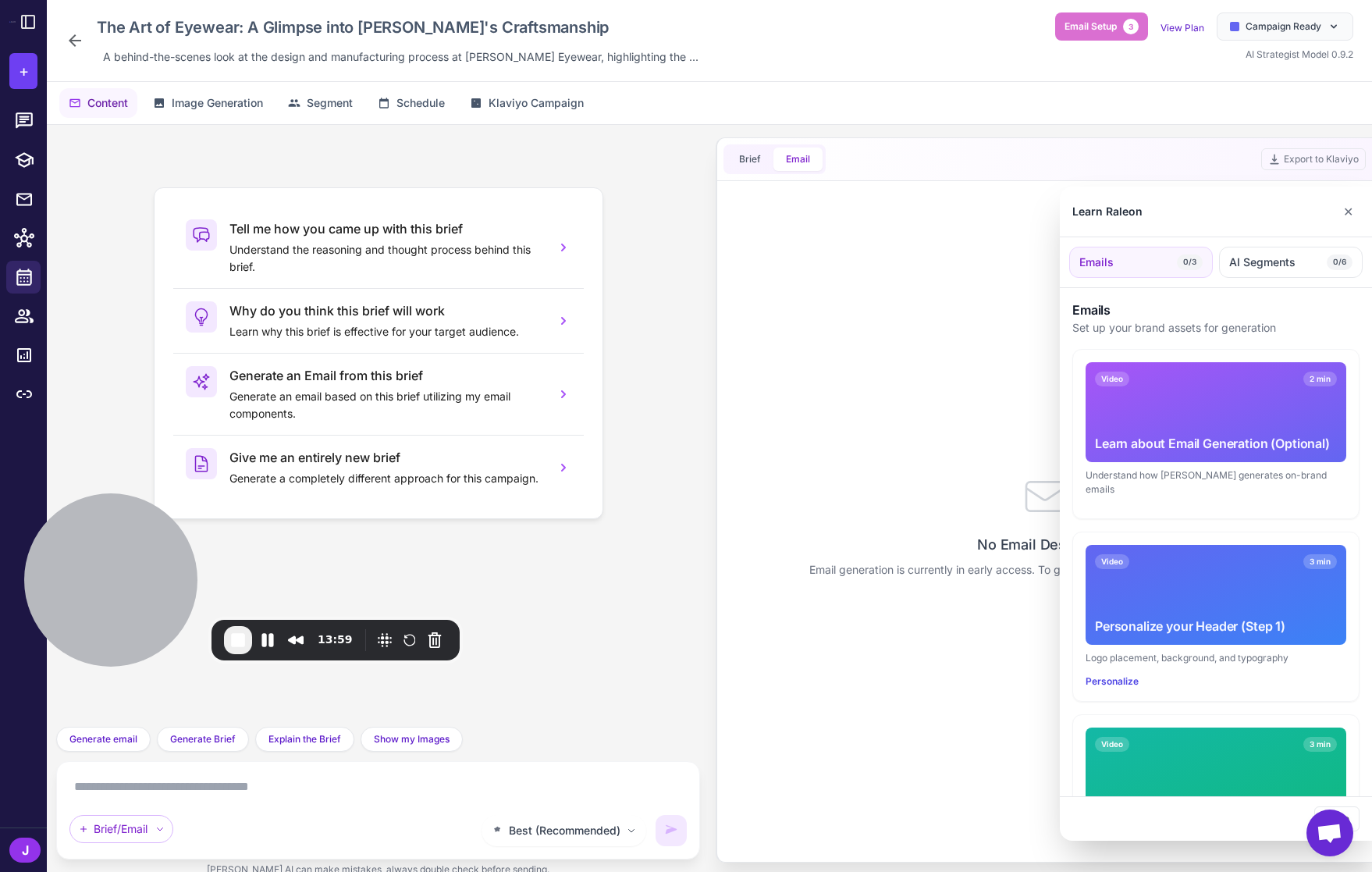
click at [754, 159] on div at bounding box center [686, 436] width 1372 height 872
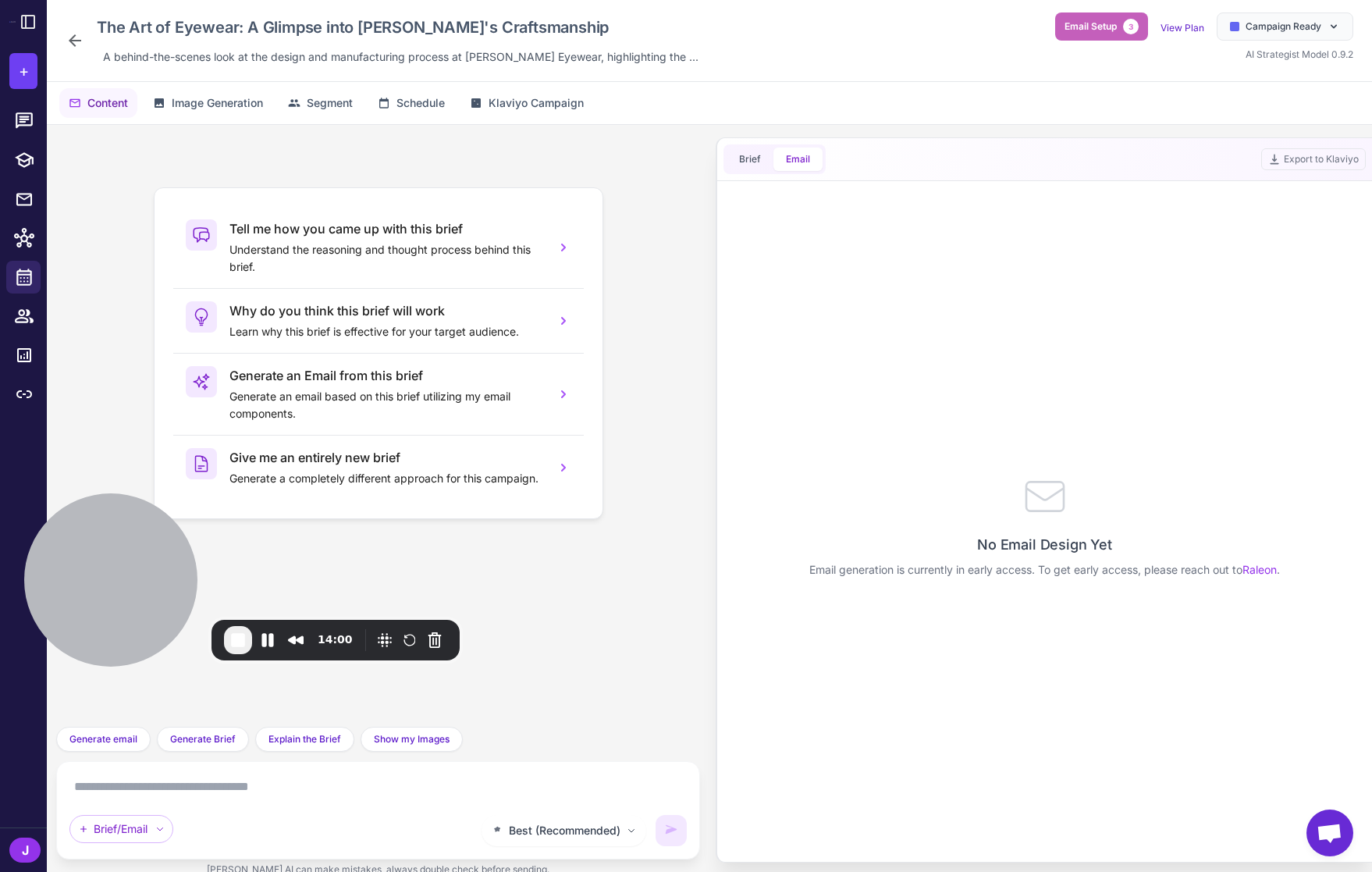
click at [1100, 30] on span "Email Setup" at bounding box center [1090, 26] width 53 height 14
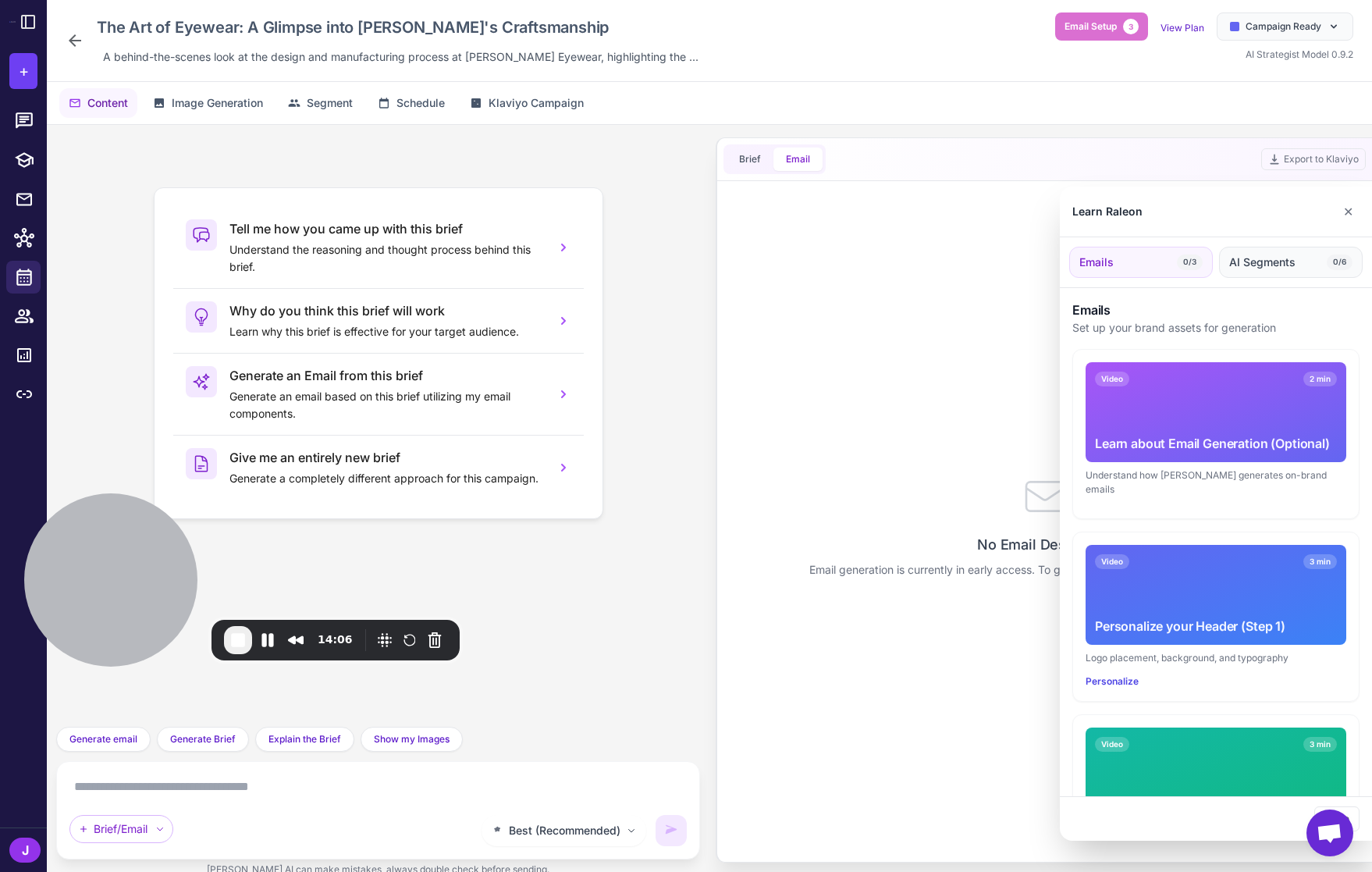
click at [1266, 265] on span "AI Segments" at bounding box center [1262, 262] width 67 height 17
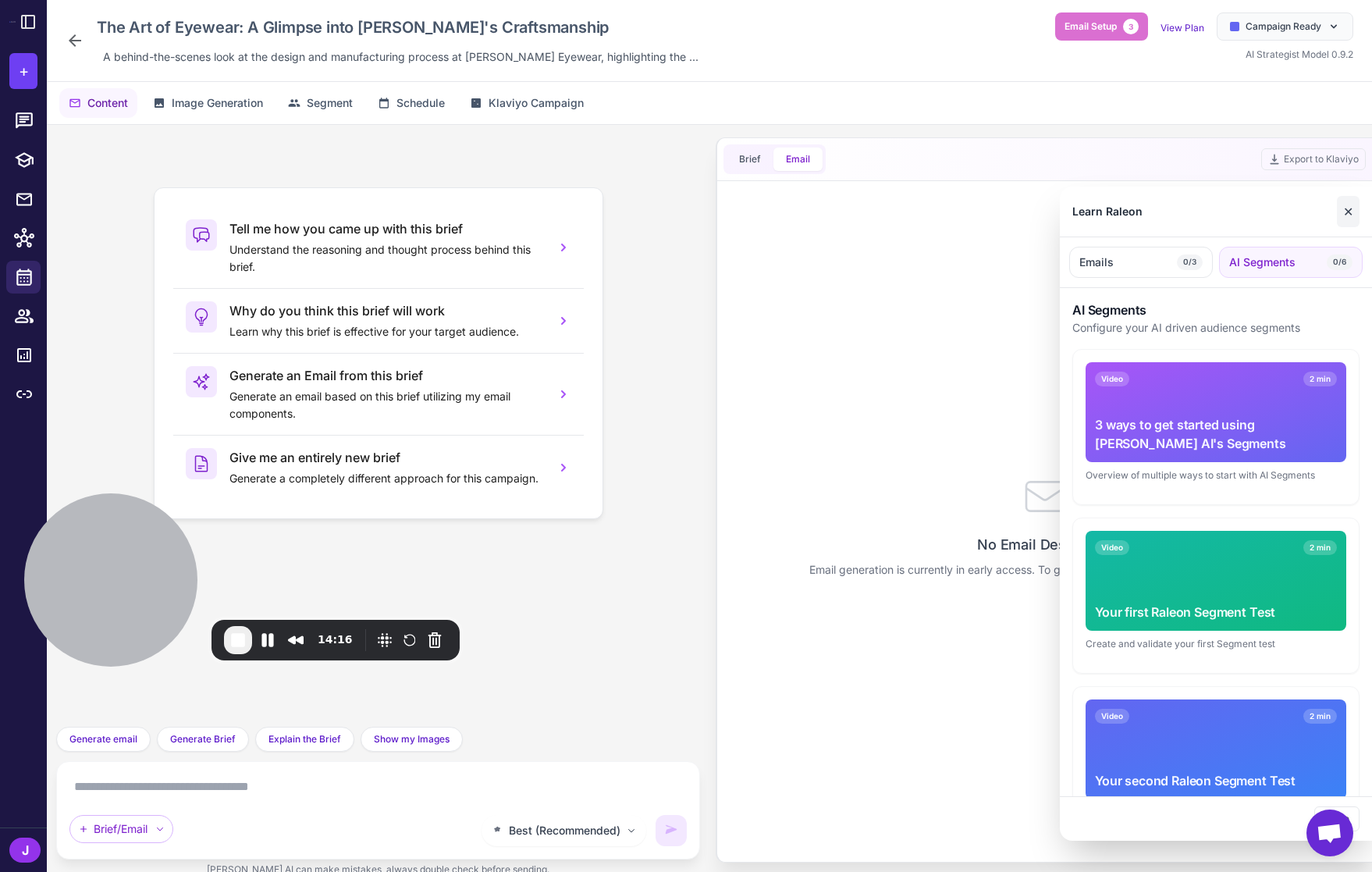
click at [1348, 213] on button "✕" at bounding box center [1348, 211] width 23 height 31
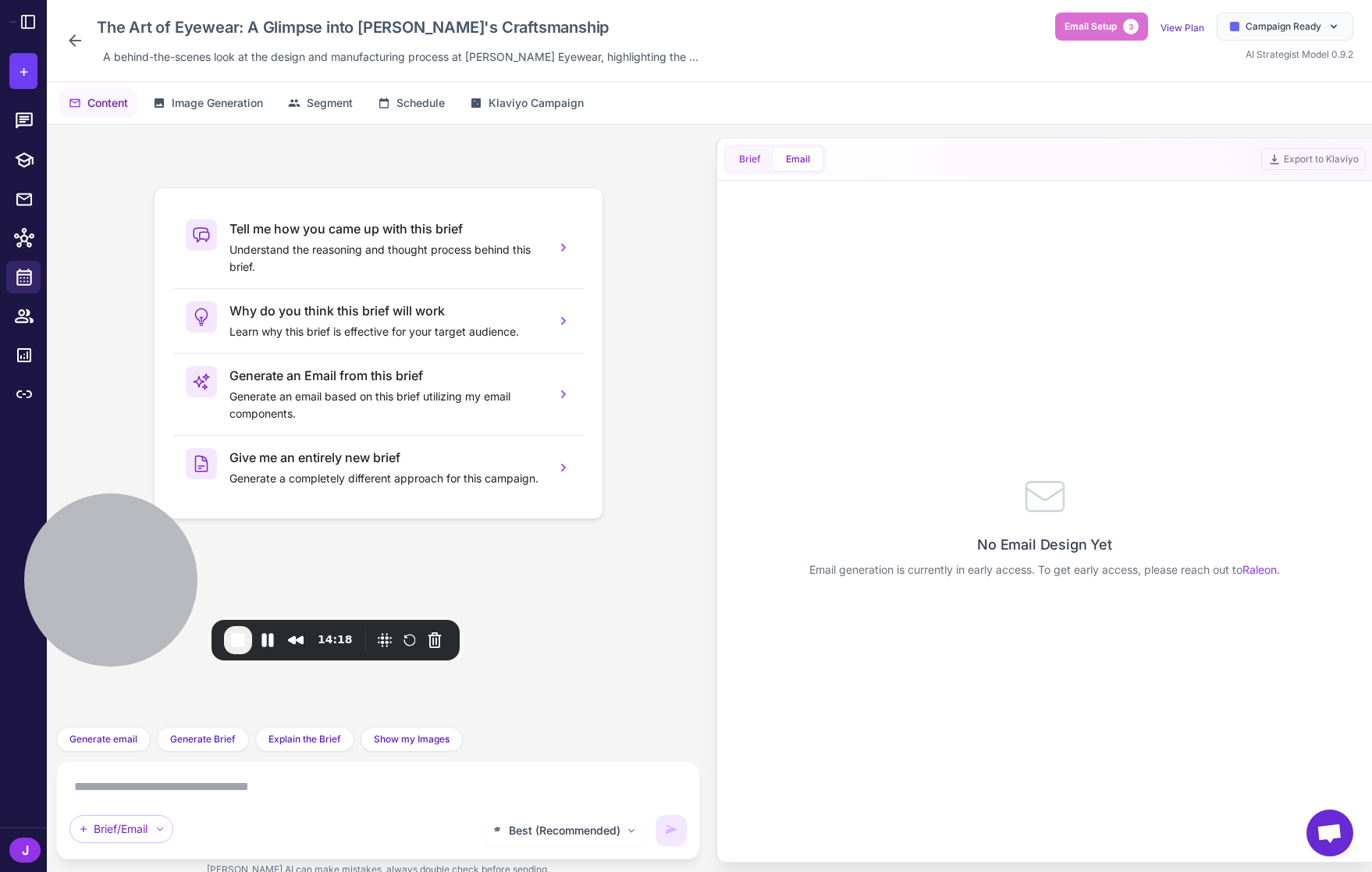
click at [751, 163] on button "Brief" at bounding box center [750, 159] width 47 height 23
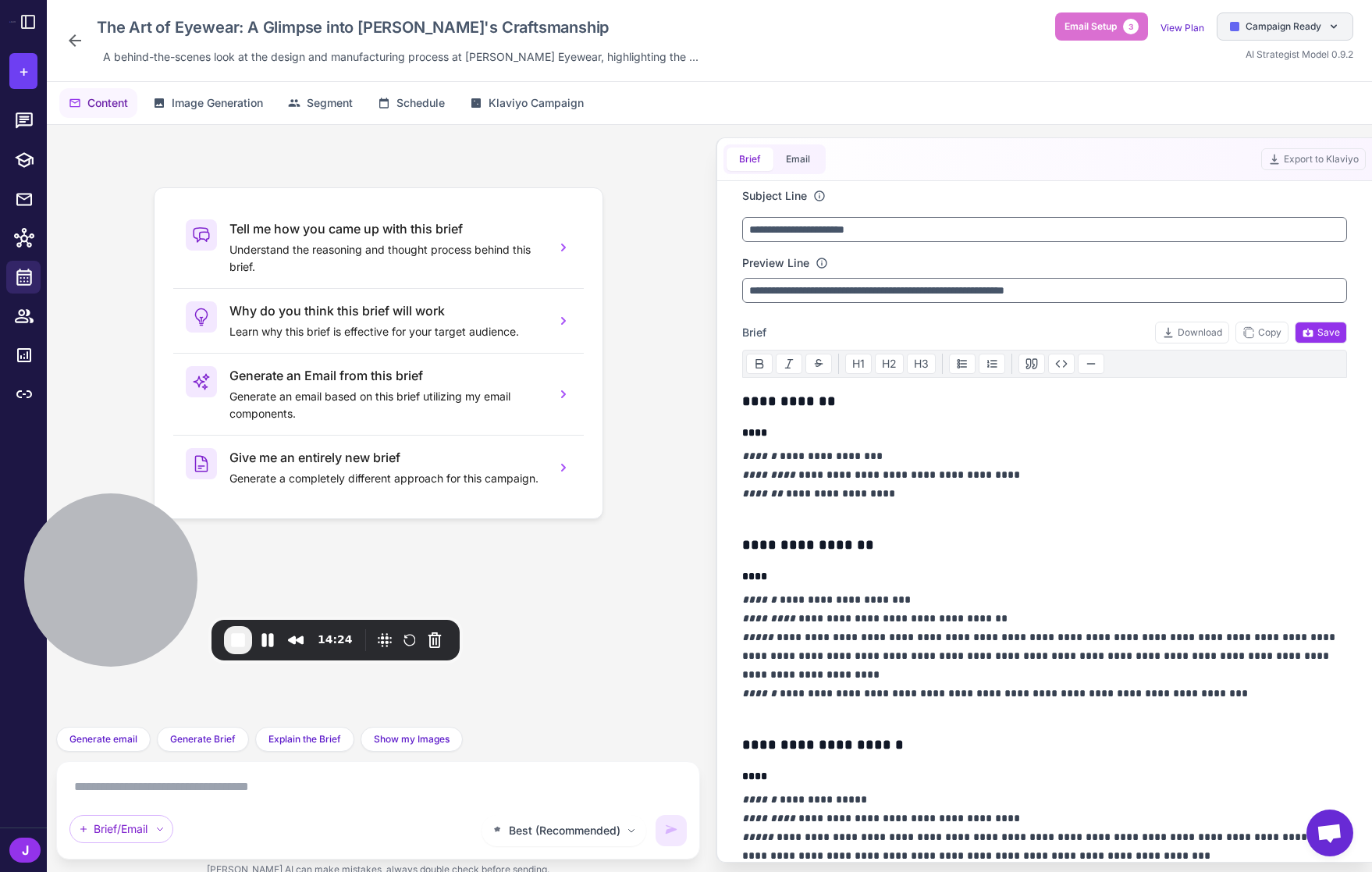
click at [1305, 37] on div "Campaign Ready" at bounding box center [1285, 26] width 137 height 28
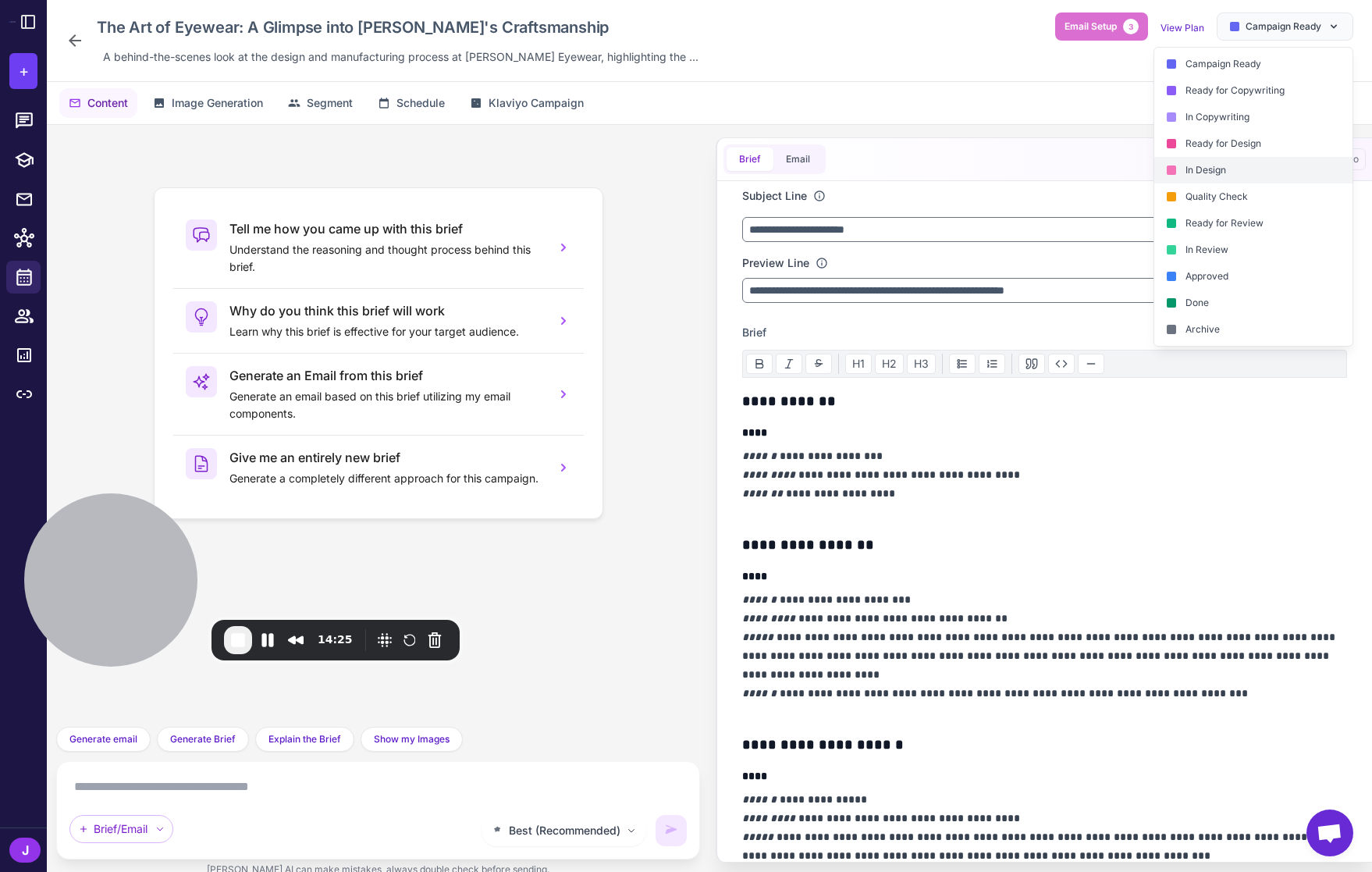
click at [1227, 163] on div "In Design" at bounding box center [1253, 170] width 198 height 26
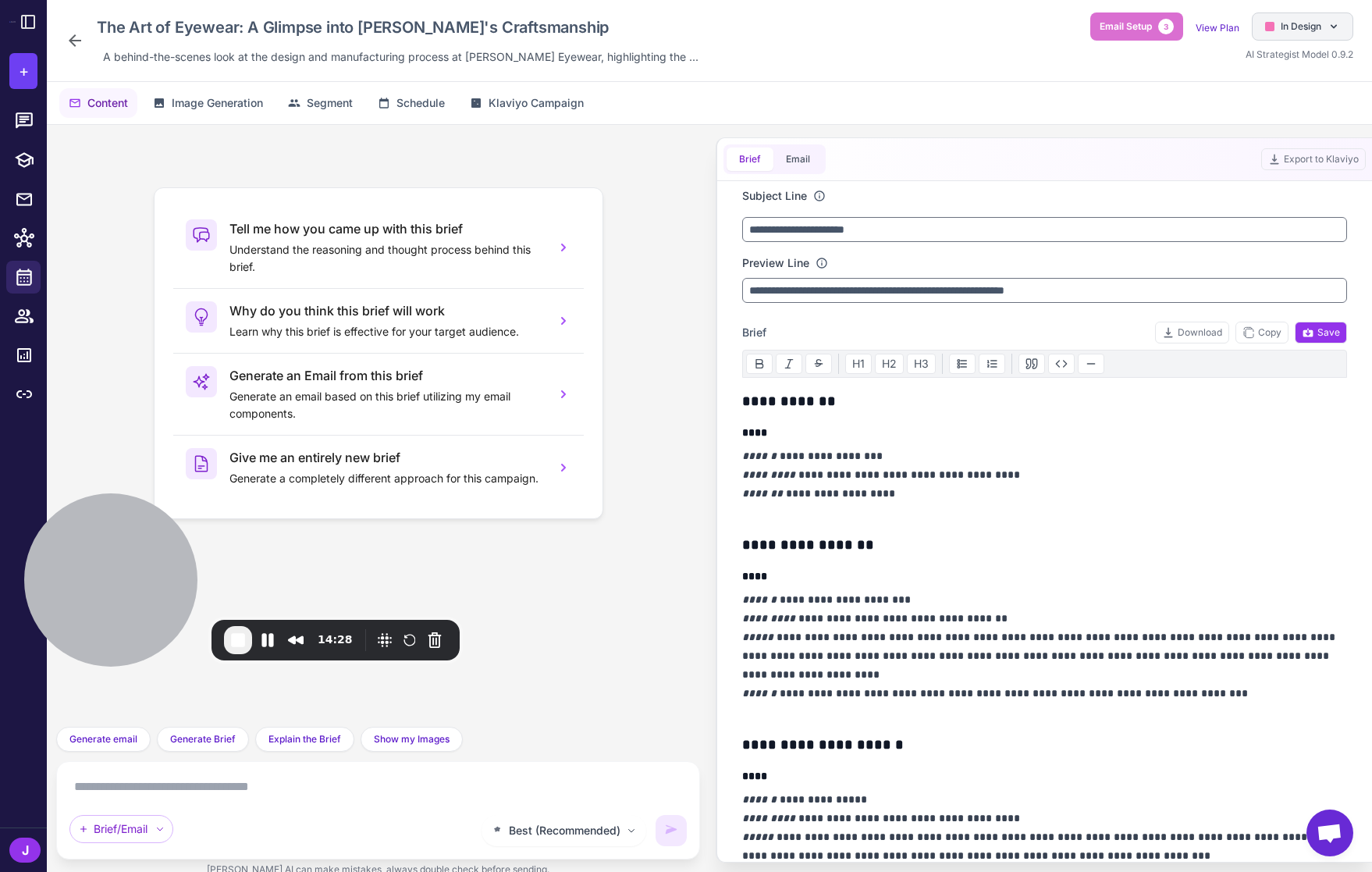
click at [1298, 23] on span "In Design" at bounding box center [1300, 26] width 40 height 14
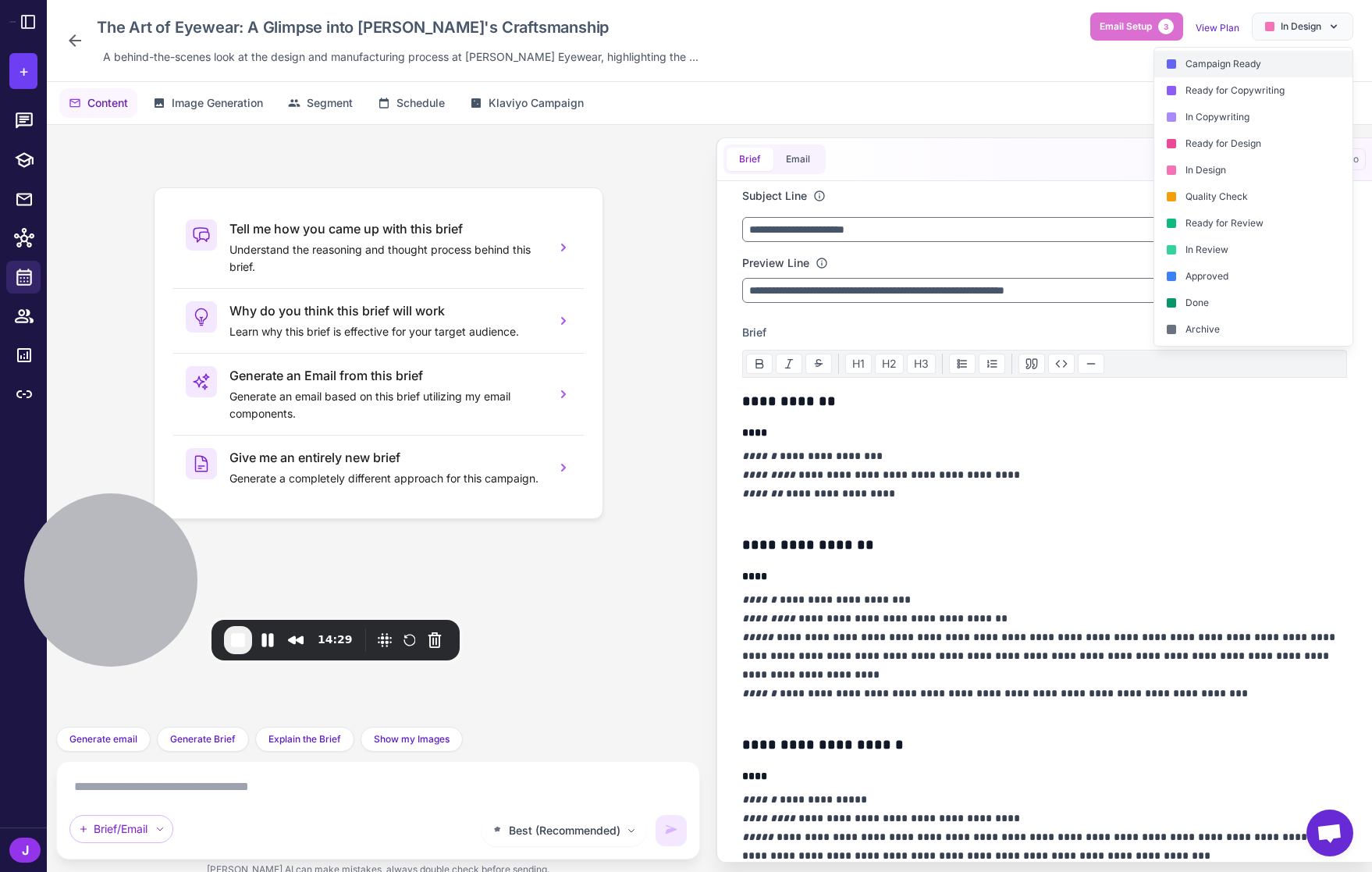
click at [1235, 65] on div "Campaign Ready" at bounding box center [1253, 64] width 198 height 26
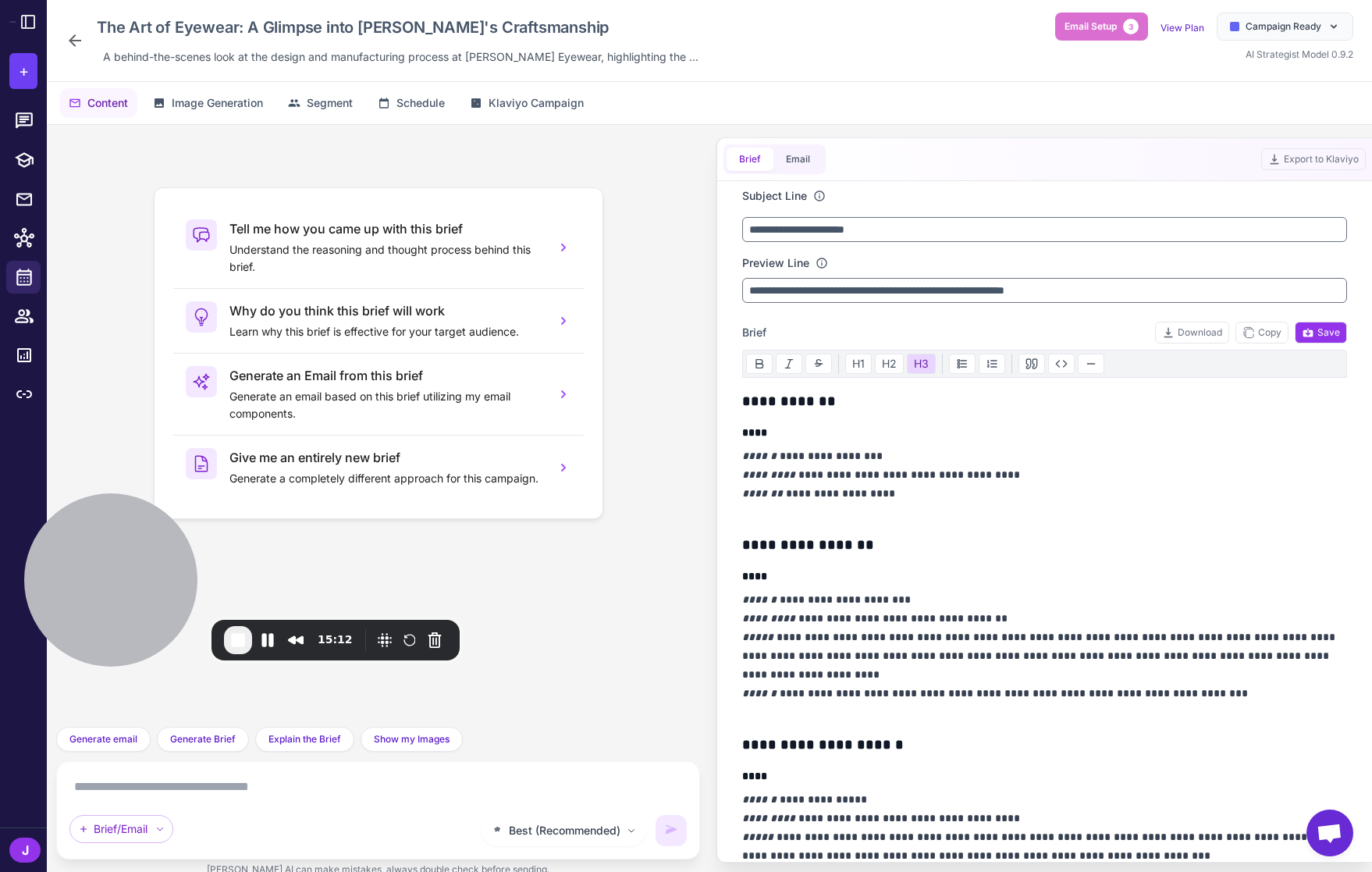
click at [960, 747] on h3 "**********" at bounding box center [1044, 744] width 604 height 22
click at [961, 746] on h3 "**********" at bounding box center [1044, 744] width 604 height 22
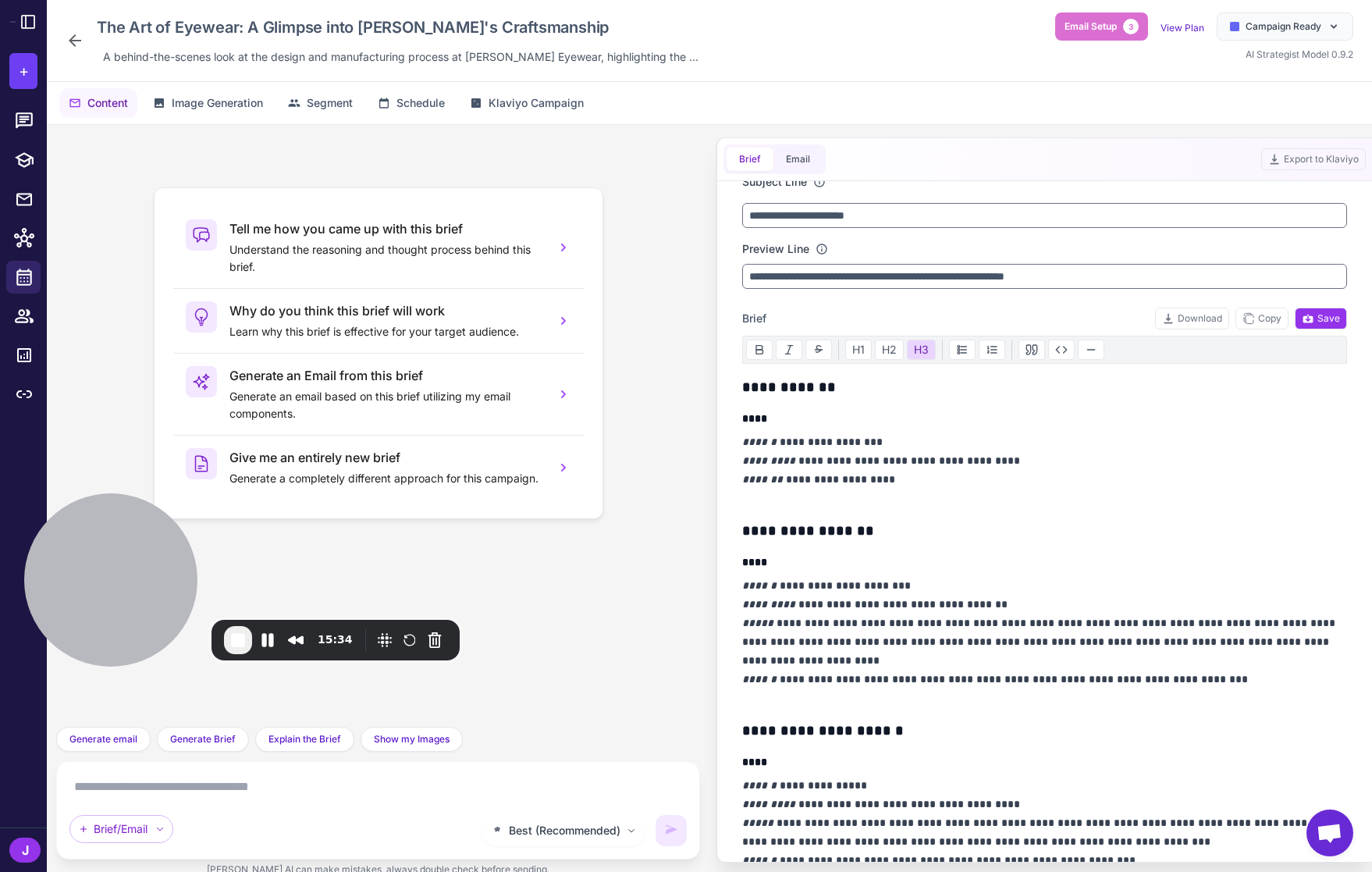
scroll to position [12, 0]
click at [956, 556] on h4 "****" at bounding box center [1044, 563] width 604 height 16
click at [646, 412] on div "Tell me how you came up with this brief Understand the reasoning and thought pr…" at bounding box center [377, 425] width 618 height 576
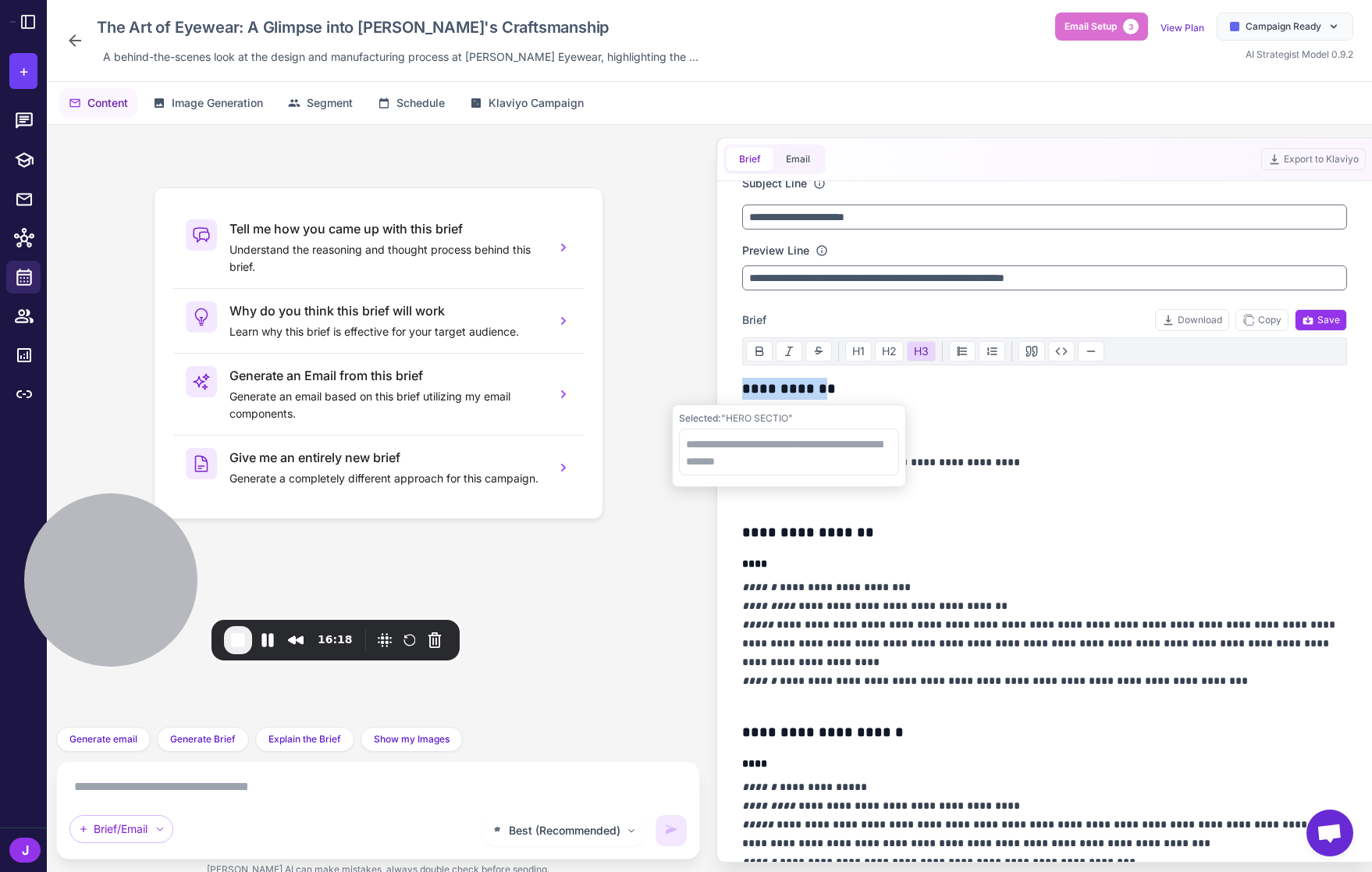
drag, startPoint x: 747, startPoint y: 387, endPoint x: 834, endPoint y: 388, distance: 87.0
click at [834, 388] on h3 "**********" at bounding box center [1044, 388] width 604 height 22
click at [831, 387] on h3 "**********" at bounding box center [1044, 388] width 604 height 22
click at [850, 389] on h3 "**********" at bounding box center [1044, 388] width 604 height 22
click at [24, 160] on icon at bounding box center [24, 161] width 21 height 21
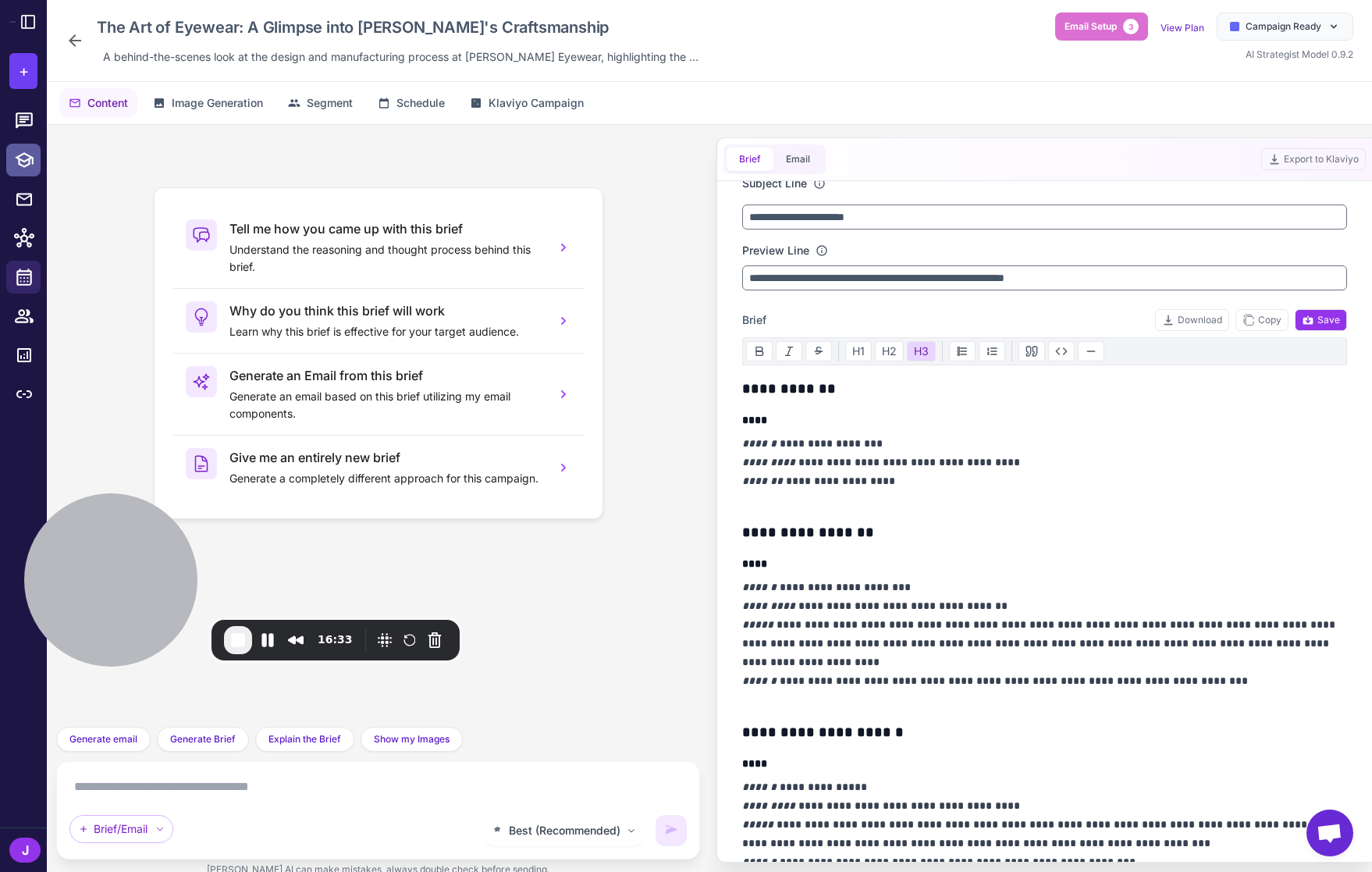
select select
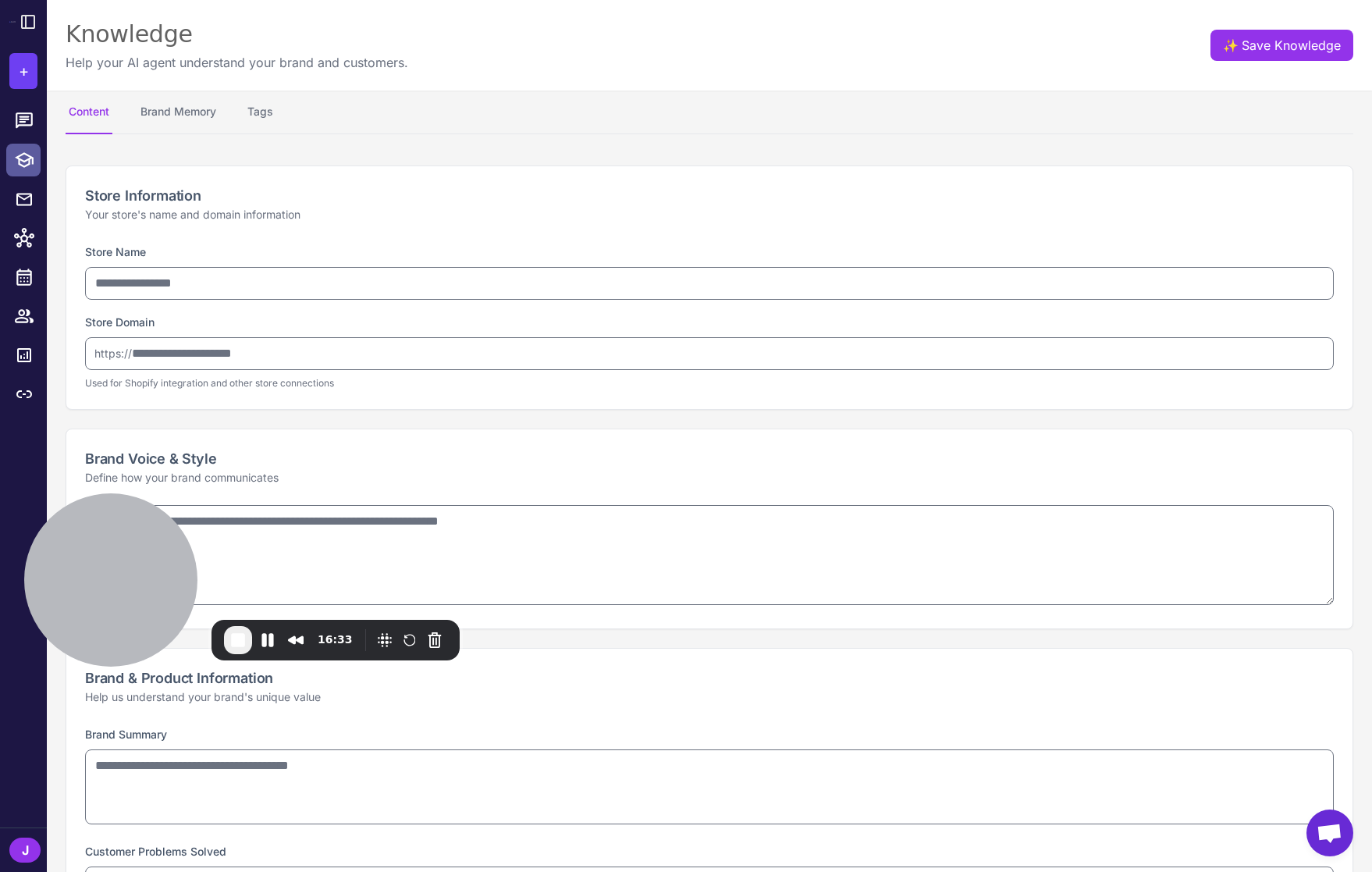
type input "**********"
type textarea "**********"
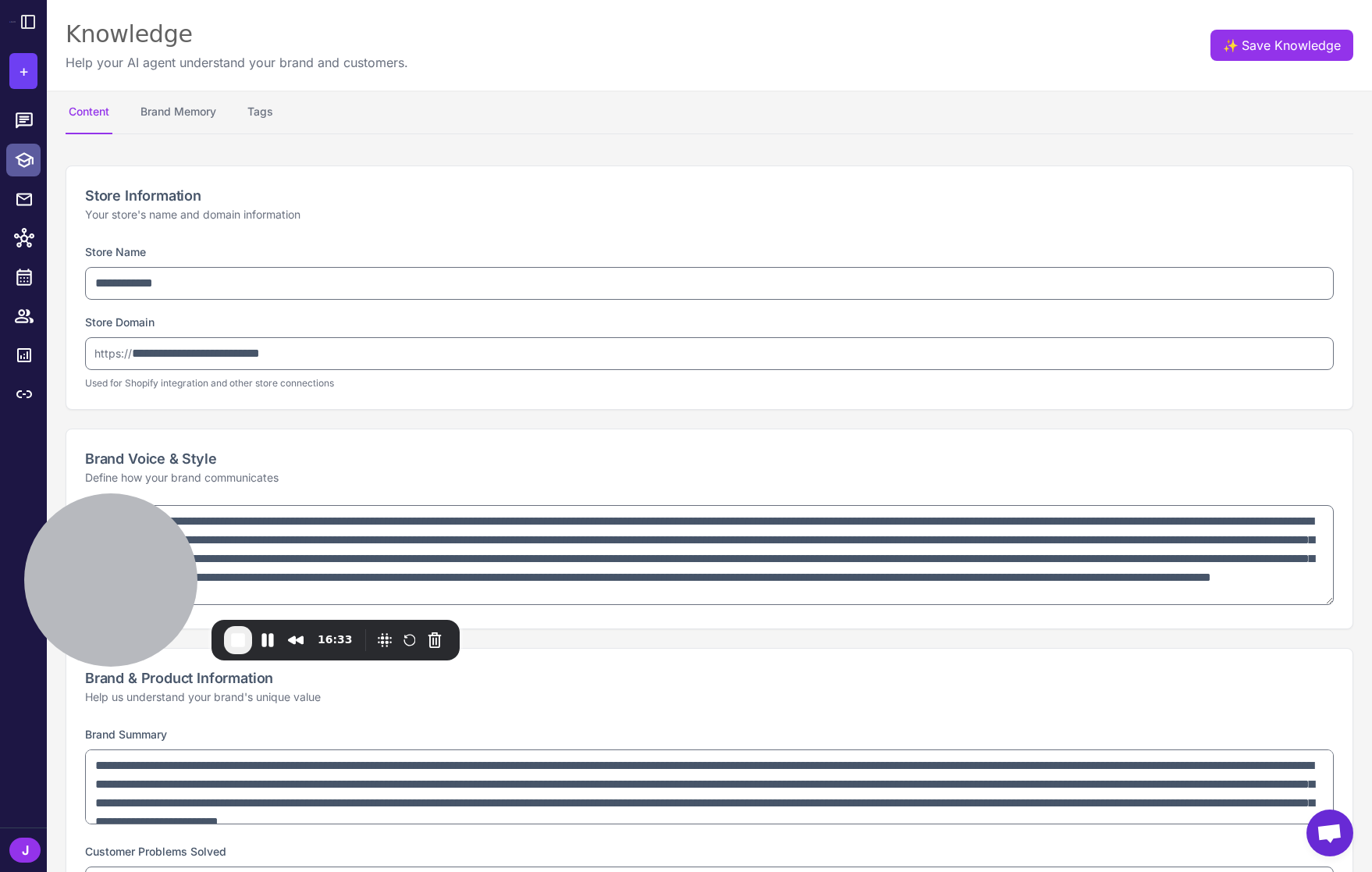
type textarea "**********"
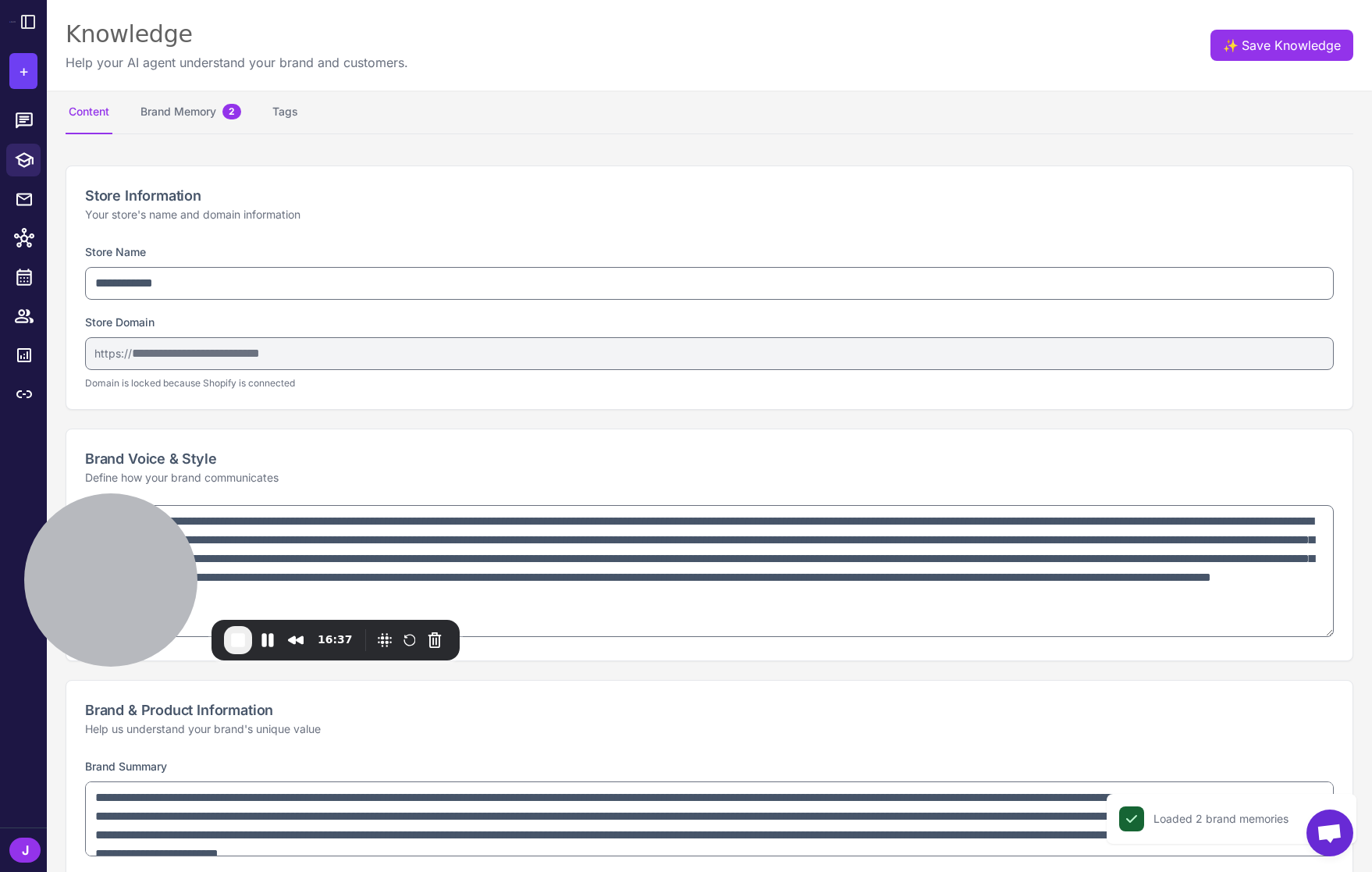
drag, startPoint x: 1329, startPoint y: 595, endPoint x: 1322, endPoint y: 668, distance: 73.3
click at [1326, 636] on textarea "**********" at bounding box center [709, 571] width 1248 height 132
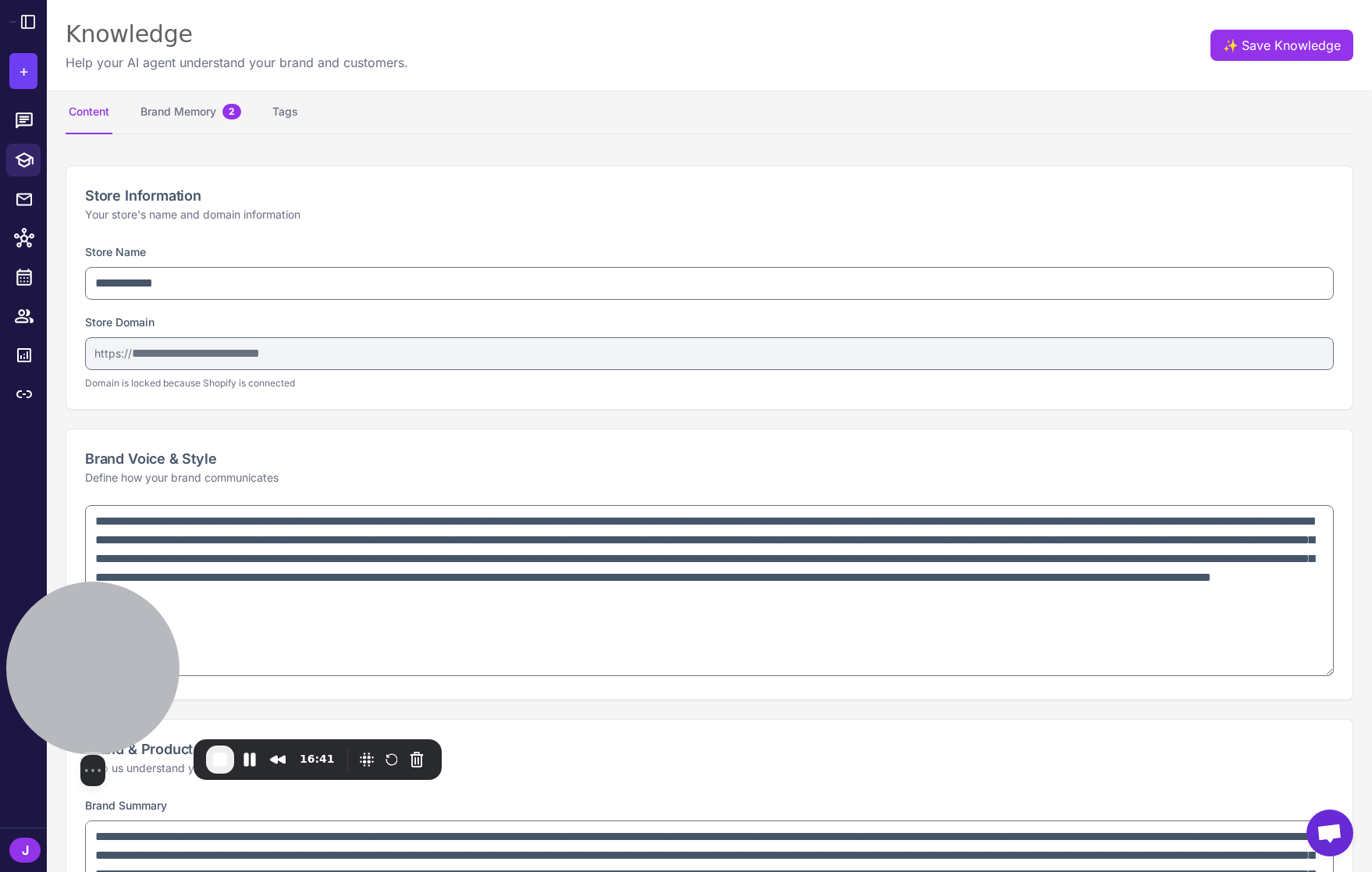
drag, startPoint x: 139, startPoint y: 595, endPoint x: 90, endPoint y: 714, distance: 128.7
click at [90, 714] on div at bounding box center [93, 667] width 174 height 174
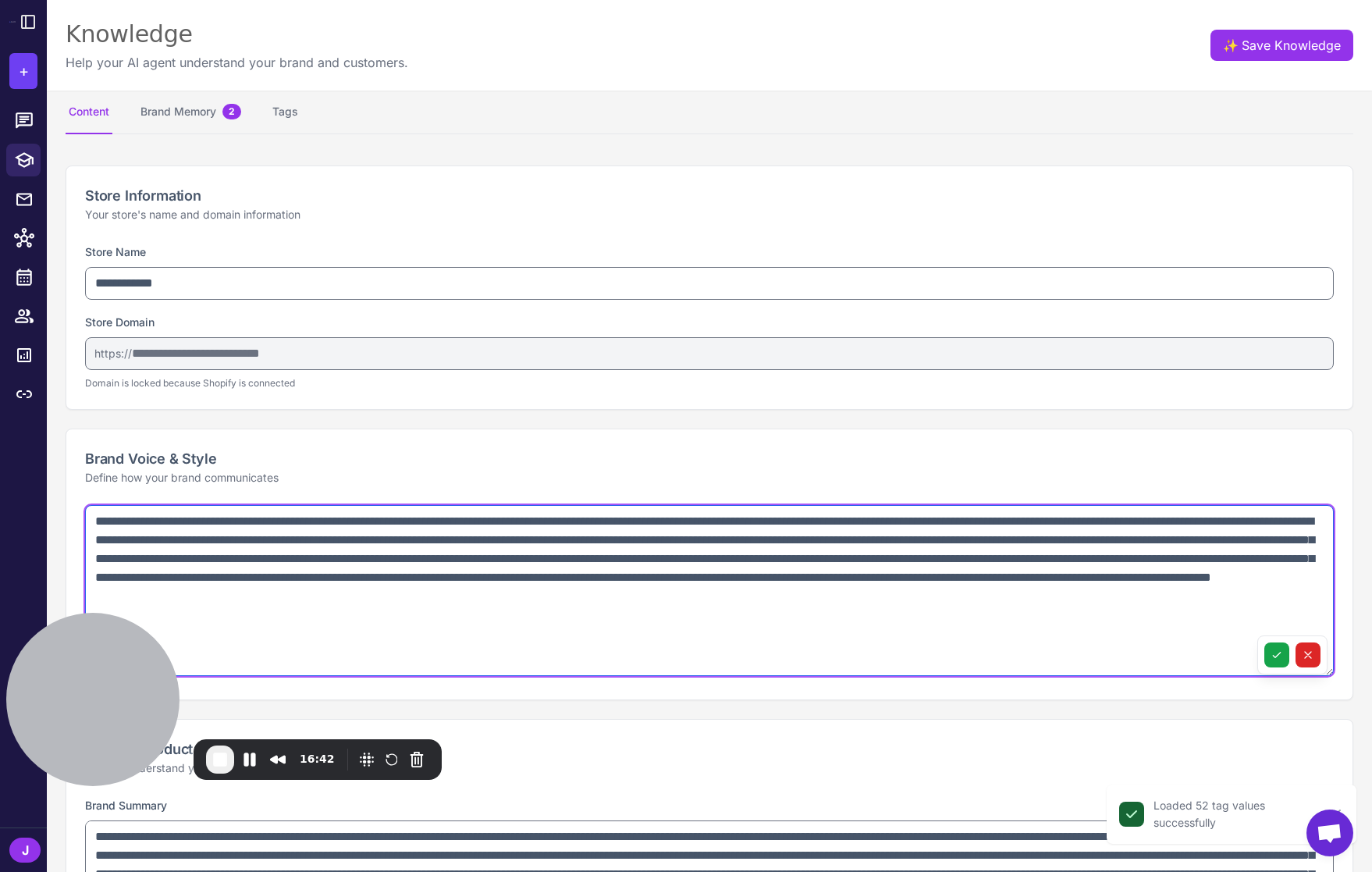
click at [651, 655] on textarea "**********" at bounding box center [709, 590] width 1248 height 171
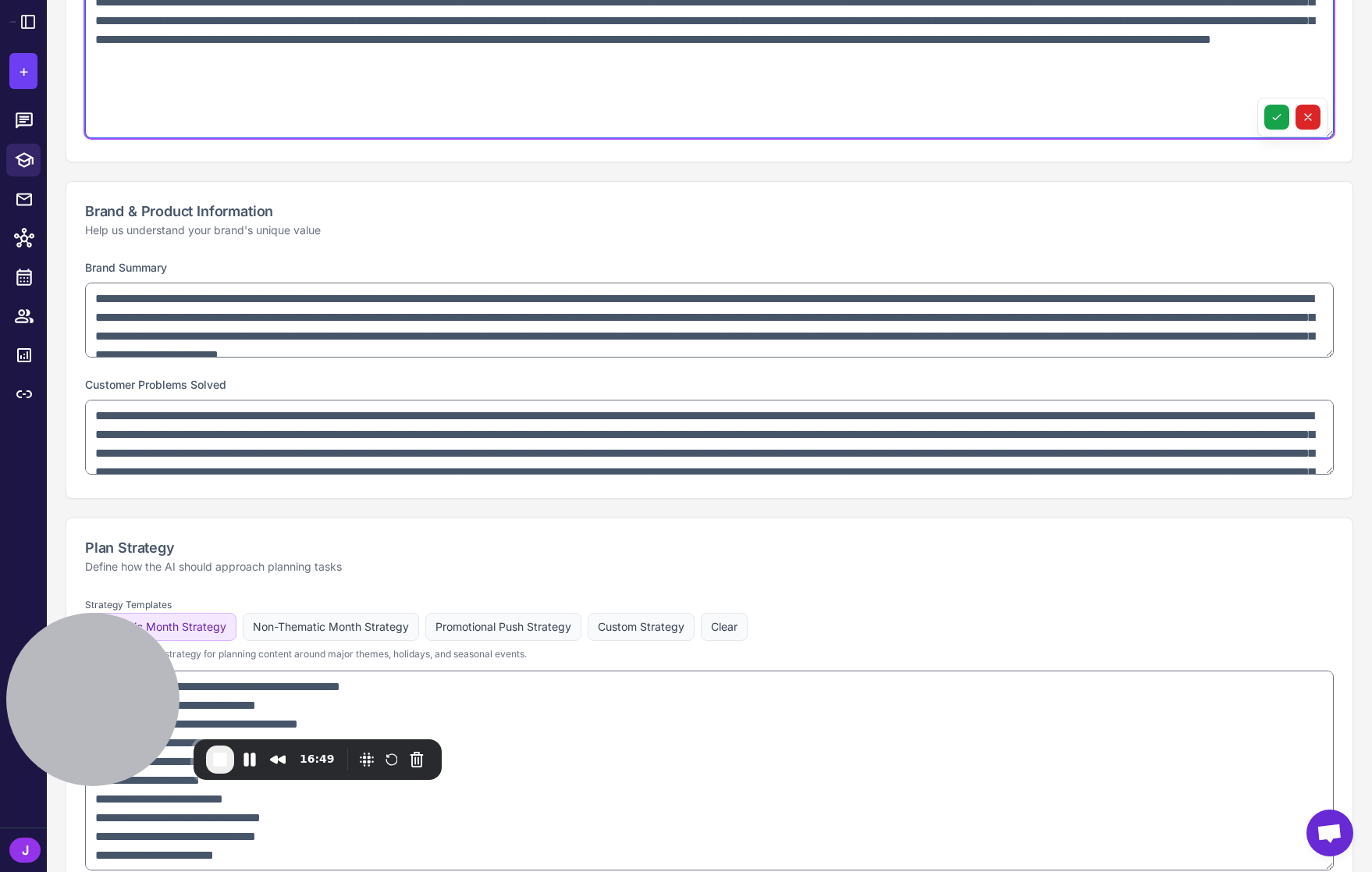
scroll to position [539, 0]
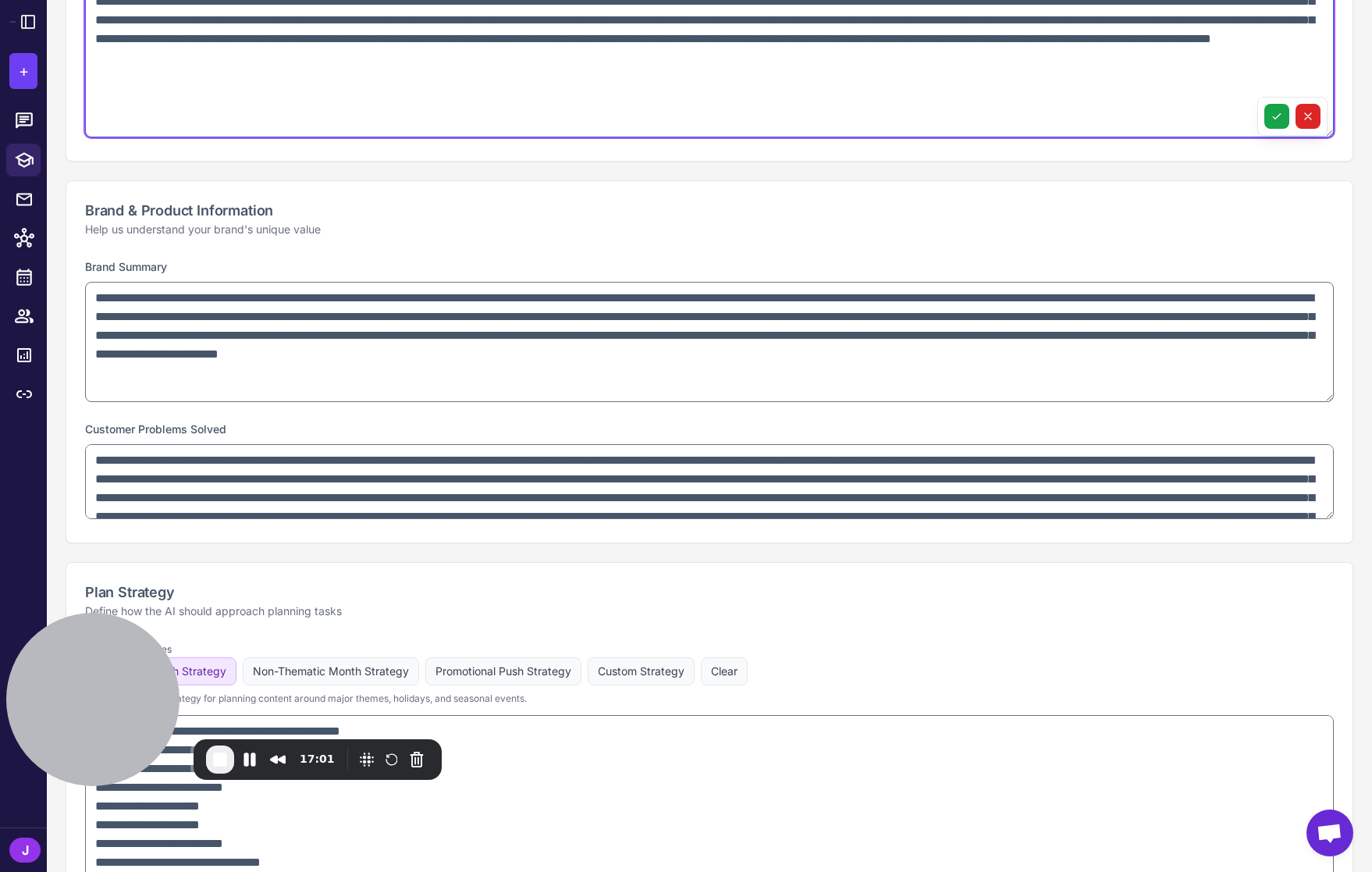
drag, startPoint x: 1325, startPoint y: 352, endPoint x: 1334, endPoint y: 397, distance: 45.9
click at [1334, 397] on div "**********" at bounding box center [709, 400] width 1286 height 285
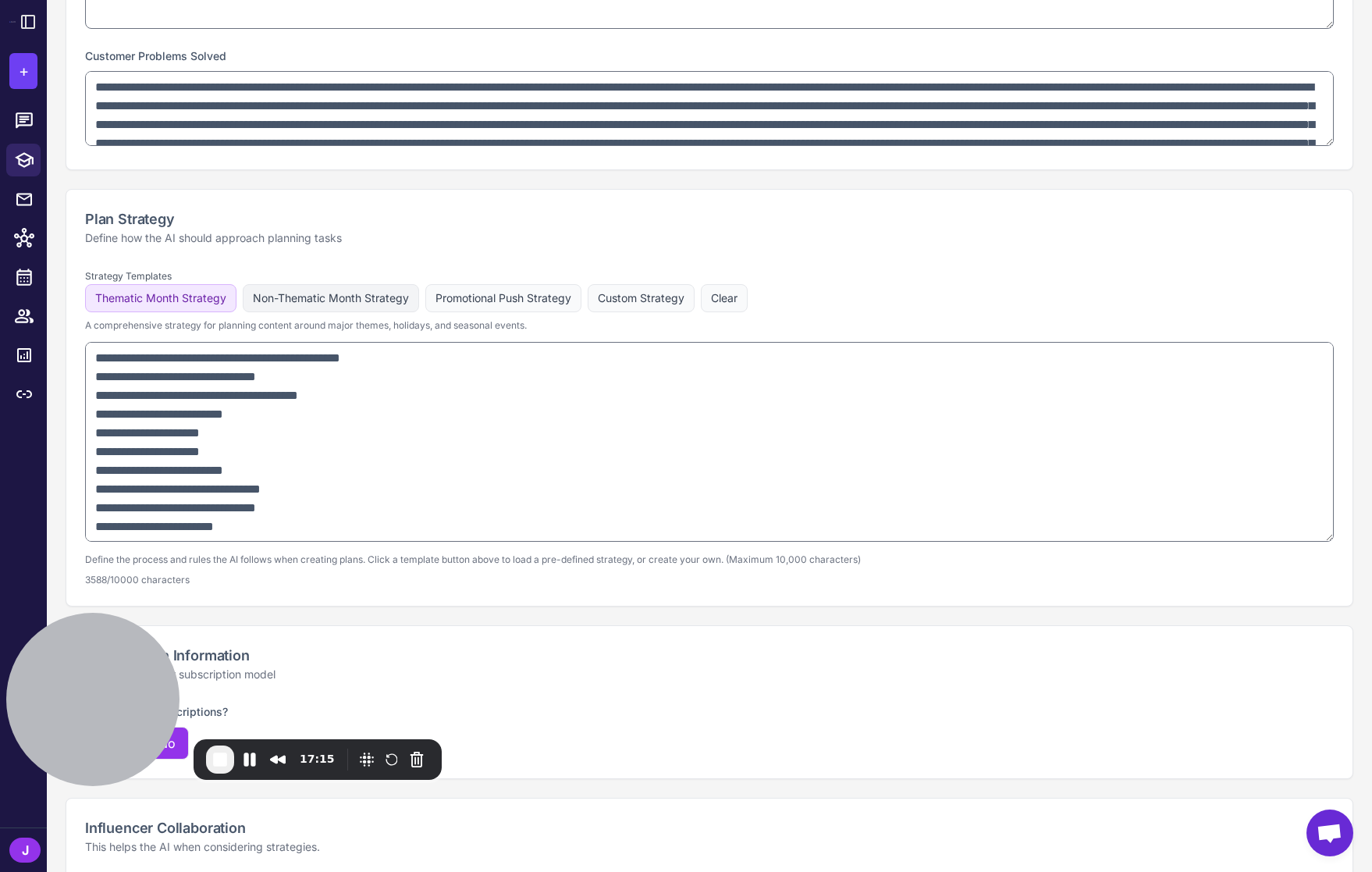
scroll to position [923, 0]
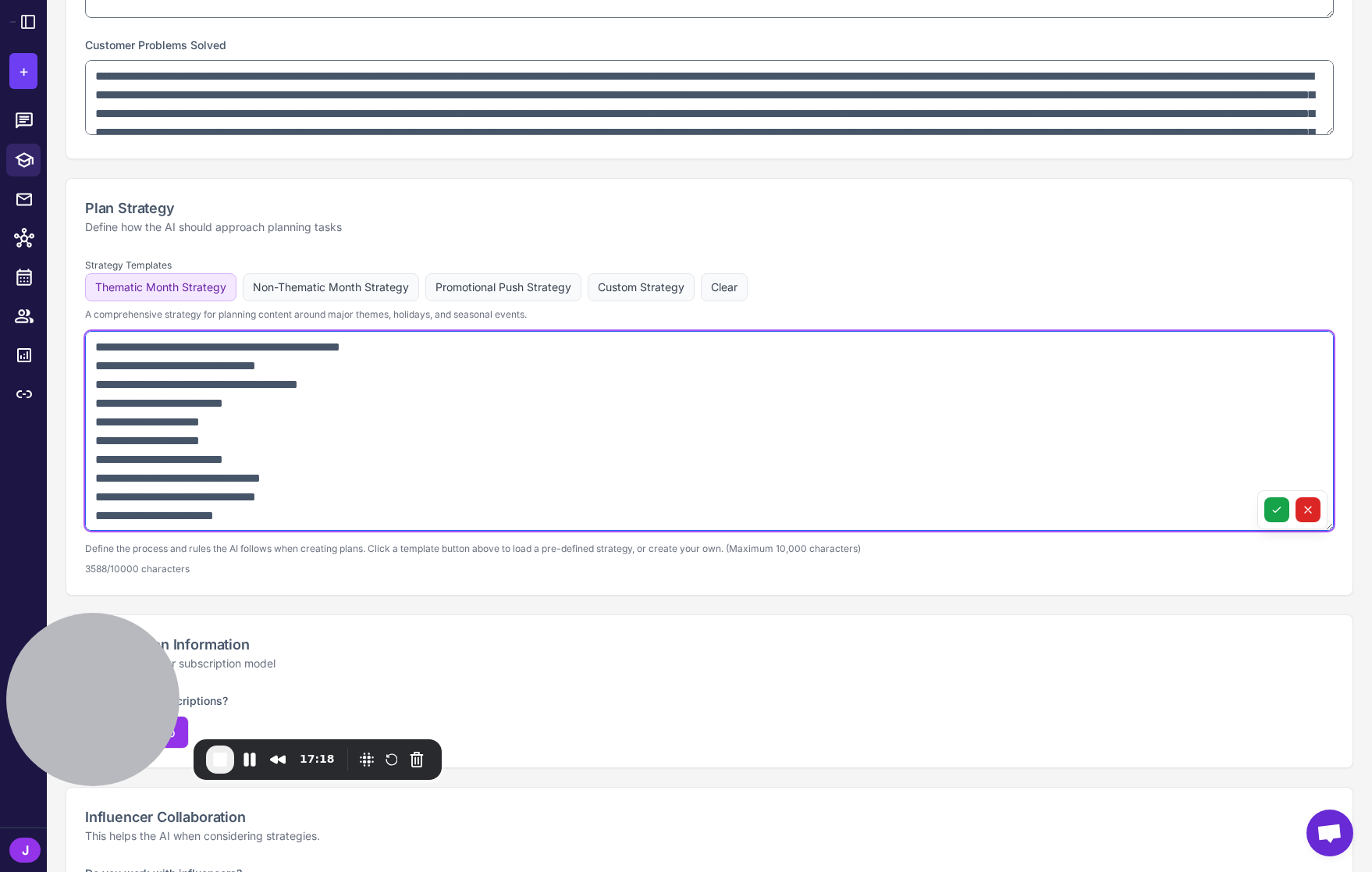
drag, startPoint x: 91, startPoint y: 345, endPoint x: 361, endPoint y: 493, distance: 307.9
click at [386, 512] on textarea at bounding box center [709, 431] width 1248 height 200
click at [361, 480] on textarea at bounding box center [709, 431] width 1248 height 200
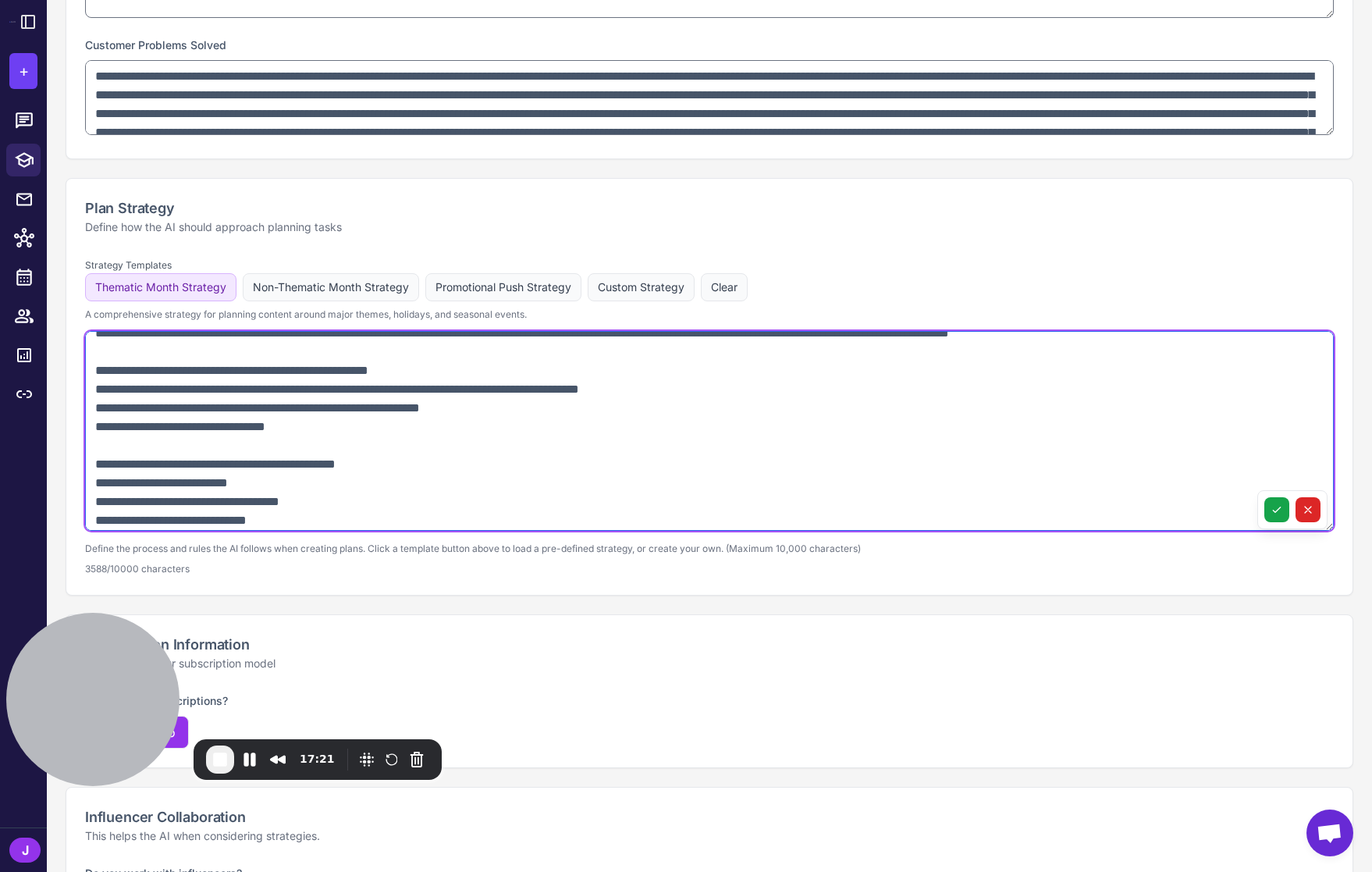
scroll to position [1444, 0]
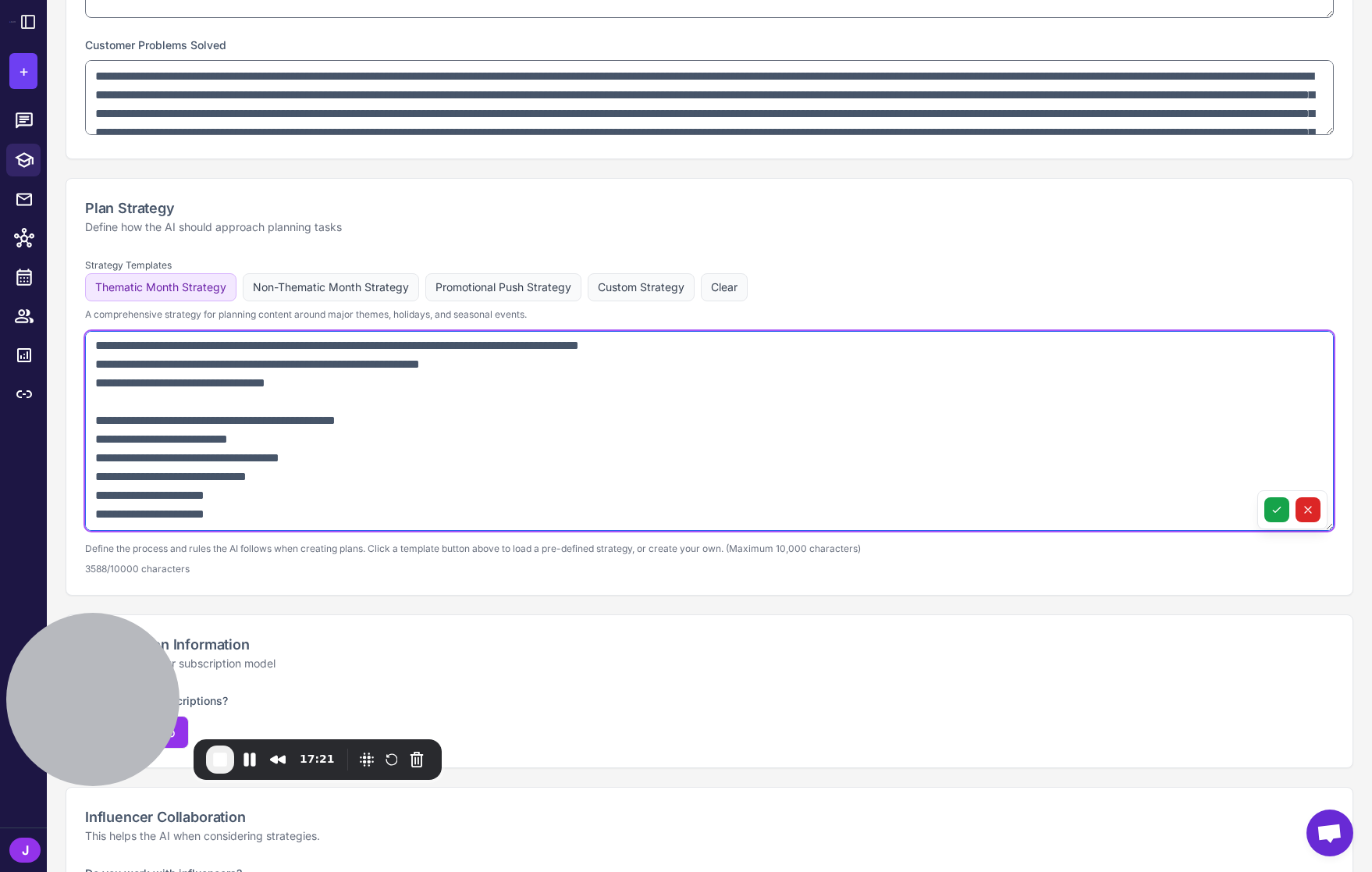
drag, startPoint x: 149, startPoint y: 428, endPoint x: 229, endPoint y: 509, distance: 113.8
click at [180, 518] on textarea at bounding box center [709, 431] width 1248 height 200
click at [252, 516] on textarea at bounding box center [709, 431] width 1248 height 200
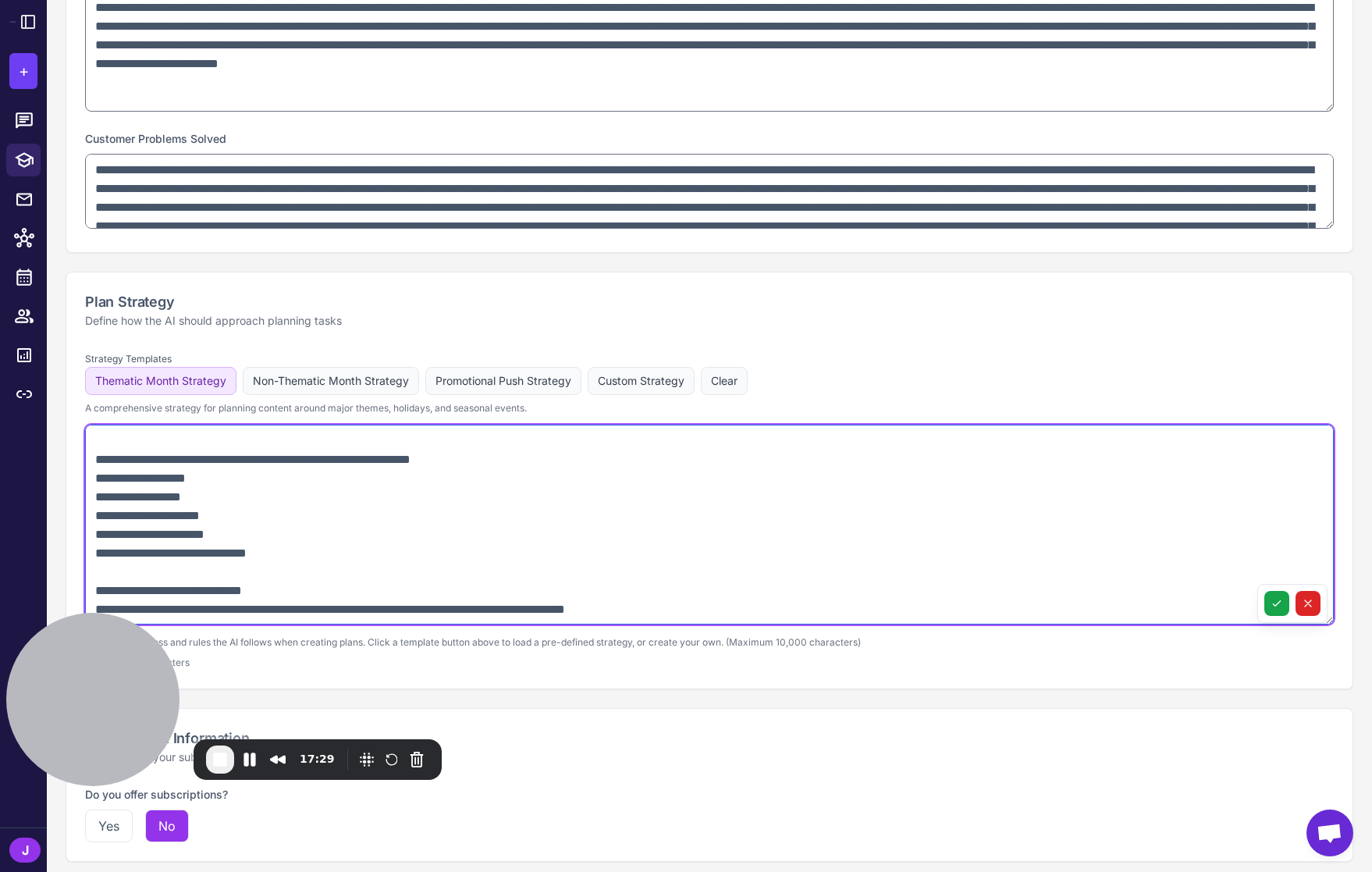
scroll to position [1014, 0]
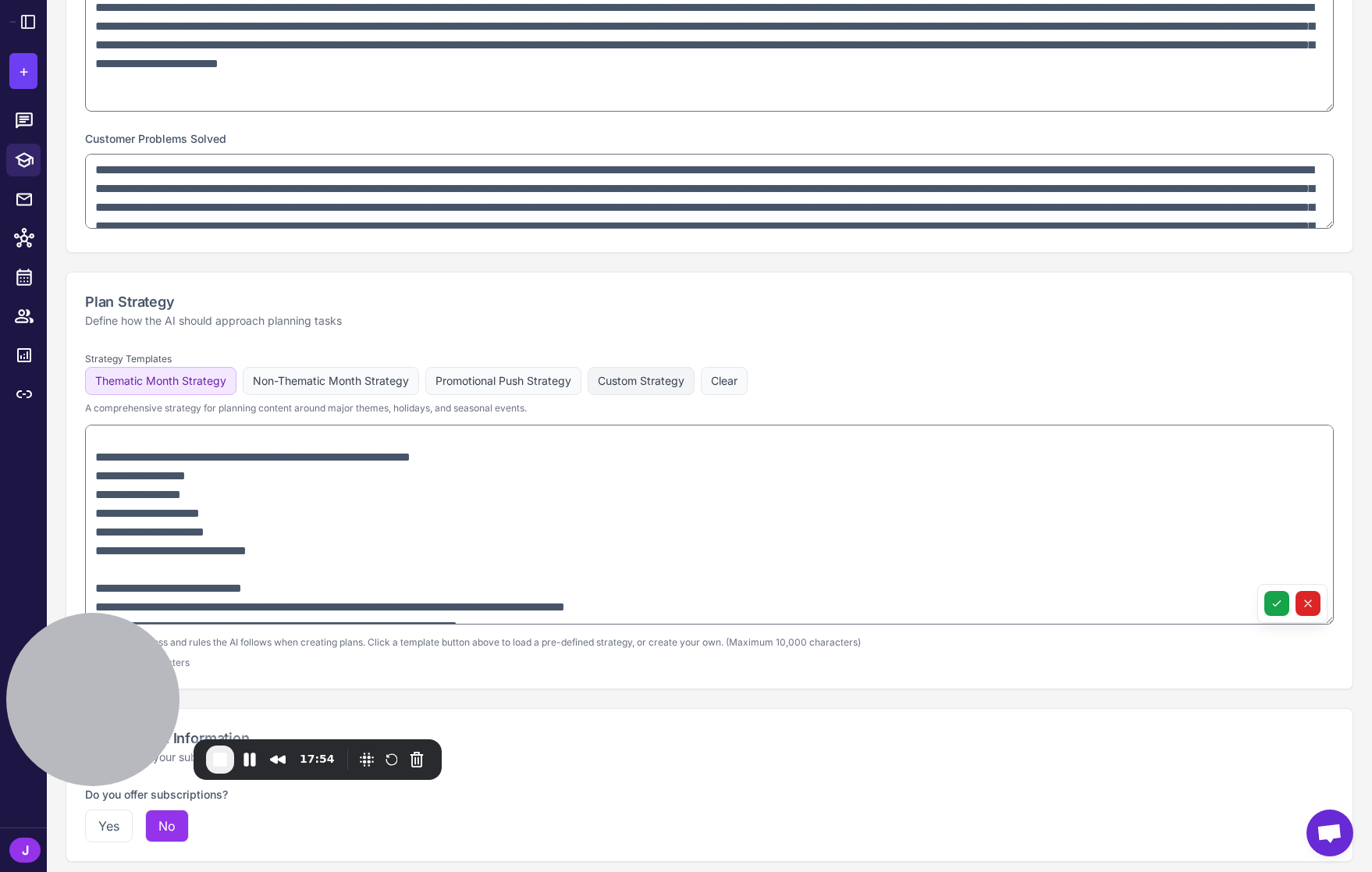
click at [653, 382] on button "Custom Strategy" at bounding box center [641, 381] width 107 height 28
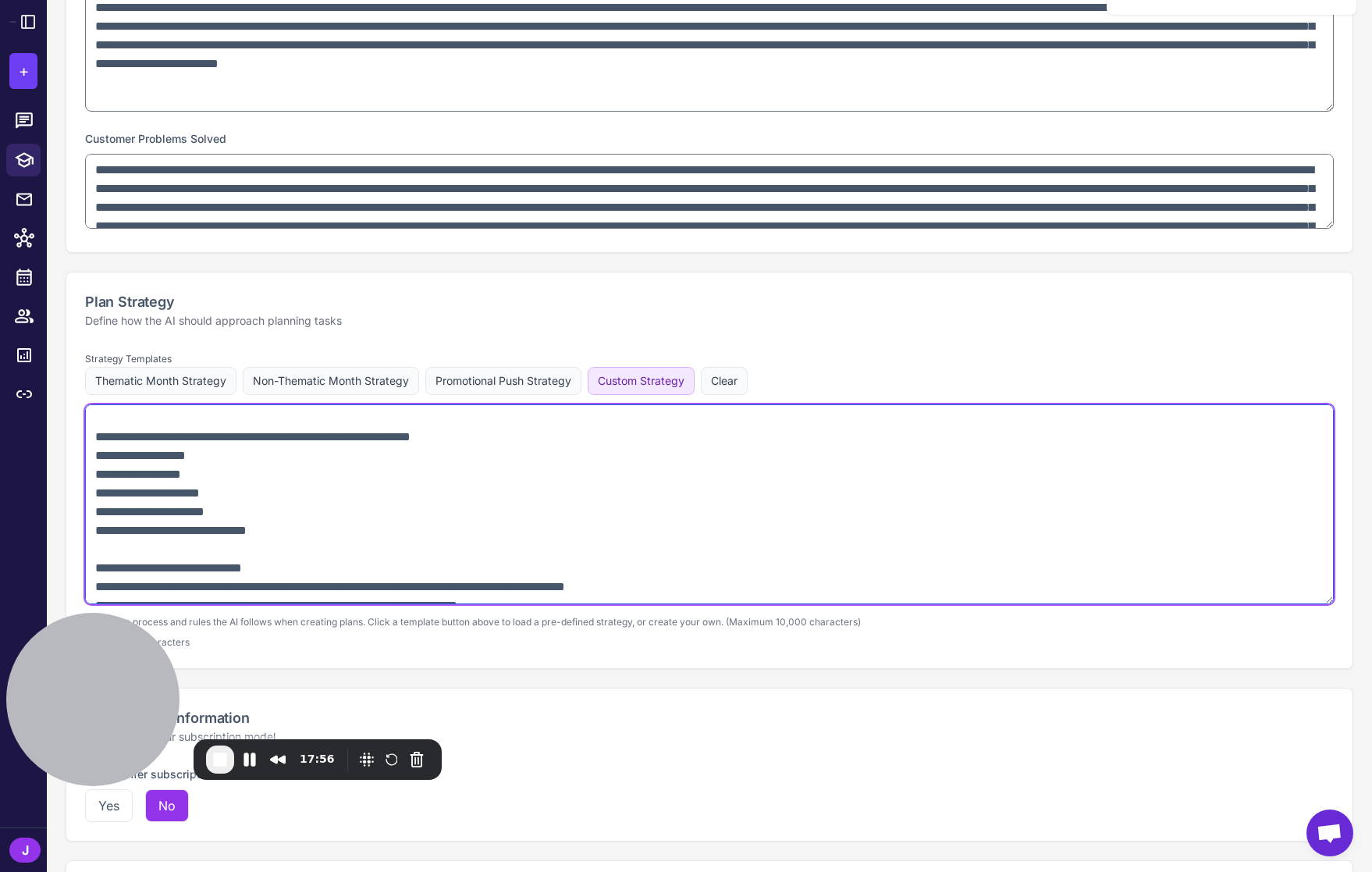
drag, startPoint x: 308, startPoint y: 520, endPoint x: 328, endPoint y: 525, distance: 20.6
click at [308, 520] on textarea at bounding box center [709, 504] width 1248 height 200
click at [337, 525] on textarea at bounding box center [709, 504] width 1248 height 200
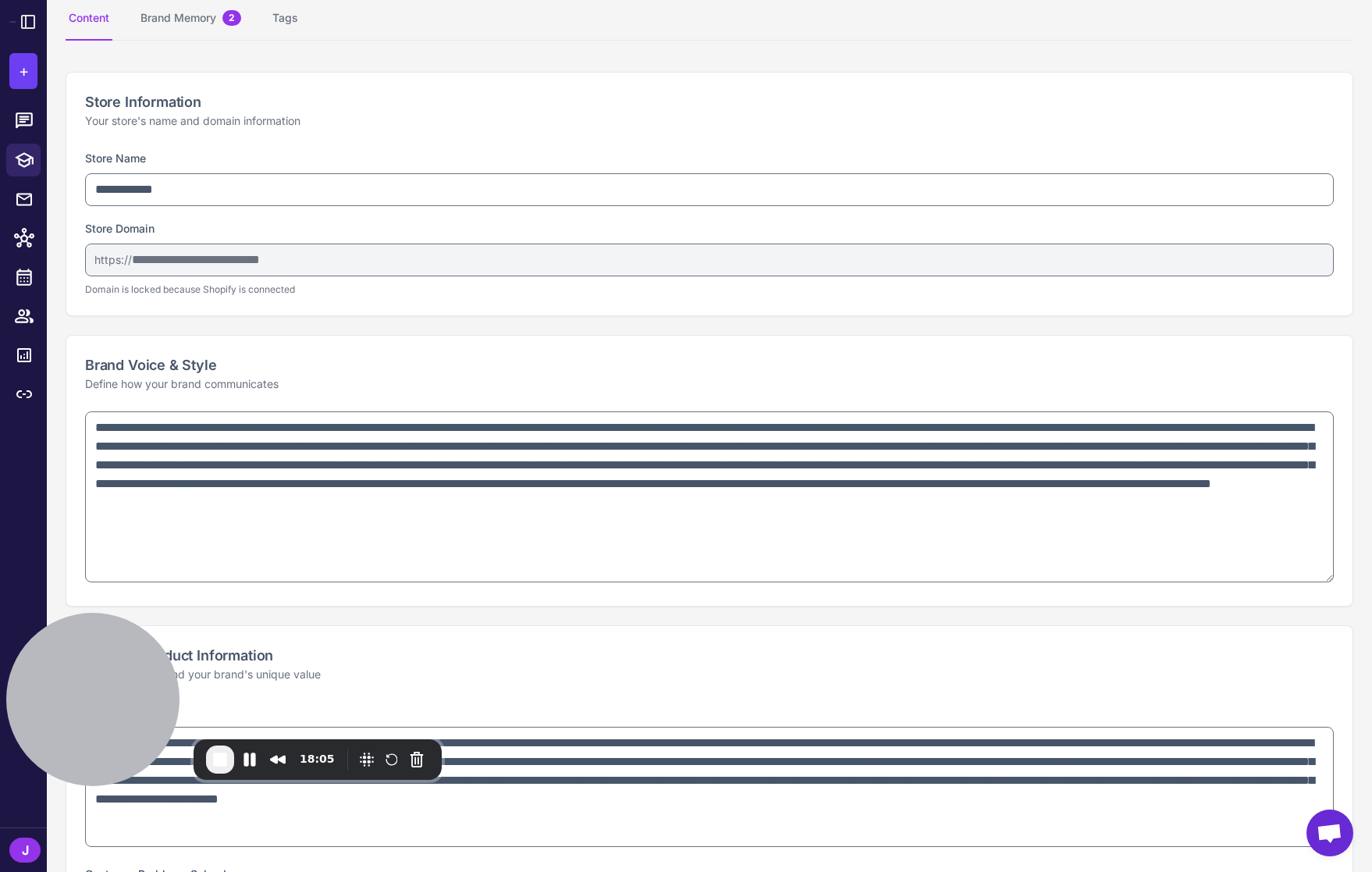
scroll to position [0, 0]
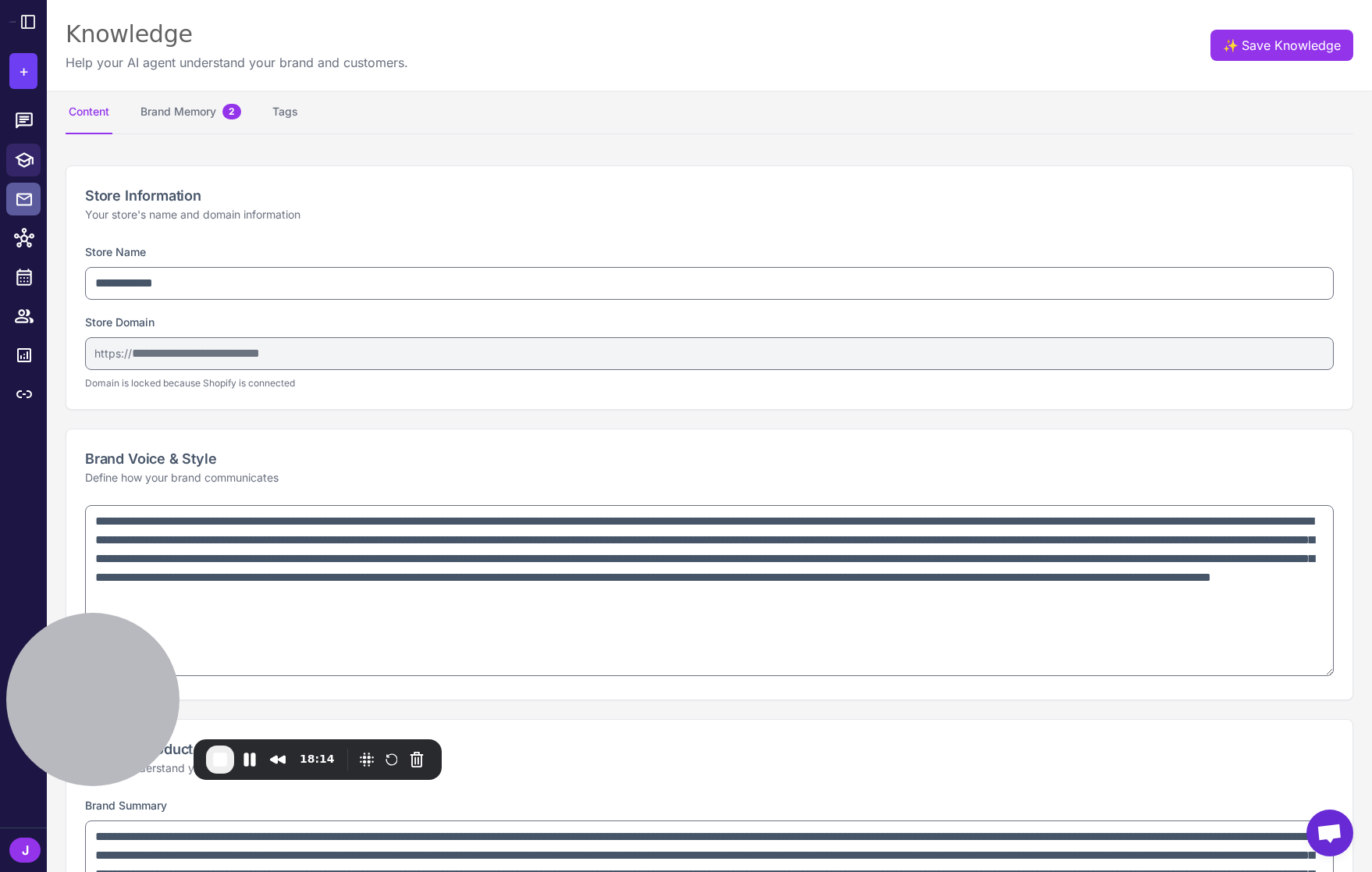
click at [25, 200] on icon at bounding box center [24, 199] width 19 height 20
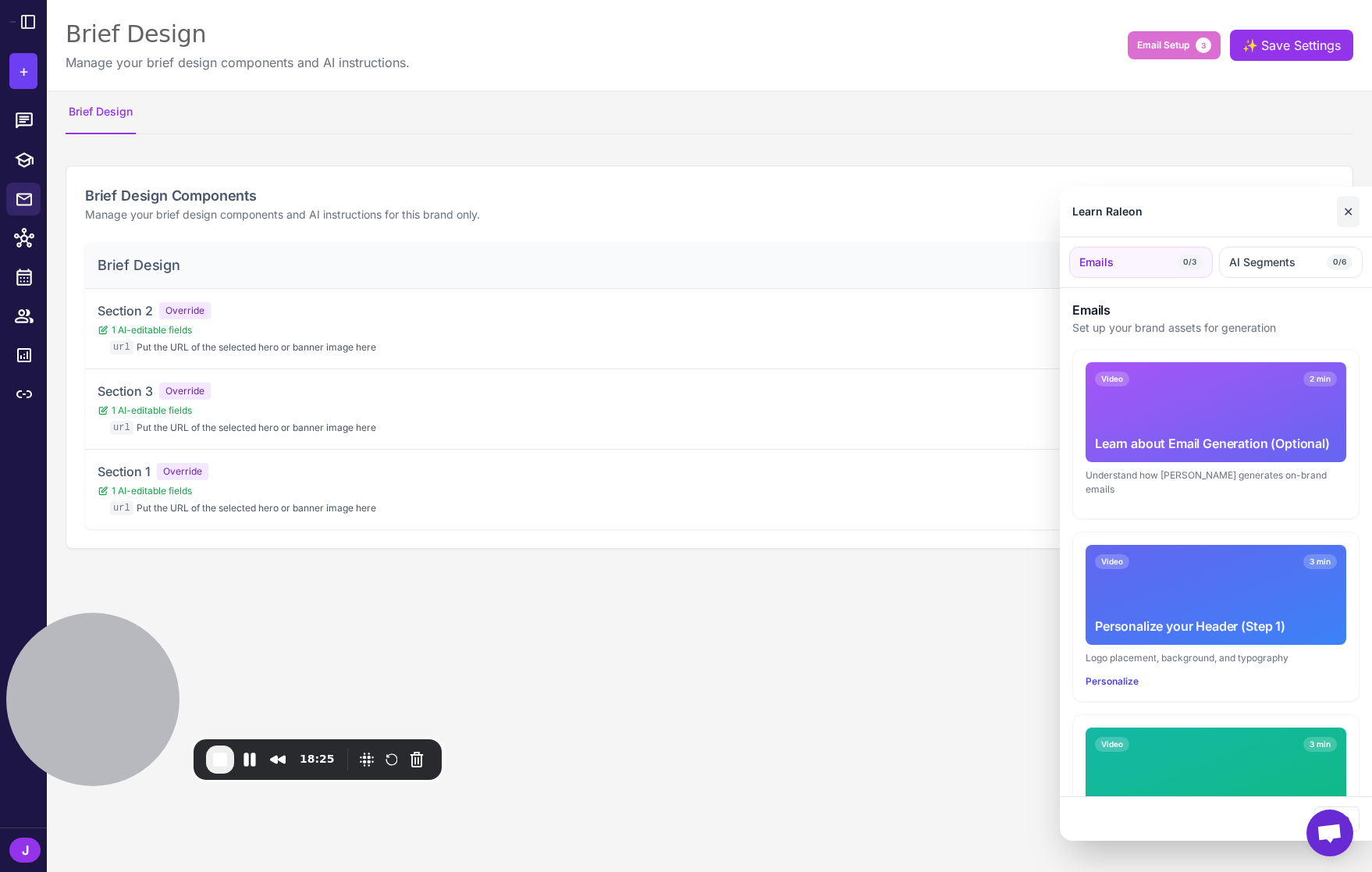
click at [1340, 210] on button "✕" at bounding box center [1348, 211] width 23 height 31
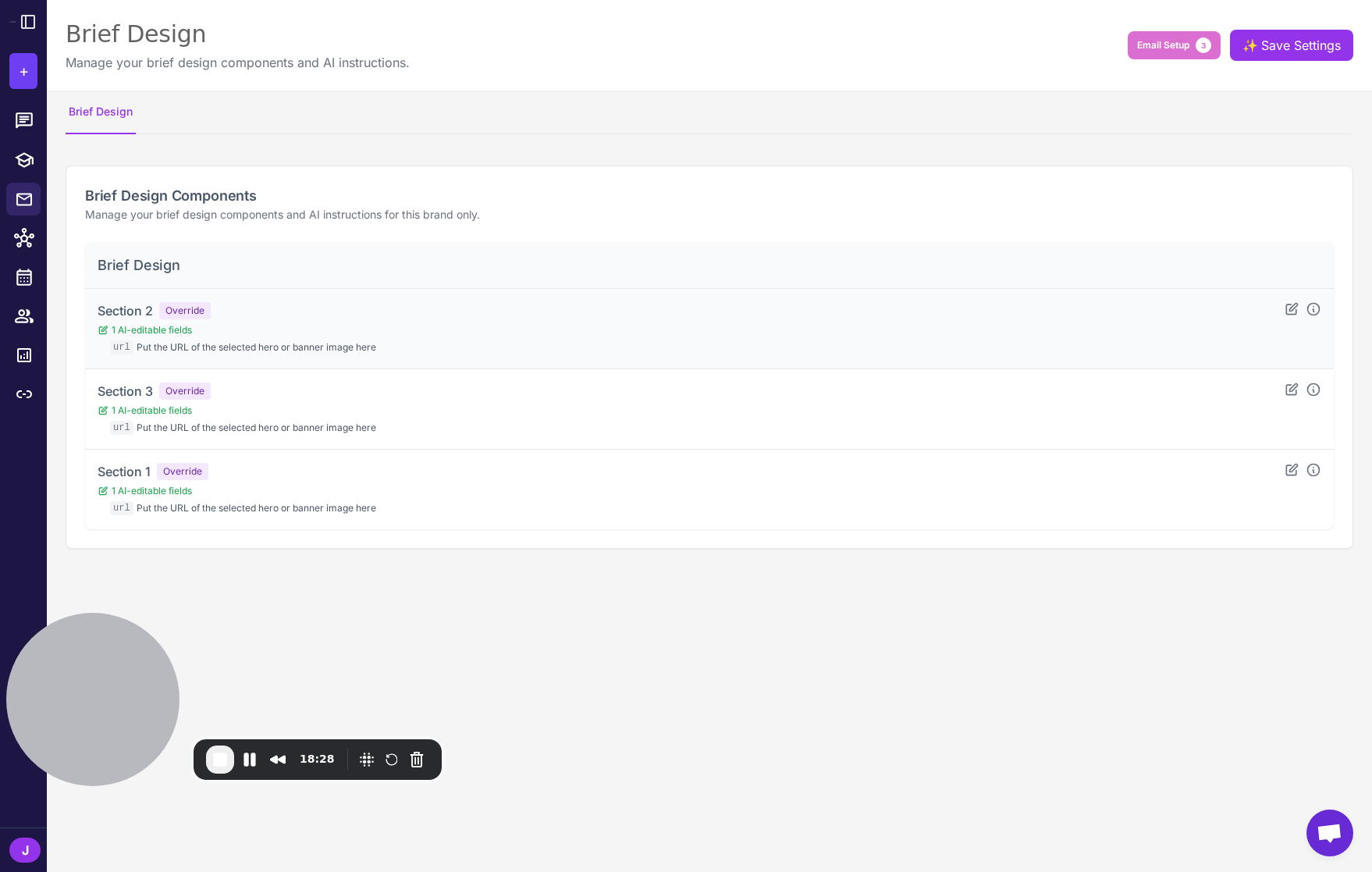
click at [559, 336] on div "Section 2 Override 1 AI-editable fields url Put the URL of the selected hero or…" at bounding box center [709, 329] width 1224 height 54
click at [1291, 313] on icon at bounding box center [1291, 309] width 16 height 16
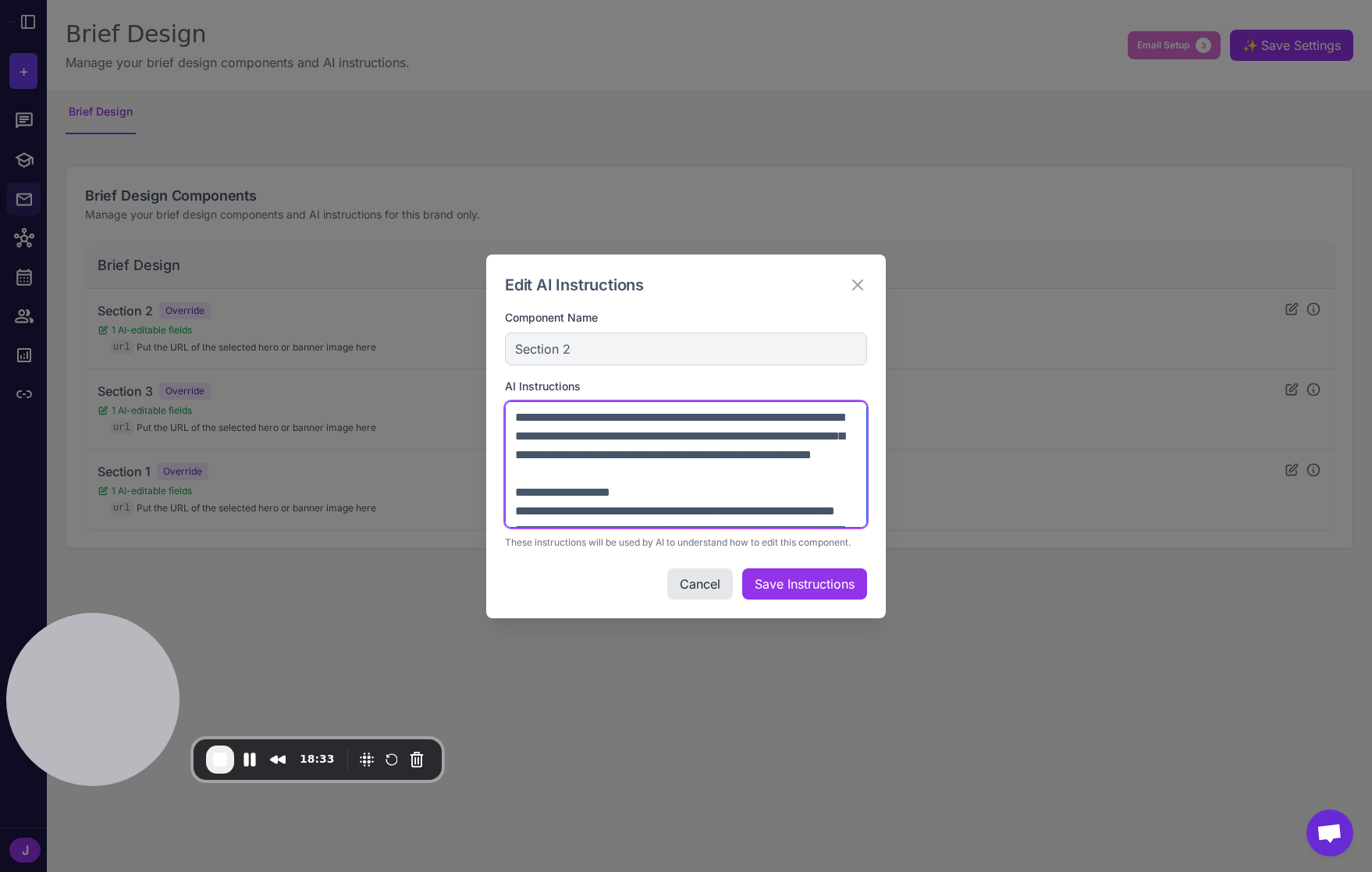
drag, startPoint x: 864, startPoint y: 521, endPoint x: 868, endPoint y: 549, distance: 28.3
click at [868, 549] on div "Edit AI Instructions Component Name Section 2 AI Instructions These instruction…" at bounding box center [686, 436] width 400 height 363
drag, startPoint x: 511, startPoint y: 415, endPoint x: 558, endPoint y: 433, distance: 50.3
click at [558, 433] on textarea at bounding box center [686, 464] width 362 height 127
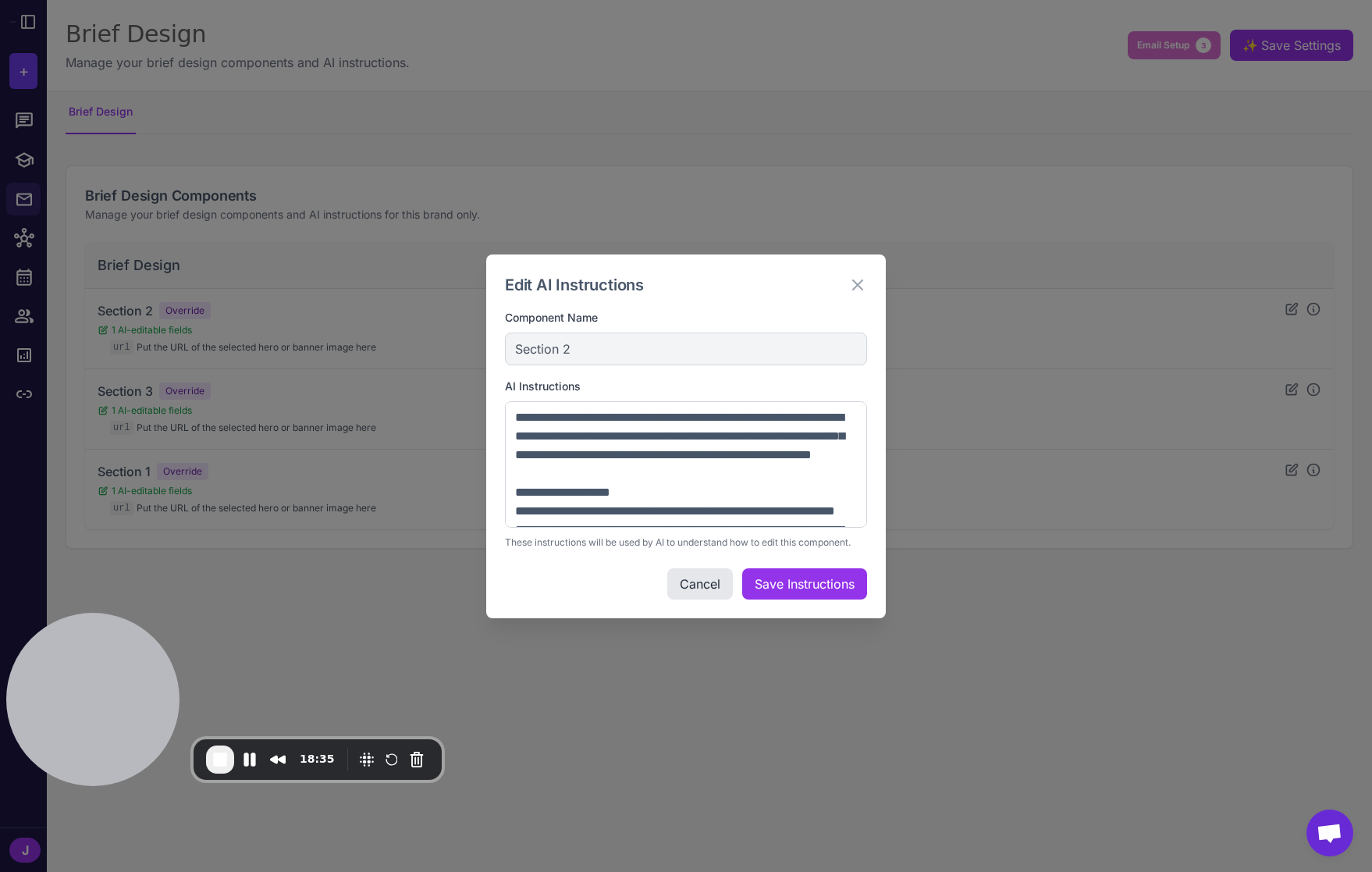
drag, startPoint x: 502, startPoint y: 338, endPoint x: 514, endPoint y: 342, distance: 12.6
click at [510, 339] on div "Edit AI Instructions Component Name Section 2 AI Instructions These instruction…" at bounding box center [686, 436] width 400 height 363
drag, startPoint x: 502, startPoint y: 345, endPoint x: 526, endPoint y: 345, distance: 24.0
click at [508, 345] on div "Edit AI Instructions Component Name Section 2 AI Instructions These instruction…" at bounding box center [686, 436] width 400 height 363
drag, startPoint x: 516, startPoint y: 345, endPoint x: 586, endPoint y: 344, distance: 70.0
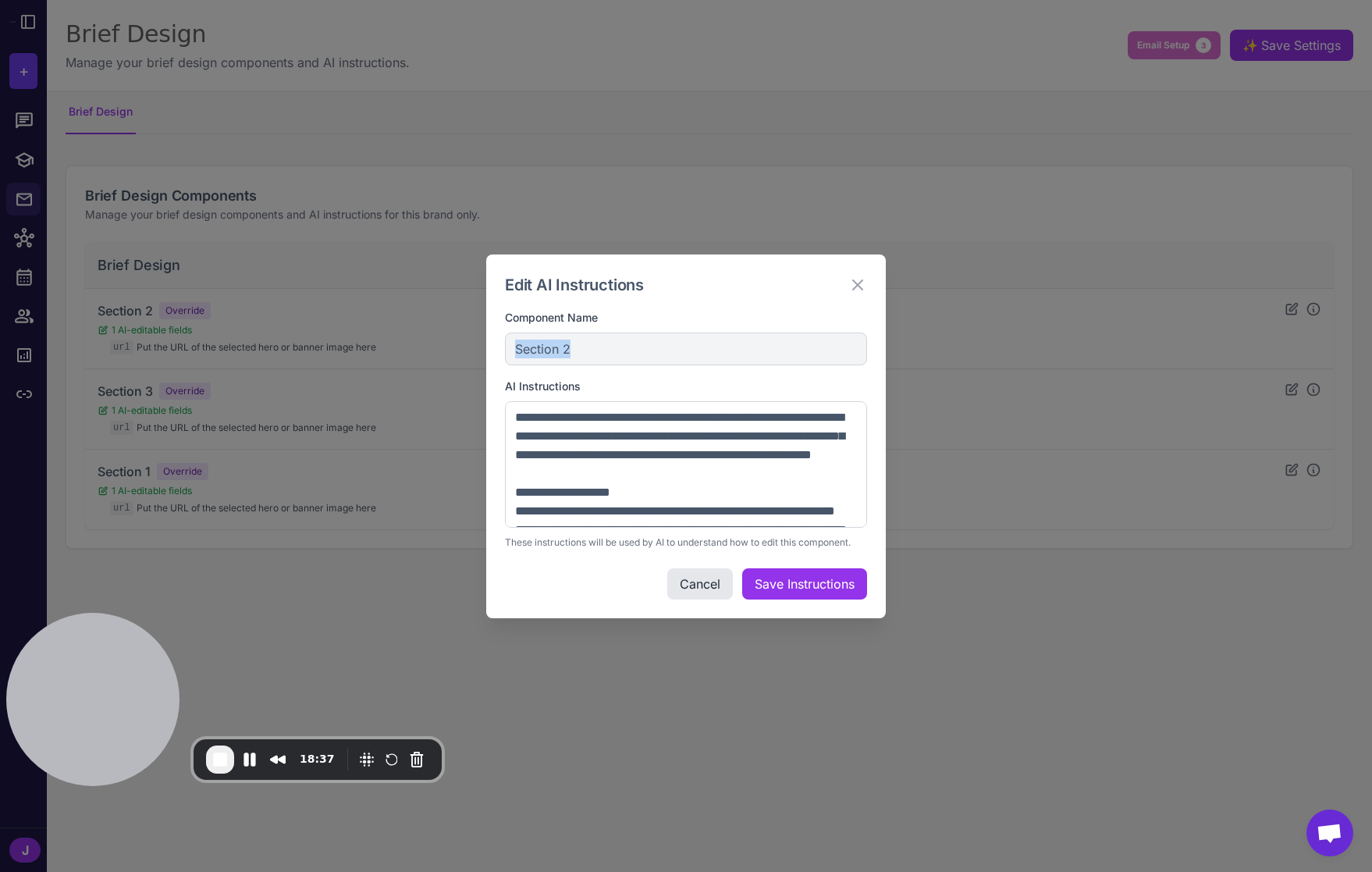
click at [586, 344] on div "Section 2" at bounding box center [686, 348] width 362 height 33
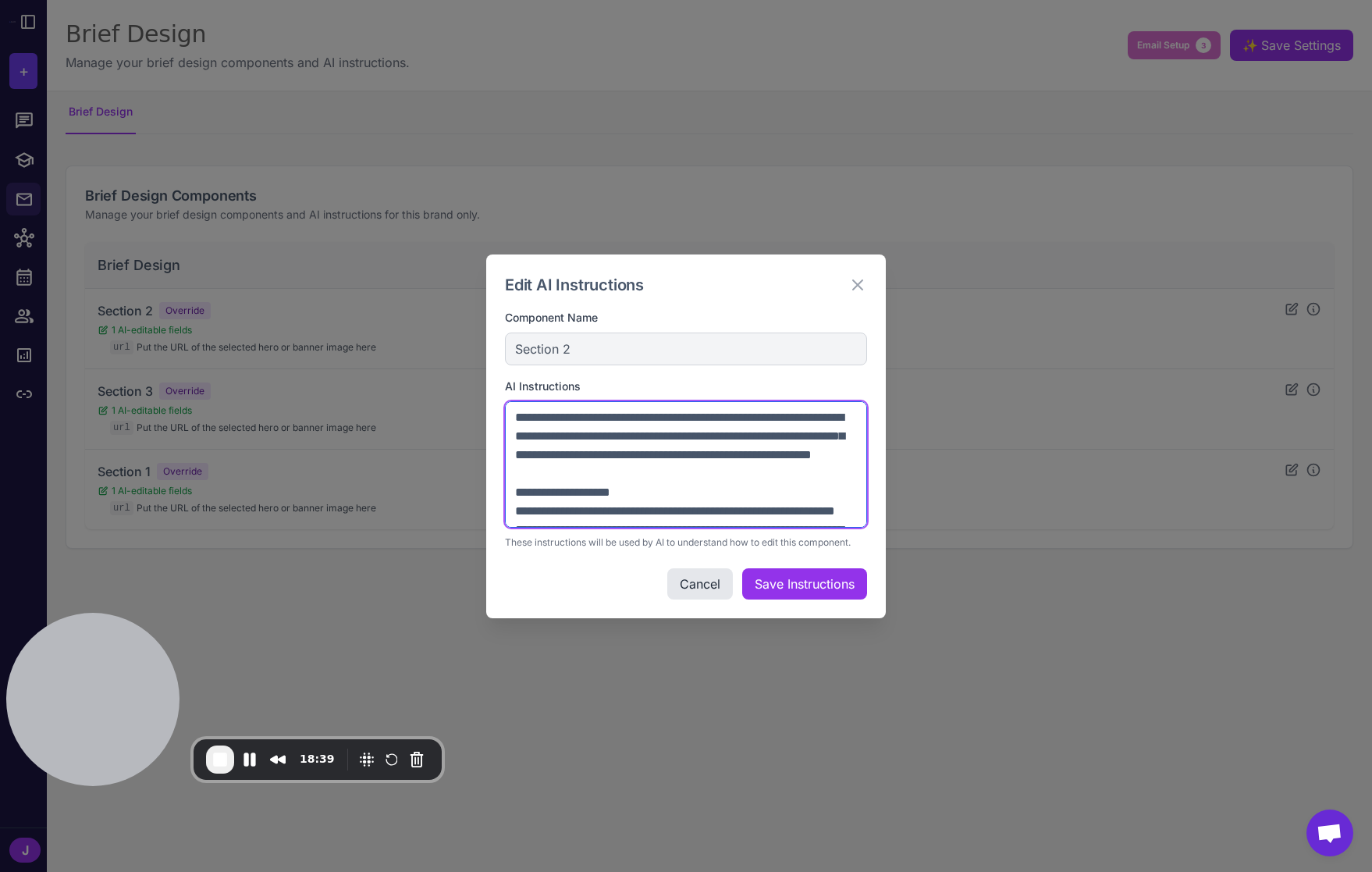
click at [568, 417] on textarea at bounding box center [686, 464] width 362 height 127
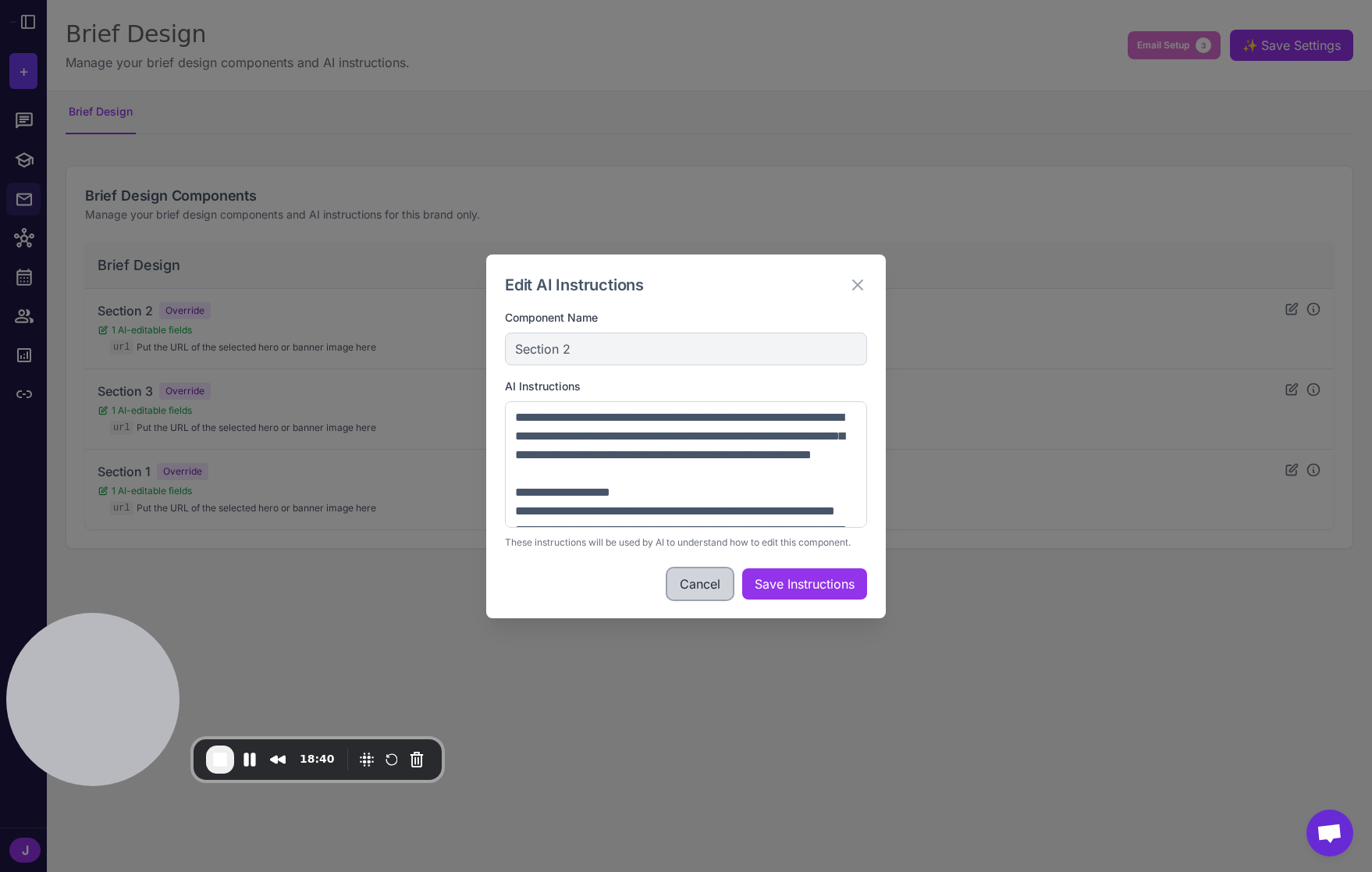
click at [694, 589] on button "Cancel" at bounding box center [700, 583] width 66 height 31
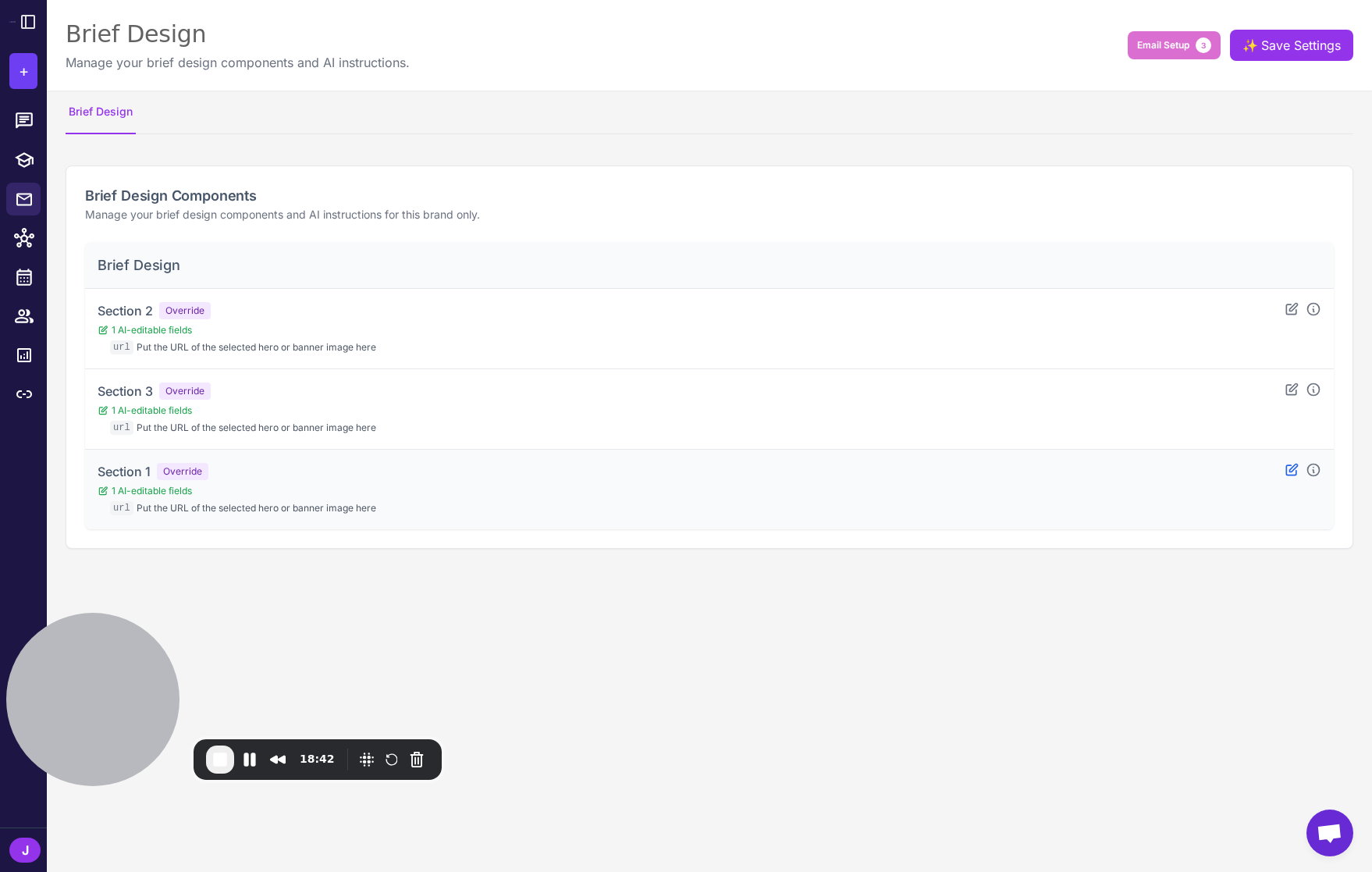
click at [1290, 470] on icon at bounding box center [1291, 469] width 16 height 16
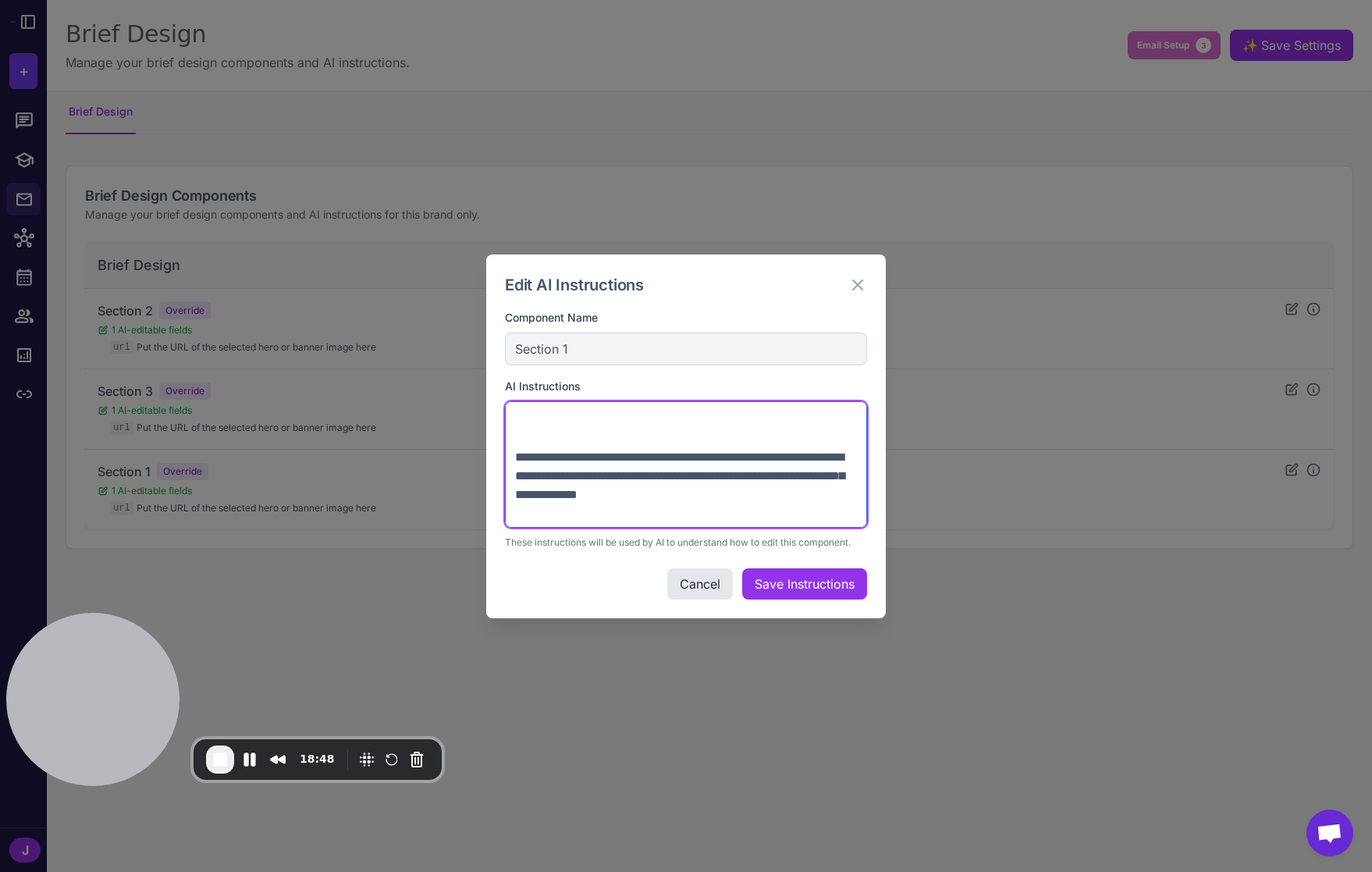
scroll to position [674, 0]
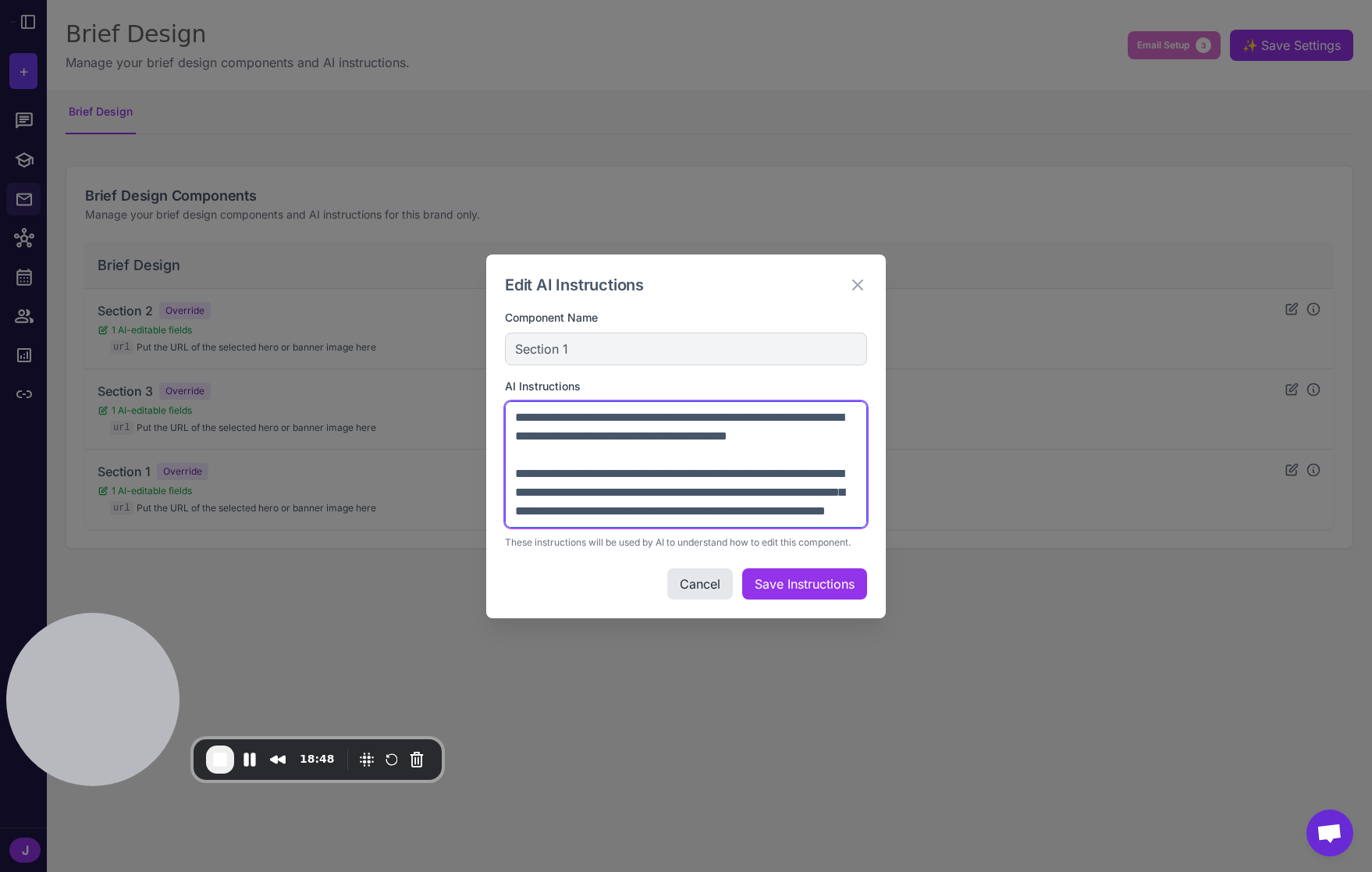
drag, startPoint x: 526, startPoint y: 421, endPoint x: 579, endPoint y: 521, distance: 113.2
click at [579, 521] on textarea at bounding box center [686, 464] width 362 height 127
click at [591, 492] on textarea at bounding box center [686, 464] width 362 height 127
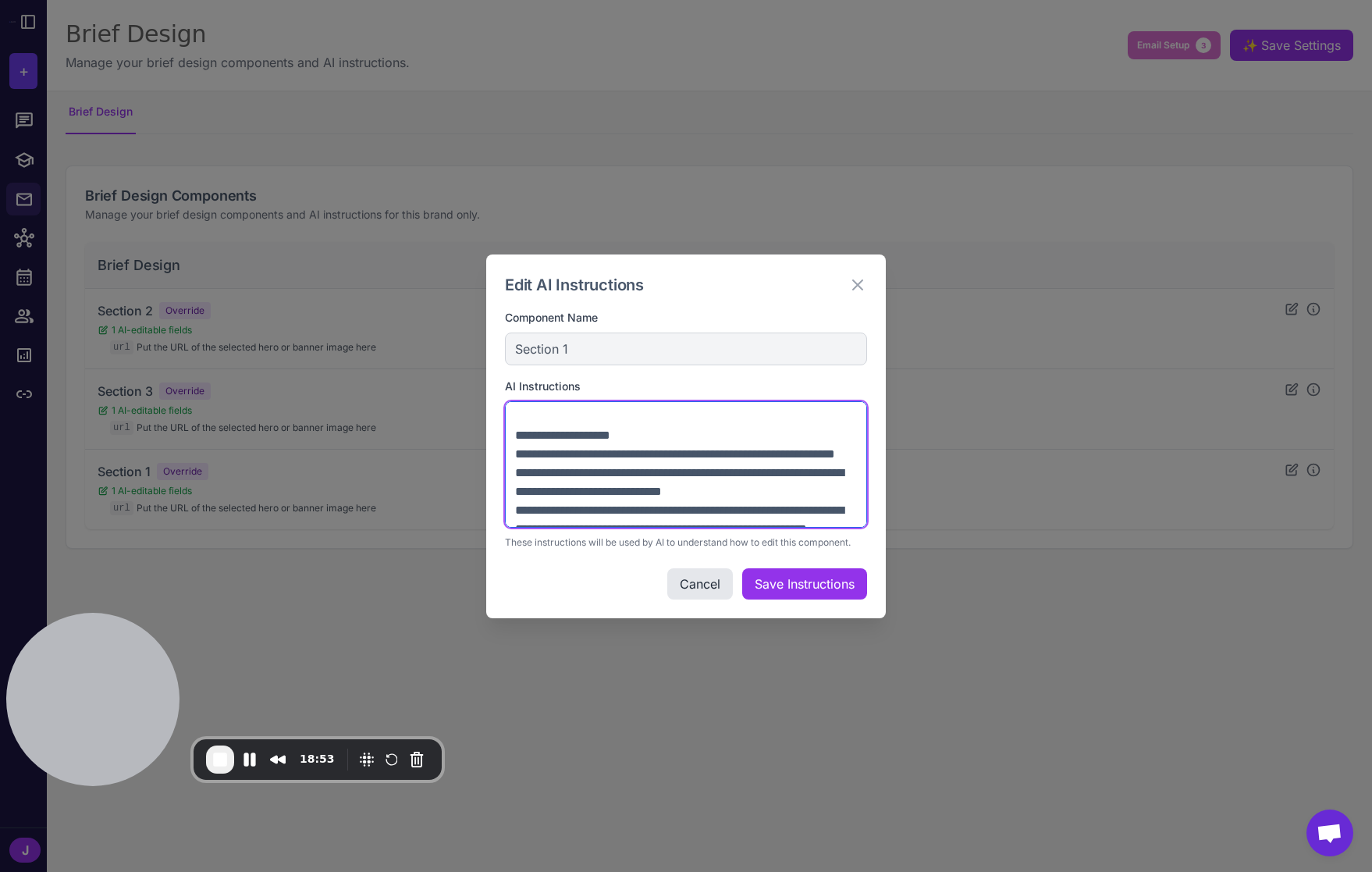
scroll to position [70, 0]
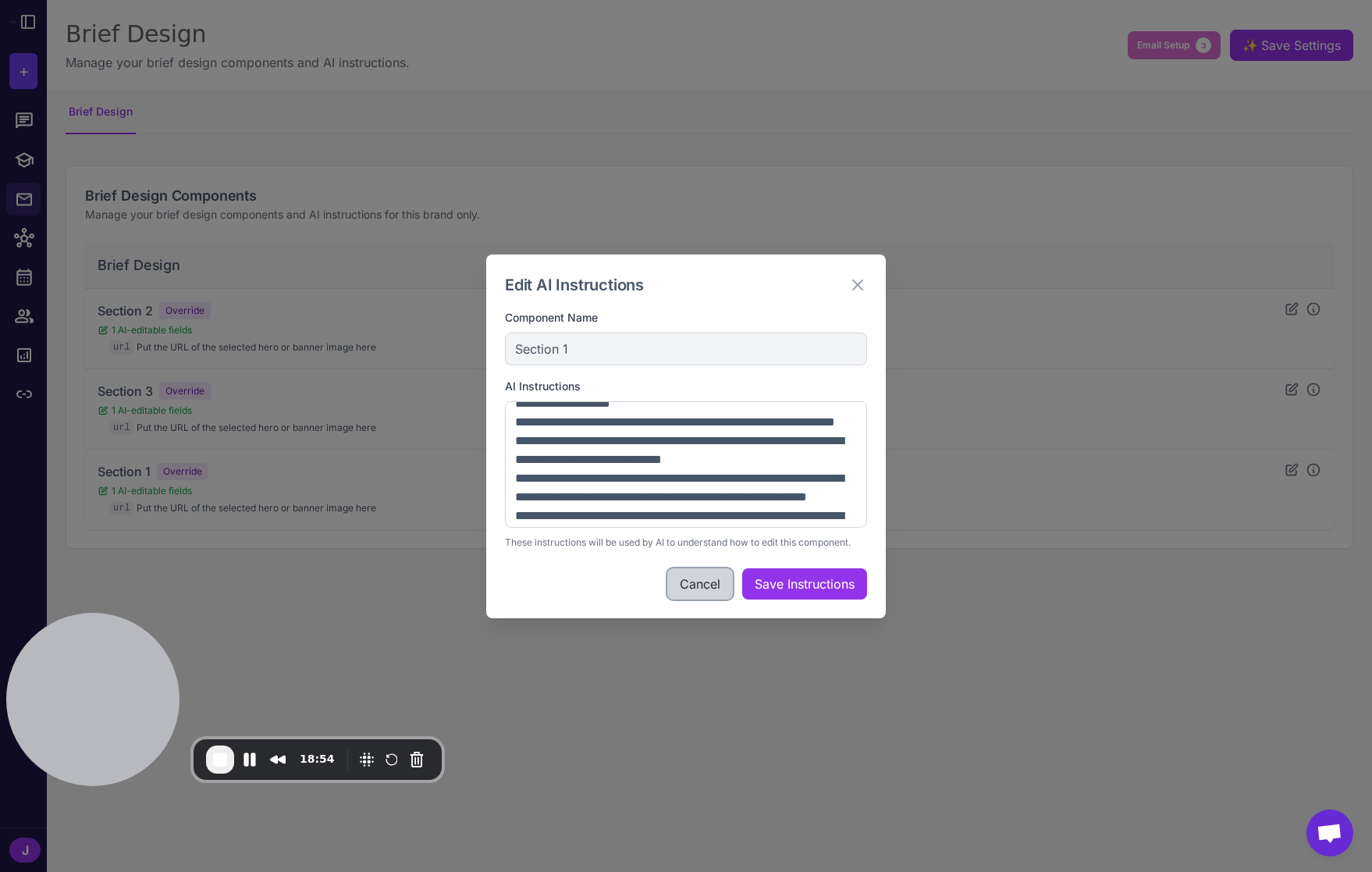
click at [698, 581] on button "Cancel" at bounding box center [700, 583] width 66 height 31
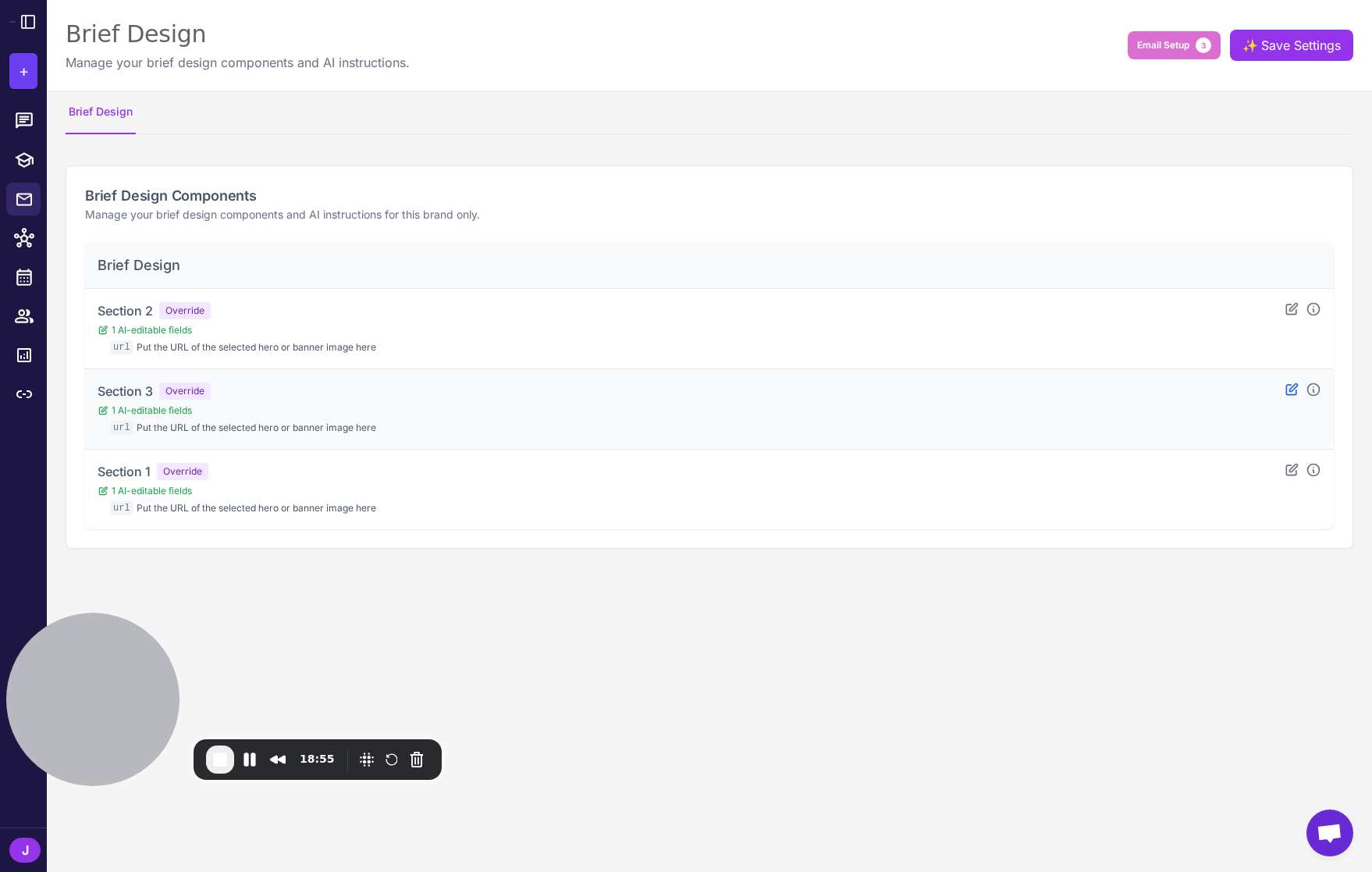
click at [1295, 393] on icon at bounding box center [1291, 389] width 11 height 11
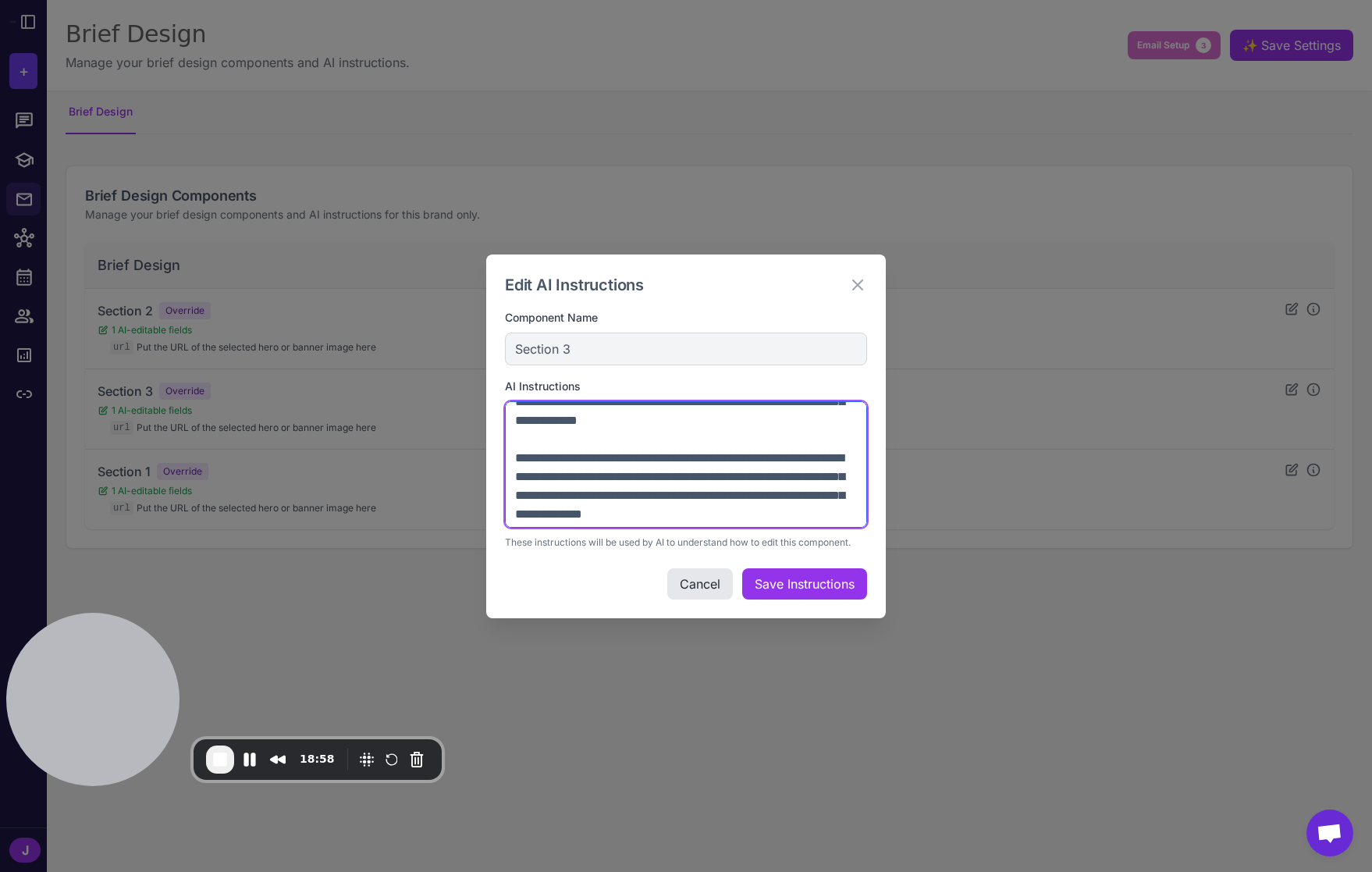
scroll to position [487, 0]
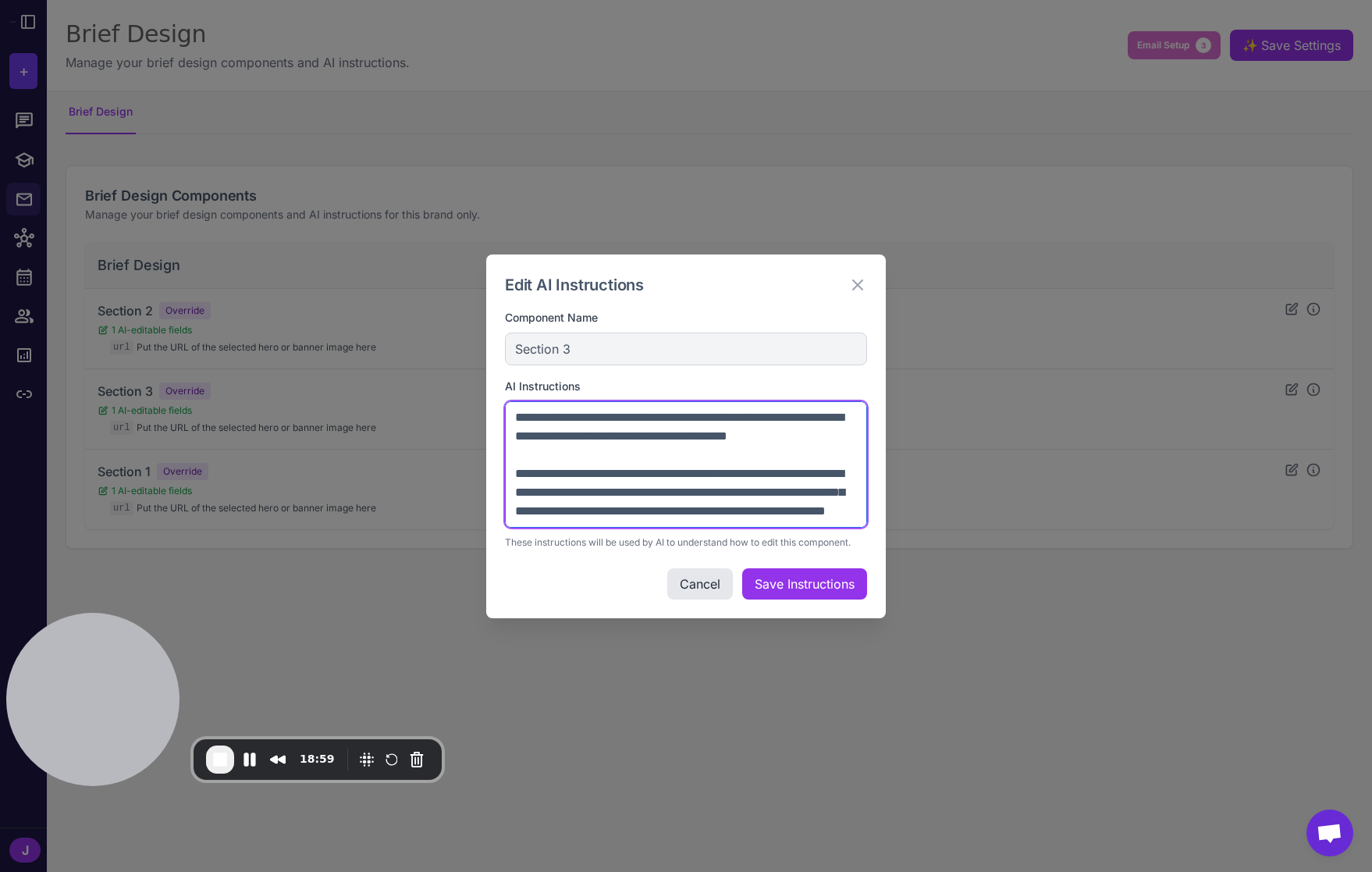
drag, startPoint x: 556, startPoint y: 428, endPoint x: 696, endPoint y: 567, distance: 197.3
click at [710, 543] on div "AI Instructions These instructions will be used by AI to understand how to edit…" at bounding box center [686, 463] width 362 height 172
click at [644, 521] on textarea at bounding box center [686, 464] width 362 height 127
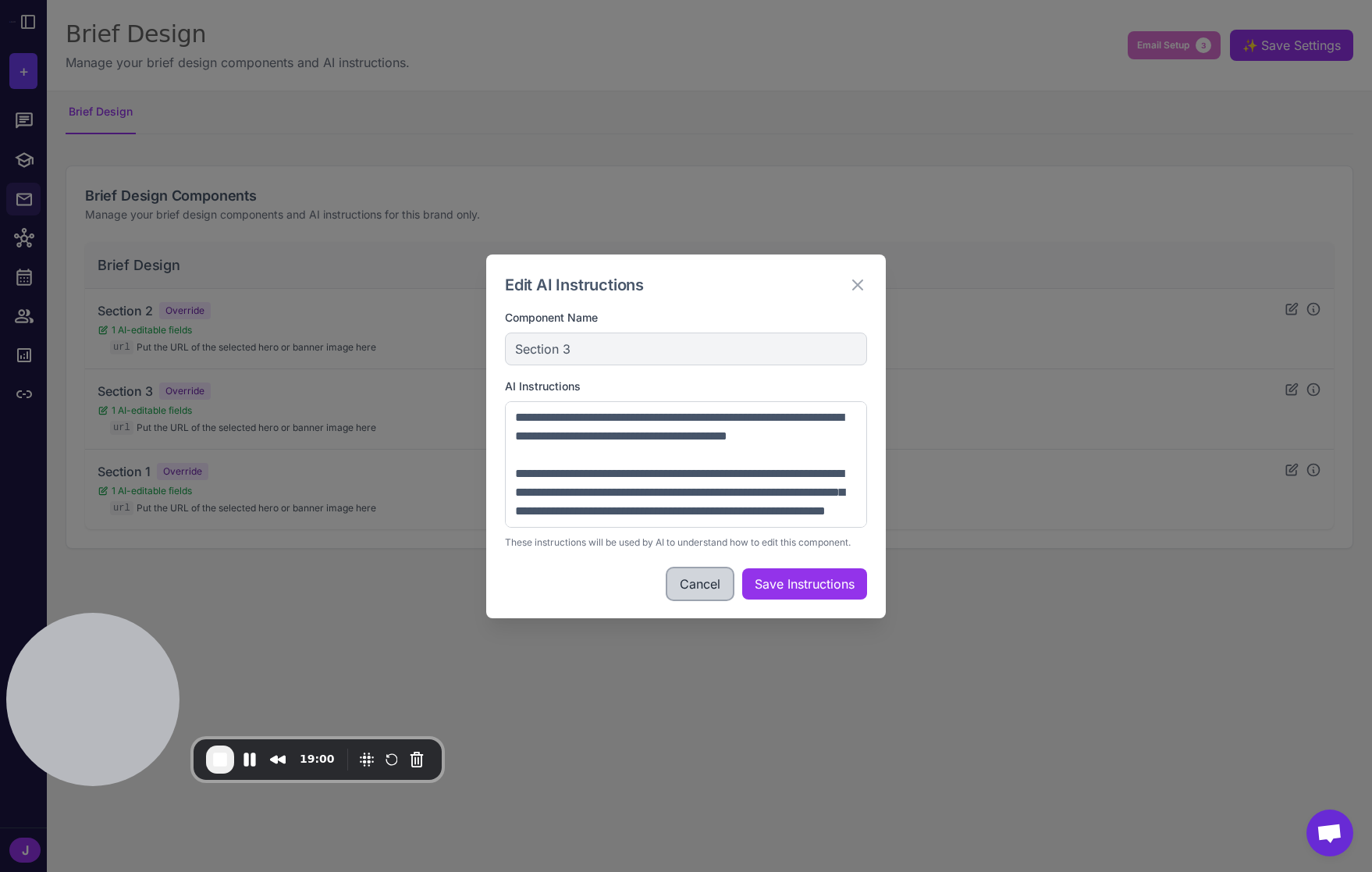
click at [694, 584] on button "Cancel" at bounding box center [700, 583] width 66 height 31
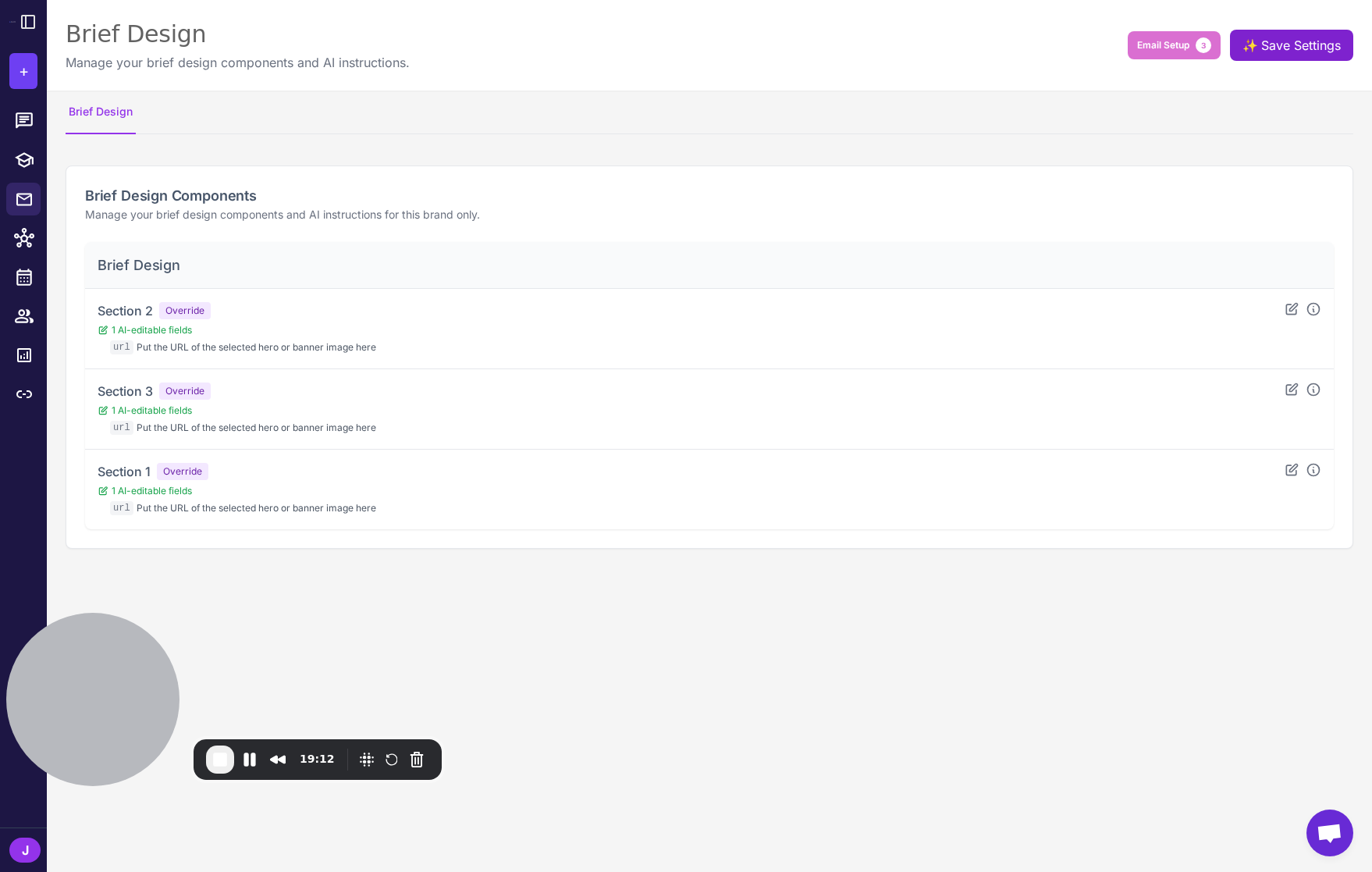
click at [1272, 48] on button "✨ Save Settings" at bounding box center [1290, 45] width 123 height 31
click at [228, 761] on span "End Recording" at bounding box center [220, 759] width 19 height 19
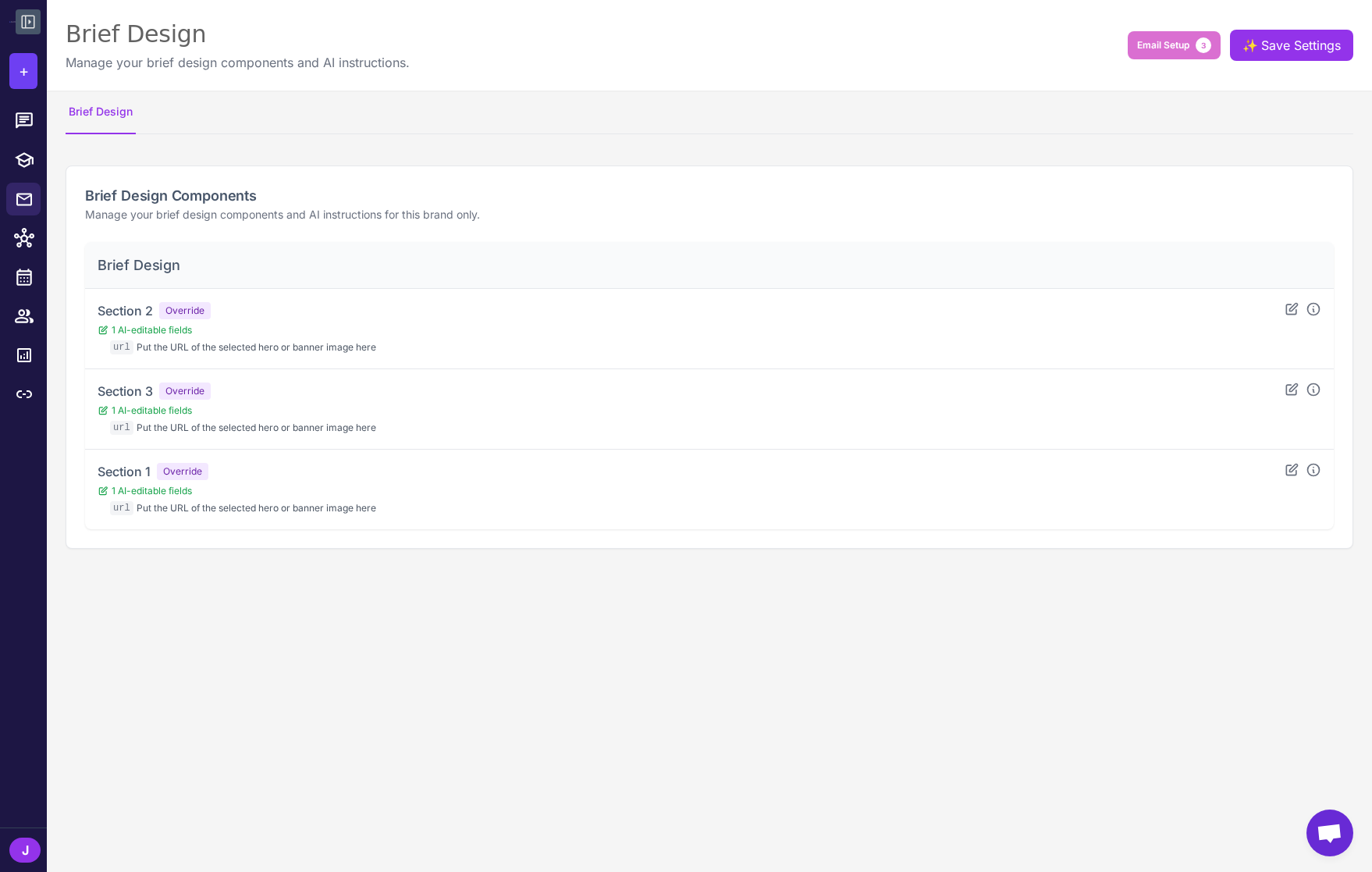
click at [35, 22] on icon at bounding box center [28, 22] width 19 height 19
